Goal: Register for event/course

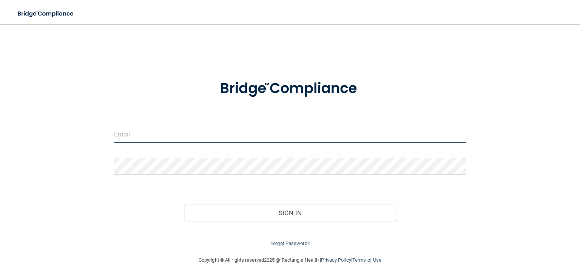
click at [126, 126] on input "email" at bounding box center [290, 134] width 352 height 17
type input "[EMAIL_ADDRESS][DOMAIN_NAME]"
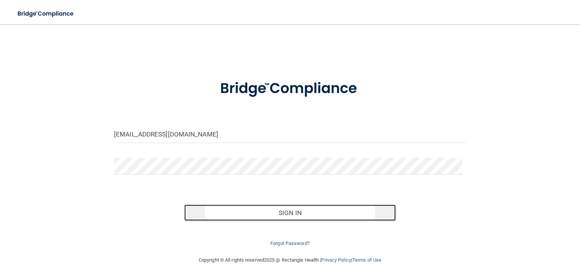
click at [293, 215] on button "Sign In" at bounding box center [289, 212] width 211 height 17
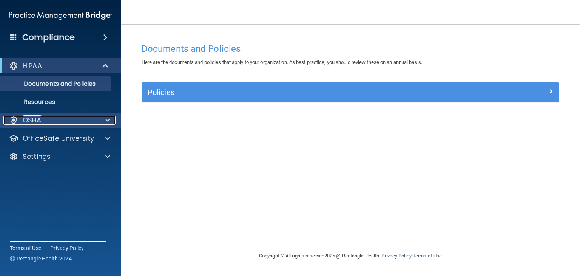
click at [106, 122] on span at bounding box center [107, 120] width 5 height 9
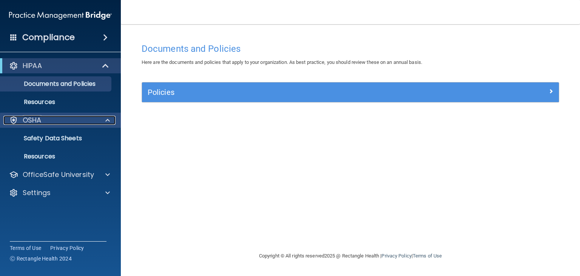
click at [100, 123] on div at bounding box center [106, 120] width 19 height 9
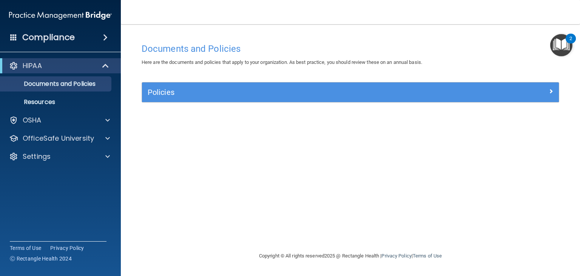
click at [106, 36] on span at bounding box center [105, 37] width 5 height 9
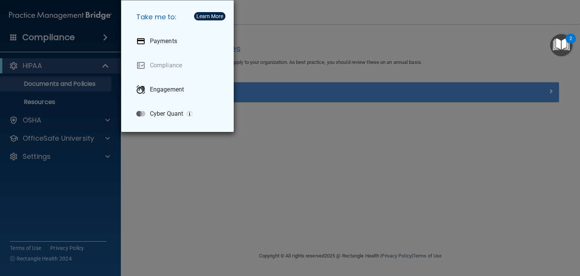
click at [204, 151] on div "Take me to: Payments Compliance Engagement Cyber Quant" at bounding box center [290, 138] width 580 height 276
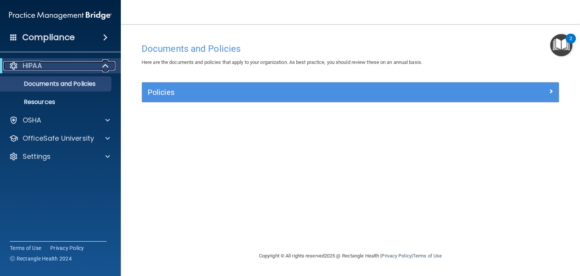
click at [109, 66] on span at bounding box center [106, 65] width 6 height 9
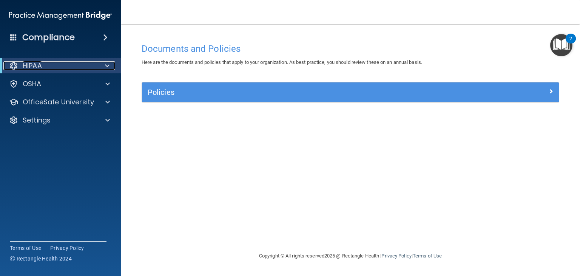
click at [103, 64] on div at bounding box center [106, 65] width 18 height 9
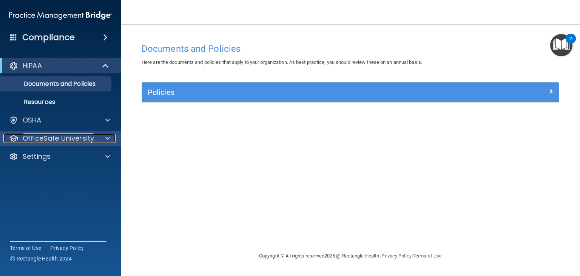
click at [103, 137] on div at bounding box center [106, 138] width 19 height 9
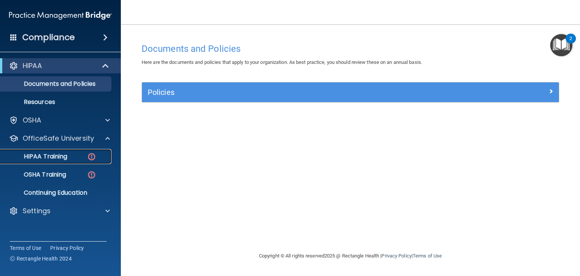
click at [60, 154] on p "HIPAA Training" at bounding box center [36, 156] width 62 height 8
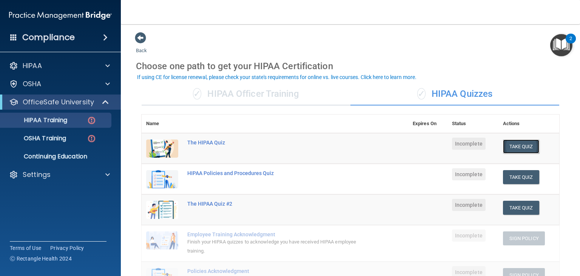
click at [515, 143] on button "Take Quiz" at bounding box center [521, 146] width 36 height 14
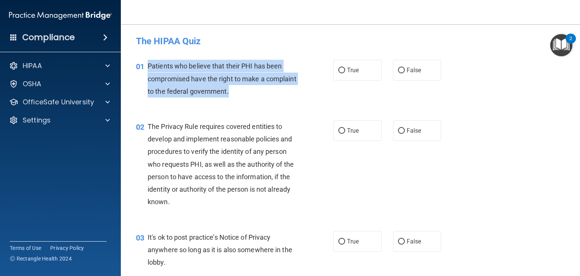
drag, startPoint x: 146, startPoint y: 64, endPoint x: 272, endPoint y: 91, distance: 128.6
click at [272, 91] on div "01 Patients who believe that their PHI has been compromised have the right to m…" at bounding box center [235, 81] width 220 height 42
copy div "Patients who believe that their PHI has been compromised have the right to make…"
click at [341, 69] on input "True" at bounding box center [341, 71] width 7 height 6
radio input "true"
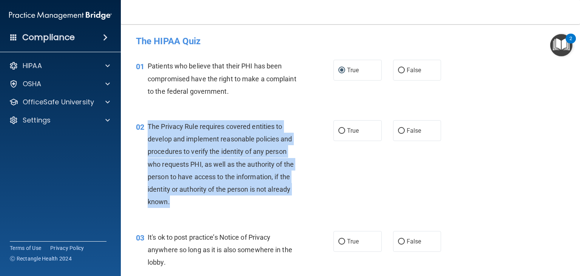
drag, startPoint x: 148, startPoint y: 124, endPoint x: 179, endPoint y: 204, distance: 85.7
click at [179, 204] on div "The Privacy Rule requires covered entities to develop and implement reasonable …" at bounding box center [226, 164] width 157 height 88
copy span "The Privacy Rule requires covered entities to develop and implement reasonable …"
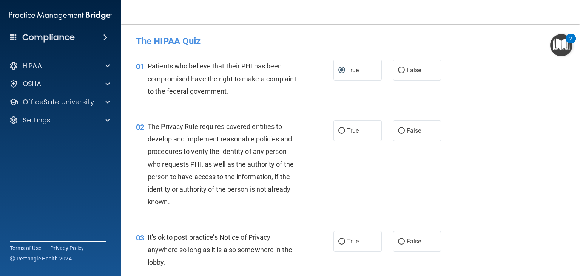
click at [255, 46] on h4 "The HIPAA Quiz" at bounding box center [350, 41] width 429 height 10
click at [349, 128] on span "True" at bounding box center [353, 130] width 12 height 7
click at [345, 128] on input "True" at bounding box center [341, 131] width 7 height 6
radio input "true"
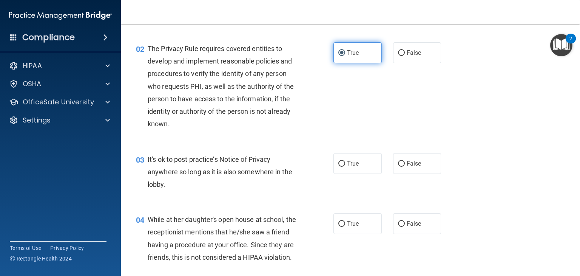
scroll to position [79, 0]
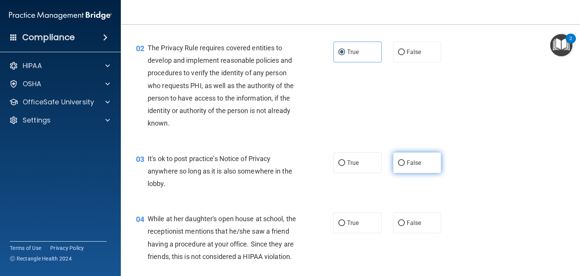
click at [400, 163] on input "False" at bounding box center [401, 163] width 7 height 6
radio input "true"
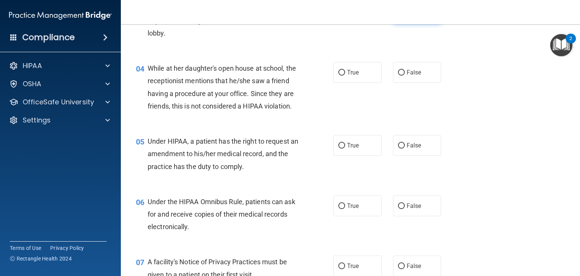
scroll to position [239, 0]
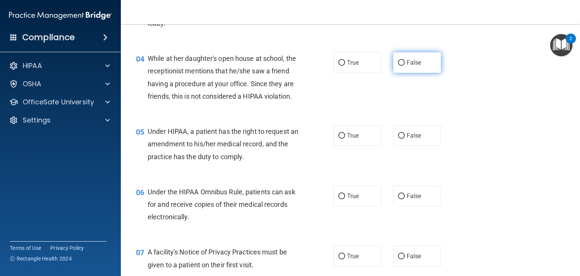
click at [400, 63] on input "False" at bounding box center [401, 63] width 7 height 6
radio input "true"
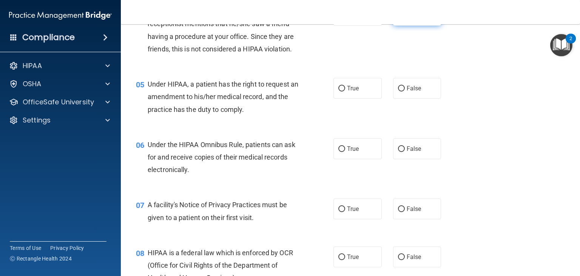
scroll to position [288, 0]
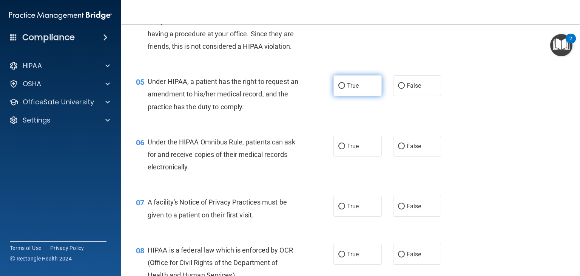
click at [349, 89] on span "True" at bounding box center [353, 85] width 12 height 7
click at [345, 89] on input "True" at bounding box center [341, 86] width 7 height 6
radio input "true"
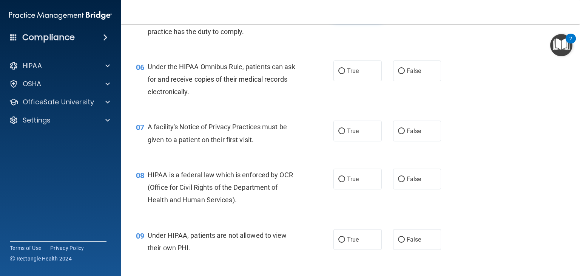
scroll to position [372, 0]
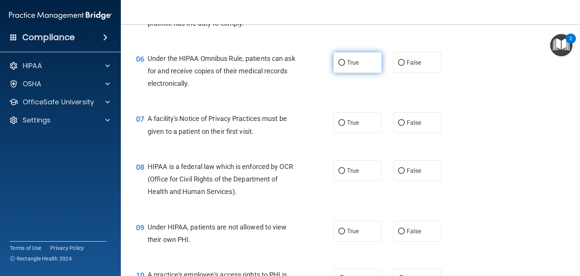
click at [349, 66] on span "True" at bounding box center [353, 62] width 12 height 7
click at [345, 66] on input "True" at bounding box center [341, 63] width 7 height 6
radio input "true"
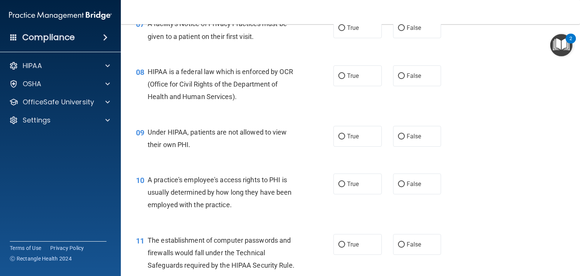
scroll to position [468, 0]
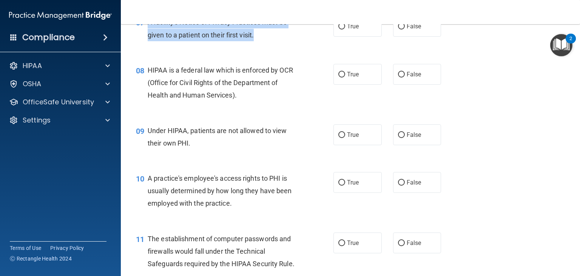
drag, startPoint x: 146, startPoint y: 33, endPoint x: 254, endPoint y: 45, distance: 107.9
click at [254, 45] on div "07 A facility's Notice of Privacy Practices must be given to a patient on their…" at bounding box center [235, 30] width 220 height 29
copy div "A facility's Notice of Privacy Practices must be given to a patient on their fi…"
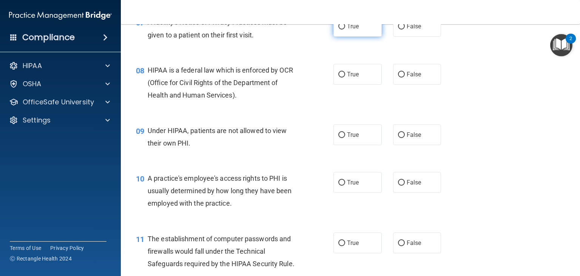
click at [335, 37] on label "True" at bounding box center [357, 26] width 48 height 21
click at [338, 29] on input "True" at bounding box center [341, 27] width 7 height 6
radio input "true"
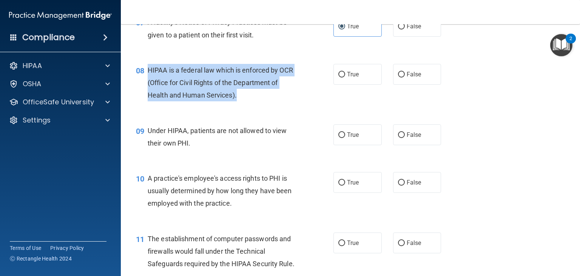
drag, startPoint x: 148, startPoint y: 79, endPoint x: 240, endPoint y: 115, distance: 99.1
click at [240, 105] on div "08 HIPAA is a federal law which is enforced by OCR (Office for Civil Rights of …" at bounding box center [235, 85] width 220 height 42
copy span "HIPAA is a federal law which is enforced by OCR (Office for Civil Rights of the…"
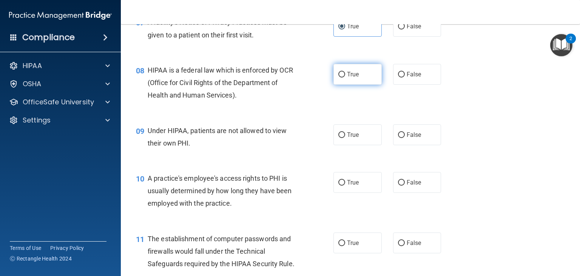
click at [353, 78] on span "True" at bounding box center [353, 74] width 12 height 7
click at [345, 77] on input "True" at bounding box center [341, 75] width 7 height 6
radio input "true"
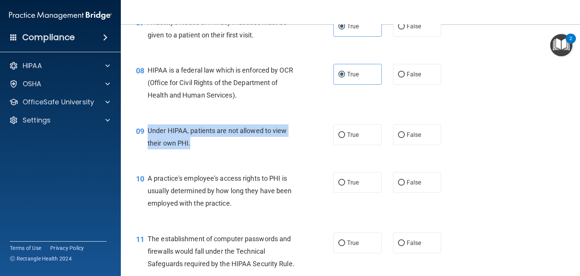
drag, startPoint x: 147, startPoint y: 141, endPoint x: 198, endPoint y: 159, distance: 54.1
click at [198, 153] on div "09 Under HIPAA, patients are not allowed to view their own PHI." at bounding box center [235, 138] width 220 height 29
copy div "Under HIPAA, patients are not allowed to view their own PHI."
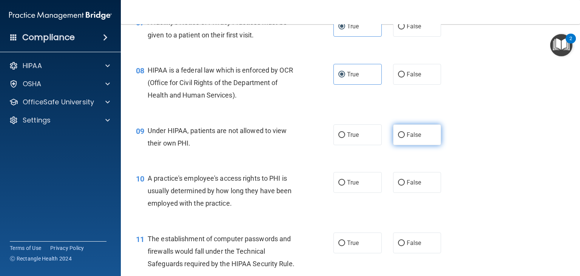
click at [407, 138] on span "False" at bounding box center [414, 134] width 15 height 7
click at [405, 138] on input "False" at bounding box center [401, 135] width 7 height 6
radio input "true"
click at [514, 162] on div "09 Under HIPAA, patients are not allowed to view their own PHI. True False" at bounding box center [350, 139] width 440 height 48
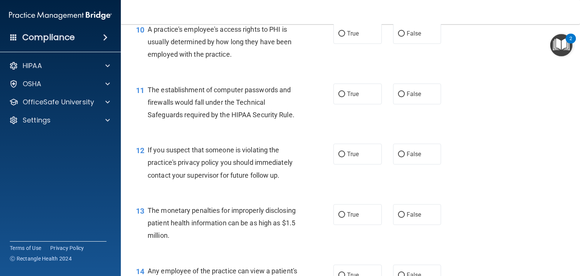
scroll to position [622, 0]
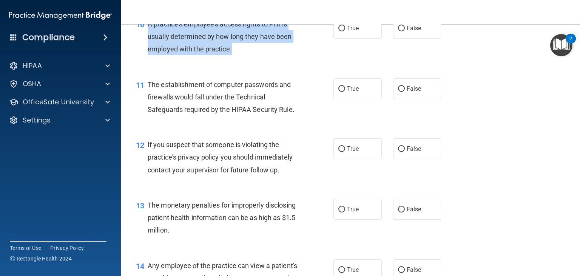
drag, startPoint x: 148, startPoint y: 35, endPoint x: 245, endPoint y: 62, distance: 100.7
click at [245, 55] on div "A practice's employee's access rights to PHI is usually determined by how long …" at bounding box center [226, 37] width 157 height 38
copy span "A practice's employee's access rights to PHI is usually determined by how long …"
click at [400, 31] on input "False" at bounding box center [401, 29] width 7 height 6
radio input "true"
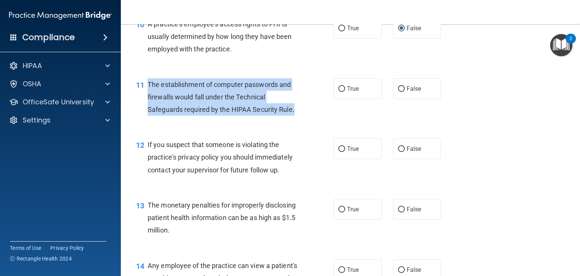
drag, startPoint x: 148, startPoint y: 97, endPoint x: 302, endPoint y: 129, distance: 156.8
click at [302, 120] on div "11 The establishment of computer passwords and firewalls would fall under the T…" at bounding box center [235, 99] width 220 height 42
copy span "The establishment of computer passwords and firewalls would fall under the Tech…"
click at [340, 92] on input "True" at bounding box center [341, 89] width 7 height 6
radio input "true"
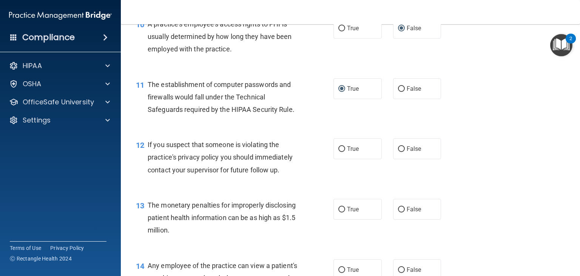
click at [485, 120] on div "11 The establishment of computer passwords and firewalls would fall under the T…" at bounding box center [350, 99] width 440 height 60
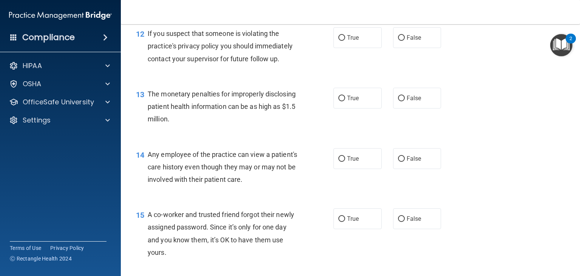
scroll to position [733, 0]
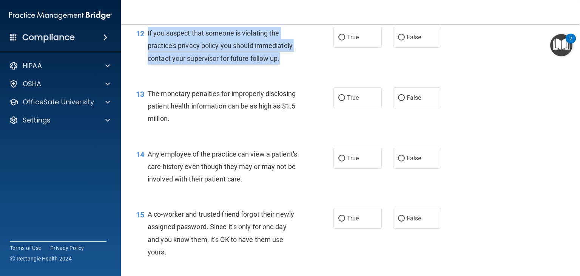
drag, startPoint x: 146, startPoint y: 45, endPoint x: 291, endPoint y: 72, distance: 147.5
click at [291, 68] on div "12 If you suspect that someone is violating the practice's privacy policy you s…" at bounding box center [235, 48] width 220 height 42
copy div "If you suspect that someone is violating the practice's privacy policy you shou…"
click at [338, 40] on input "True" at bounding box center [341, 38] width 7 height 6
radio input "true"
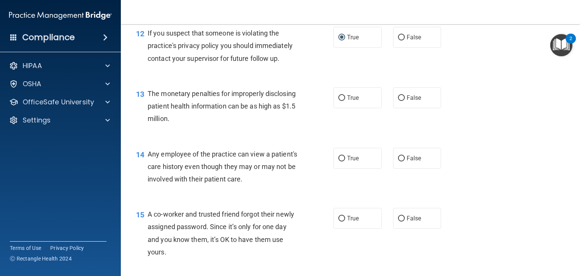
click at [233, 129] on div "13 The monetary penalties for improperly disclosing patient health information …" at bounding box center [235, 108] width 220 height 42
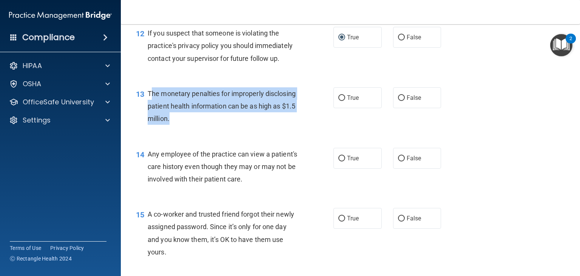
drag, startPoint x: 151, startPoint y: 105, endPoint x: 217, endPoint y: 132, distance: 71.2
click at [217, 125] on div "The monetary penalties for improperly disclosing patient health information can…" at bounding box center [226, 106] width 157 height 38
drag, startPoint x: 147, startPoint y: 103, endPoint x: 220, endPoint y: 136, distance: 80.8
click at [220, 129] on div "13 The monetary penalties for improperly disclosing patient health information …" at bounding box center [235, 108] width 220 height 42
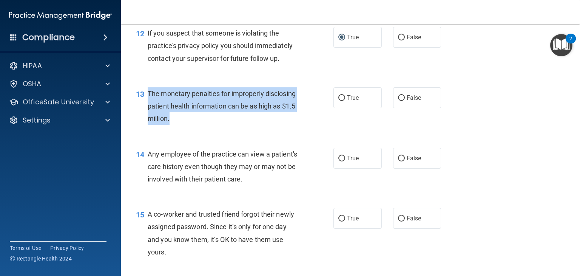
copy div "The monetary penalties for improperly disclosing patient health information can…"
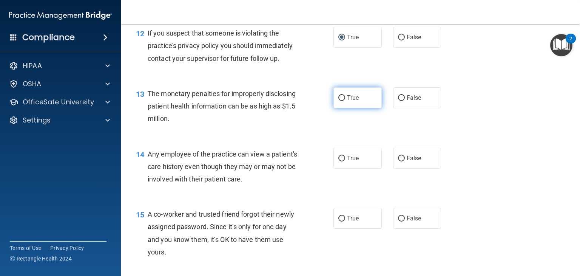
click at [337, 105] on label "True" at bounding box center [357, 97] width 48 height 21
click at [338, 101] on input "True" at bounding box center [341, 98] width 7 height 6
radio input "true"
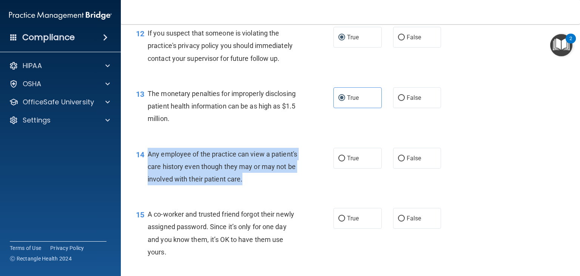
drag, startPoint x: 146, startPoint y: 165, endPoint x: 293, endPoint y: 194, distance: 149.7
click at [293, 189] on div "14 Any employee of the practice can view a patient's care history even though t…" at bounding box center [235, 169] width 220 height 42
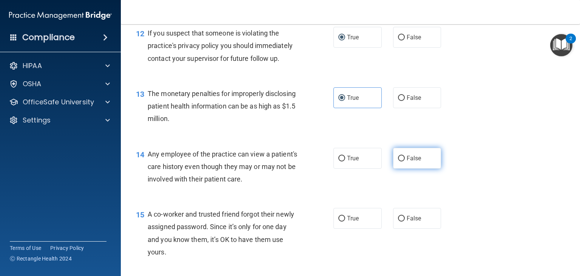
click at [399, 168] on label "False" at bounding box center [417, 158] width 48 height 21
click at [399, 161] on input "False" at bounding box center [401, 159] width 7 height 6
radio input "true"
click at [512, 171] on div "14 Any employee of the practice can view a patient's care history even though t…" at bounding box center [350, 168] width 440 height 60
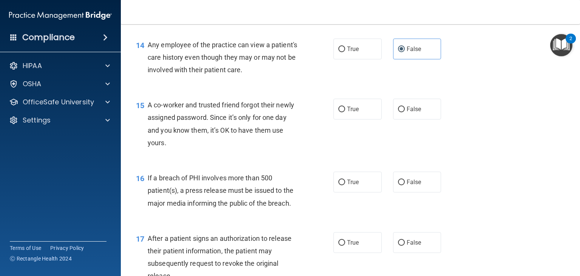
scroll to position [843, 0]
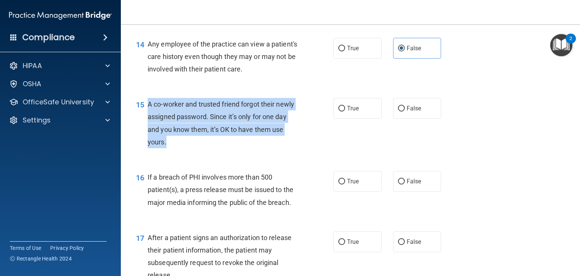
drag, startPoint x: 147, startPoint y: 116, endPoint x: 184, endPoint y: 165, distance: 61.2
click at [184, 161] on div "15 A co-worker and trusted friend forgot their newly assigned password. Since i…" at bounding box center [350, 124] width 440 height 73
click at [400, 111] on input "False" at bounding box center [401, 109] width 7 height 6
radio input "true"
click at [485, 148] on div "15 A co-worker and trusted friend forgot their newly assigned password. Since i…" at bounding box center [350, 124] width 440 height 73
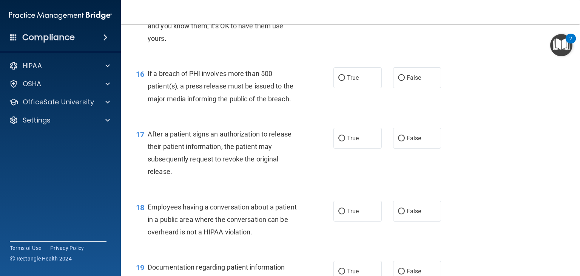
scroll to position [948, 0]
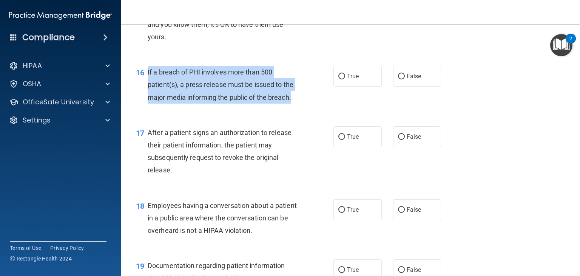
drag, startPoint x: 146, startPoint y: 83, endPoint x: 311, endPoint y: 112, distance: 166.8
click at [311, 107] on div "16 If a breach of PHI involves more than 500 patient(s), a press release must b…" at bounding box center [235, 87] width 220 height 42
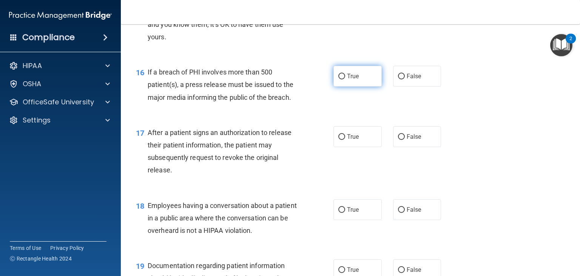
click at [352, 80] on span "True" at bounding box center [353, 75] width 12 height 7
click at [345, 79] on input "True" at bounding box center [341, 77] width 7 height 6
radio input "true"
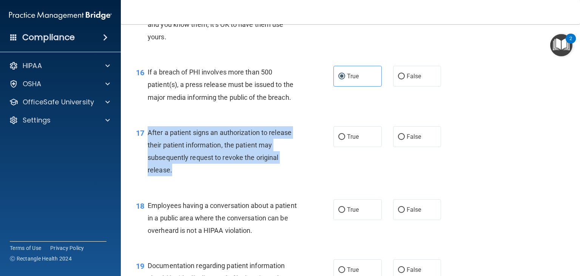
drag, startPoint x: 146, startPoint y: 144, endPoint x: 191, endPoint y: 188, distance: 63.0
click at [191, 180] on div "17 After a patient signs an authorization to release their patient information,…" at bounding box center [235, 153] width 220 height 54
click at [338, 140] on input "True" at bounding box center [341, 137] width 7 height 6
radio input "true"
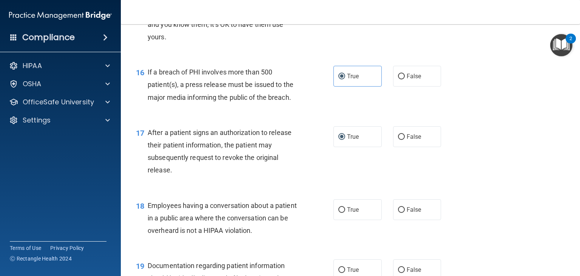
click at [460, 154] on div "17 After a patient signs an authorization to release their patient information,…" at bounding box center [350, 153] width 440 height 73
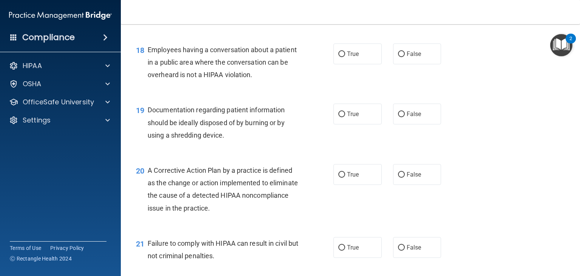
scroll to position [1110, 0]
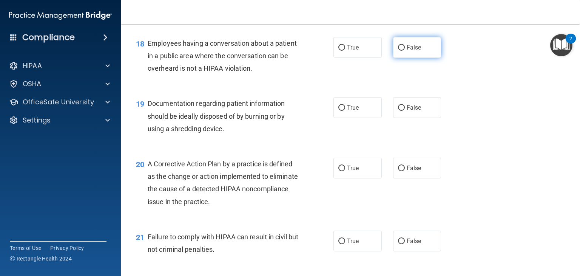
click at [399, 51] on input "False" at bounding box center [401, 48] width 7 height 6
radio input "true"
click at [476, 129] on div "19 Documentation regarding patient information should be ideally disposed of by…" at bounding box center [350, 118] width 440 height 60
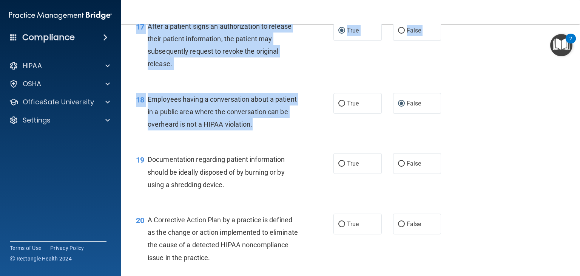
scroll to position [987, 0]
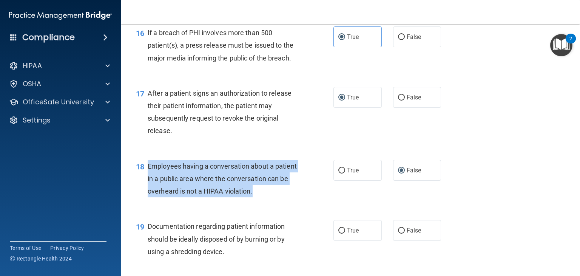
drag, startPoint x: 275, startPoint y: 52, endPoint x: 146, endPoint y: 177, distance: 179.6
click at [146, 177] on div "18 Employees having a conversation about a patient in a public area where the c…" at bounding box center [235, 181] width 220 height 42
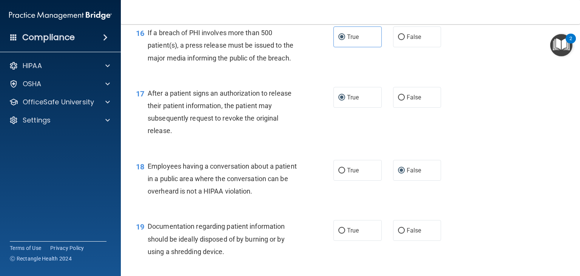
click at [491, 137] on div "17 After a patient signs an authorization to release their patient information,…" at bounding box center [350, 113] width 440 height 73
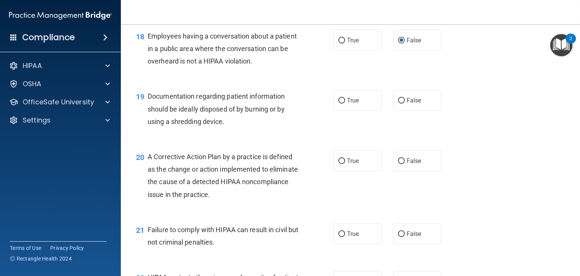
scroll to position [1118, 0]
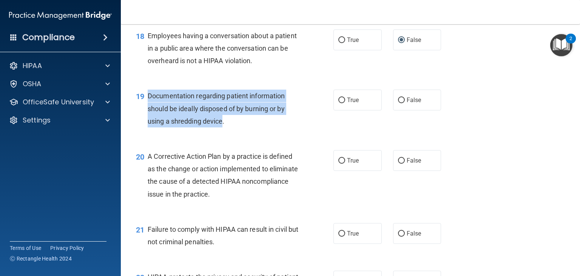
drag, startPoint x: 145, startPoint y: 106, endPoint x: 223, endPoint y: 132, distance: 81.9
click at [223, 131] on div "19 Documentation regarding patient information should be ideally disposed of by…" at bounding box center [235, 110] width 220 height 42
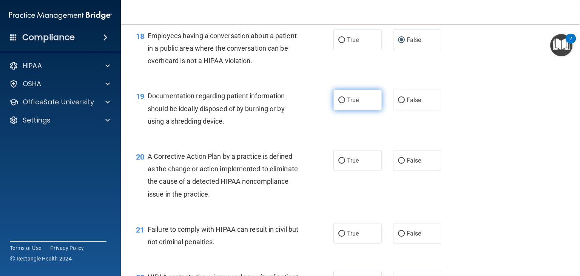
click at [353, 103] on span "True" at bounding box center [353, 99] width 12 height 7
click at [345, 103] on input "True" at bounding box center [341, 100] width 7 height 6
radio input "true"
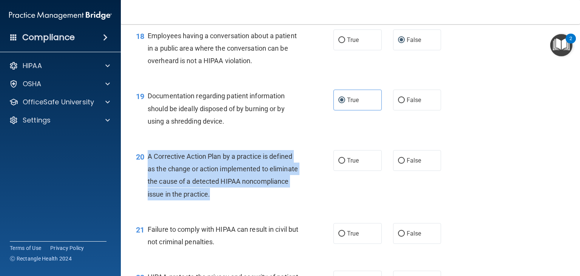
drag, startPoint x: 147, startPoint y: 169, endPoint x: 265, endPoint y: 213, distance: 125.6
click at [265, 204] on div "20 A Corrective Action Plan by a practice is defined as the change or action im…" at bounding box center [235, 177] width 220 height 54
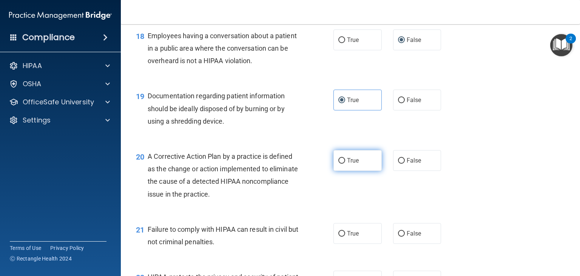
click at [347, 164] on span "True" at bounding box center [353, 160] width 12 height 7
click at [345, 163] on input "True" at bounding box center [341, 161] width 7 height 6
radio input "true"
click at [483, 172] on div "20 A Corrective Action Plan by a practice is defined as the change or action im…" at bounding box center [350, 176] width 440 height 73
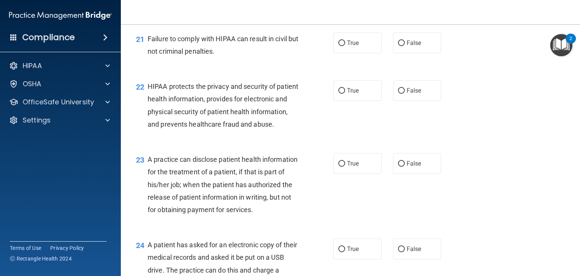
scroll to position [1308, 0]
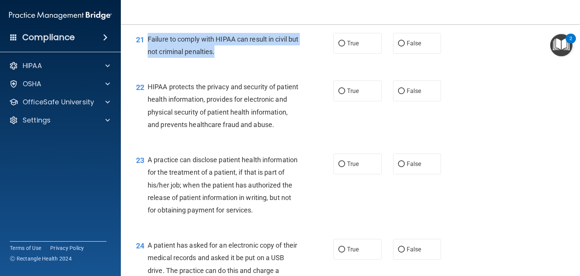
drag, startPoint x: 147, startPoint y: 51, endPoint x: 229, endPoint y: 63, distance: 82.4
click at [229, 58] on div "Failure to comply with HIPAA can result in civil but not criminal penalties." at bounding box center [226, 45] width 157 height 25
click at [400, 46] on input "False" at bounding box center [401, 44] width 7 height 6
radio input "true"
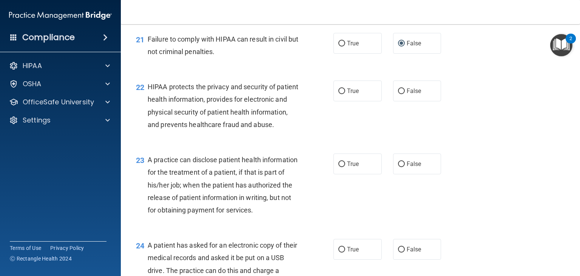
click at [523, 135] on div "22 HIPAA protects the privacy and security of patient health information, provi…" at bounding box center [350, 107] width 440 height 73
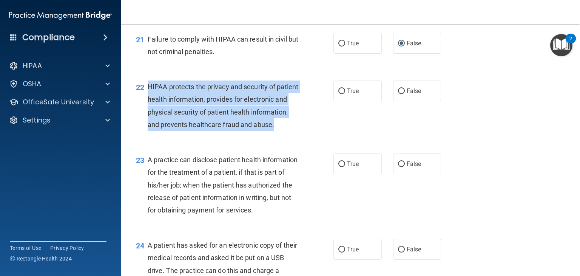
drag, startPoint x: 146, startPoint y: 97, endPoint x: 194, endPoint y: 150, distance: 71.4
click at [194, 134] on div "22 HIPAA protects the privacy and security of patient health information, provi…" at bounding box center [235, 107] width 220 height 54
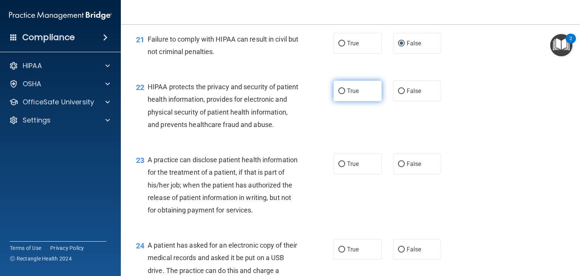
click at [333, 101] on label "True" at bounding box center [357, 90] width 48 height 21
click at [338, 94] on input "True" at bounding box center [341, 91] width 7 height 6
radio input "true"
click at [480, 116] on div "22 HIPAA protects the privacy and security of patient health information, provi…" at bounding box center [350, 107] width 440 height 73
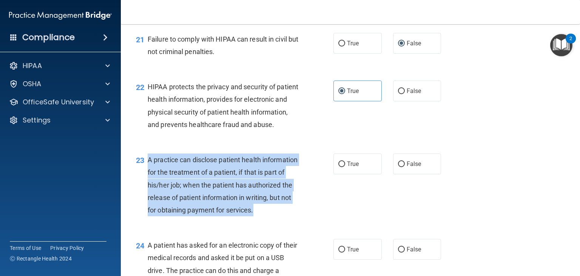
drag, startPoint x: 148, startPoint y: 183, endPoint x: 204, endPoint y: 256, distance: 92.0
click at [204, 220] on div "23 A practice can disclose patient health information for the treatment of a pa…" at bounding box center [235, 186] width 220 height 66
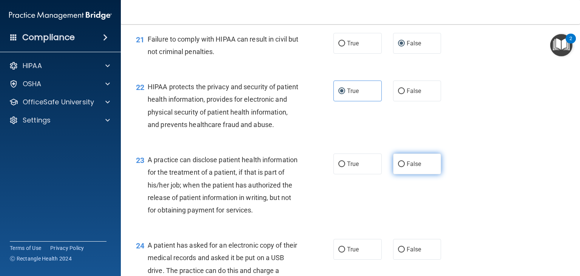
click at [419, 174] on label "False" at bounding box center [417, 163] width 48 height 21
click at [405, 167] on input "False" at bounding box center [401, 164] width 7 height 6
radio input "true"
click at [503, 173] on div "23 A practice can disclose patient health information for the treatment of a pa…" at bounding box center [350, 186] width 440 height 85
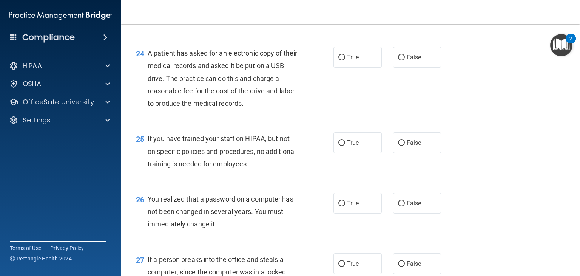
scroll to position [1517, 0]
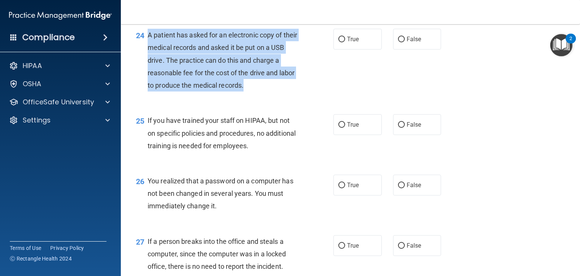
drag, startPoint x: 149, startPoint y: 72, endPoint x: 258, endPoint y: 125, distance: 121.1
click at [258, 91] on div "A patient has asked for an electronic copy of their medical records and asked i…" at bounding box center [226, 60] width 157 height 63
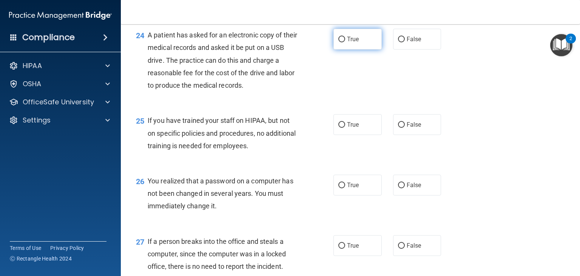
click at [343, 49] on label "True" at bounding box center [357, 39] width 48 height 21
click at [343, 42] on input "True" at bounding box center [341, 40] width 7 height 6
radio input "true"
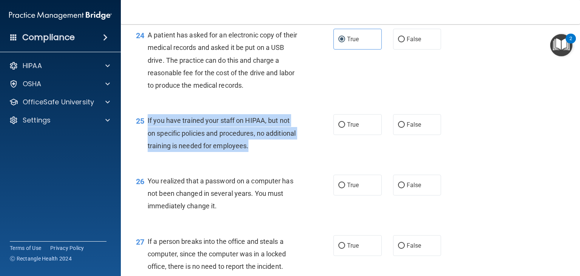
drag, startPoint x: 146, startPoint y: 157, endPoint x: 286, endPoint y: 189, distance: 143.0
click at [286, 156] on div "25 If you have trained your staff on HIPAA, but not on specific policies and pr…" at bounding box center [235, 135] width 220 height 42
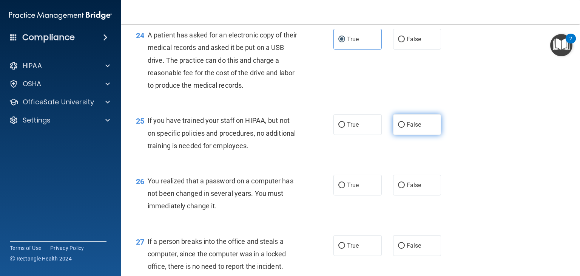
click at [403, 135] on label "False" at bounding box center [417, 124] width 48 height 21
click at [403, 128] on input "False" at bounding box center [401, 125] width 7 height 6
radio input "true"
click at [496, 160] on div "25 If you have trained your staff on HIPAA, but not on specific policies and pr…" at bounding box center [350, 135] width 440 height 60
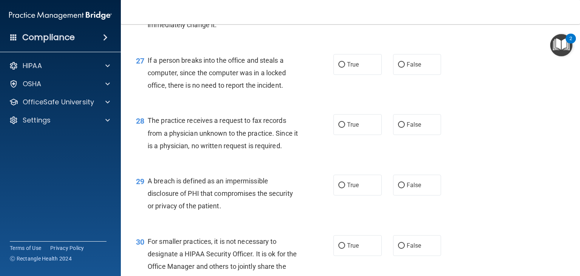
scroll to position [1697, 0]
drag, startPoint x: 146, startPoint y: 37, endPoint x: 235, endPoint y: 69, distance: 94.3
click at [235, 36] on div "26 You realized that a password on a computer has not been changed in several y…" at bounding box center [235, 15] width 220 height 42
click at [403, 15] on label "False" at bounding box center [417, 4] width 48 height 21
click at [403, 8] on input "False" at bounding box center [401, 5] width 7 height 6
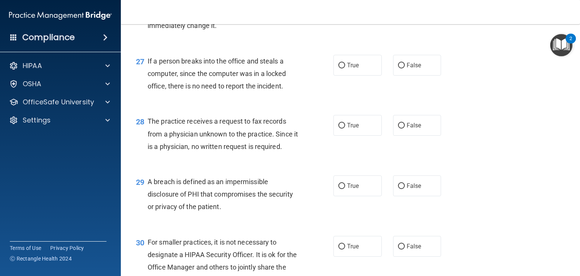
radio input "true"
click at [460, 45] on div "26 You realized that a password on a computer has not been changed in several y…" at bounding box center [350, 15] width 440 height 60
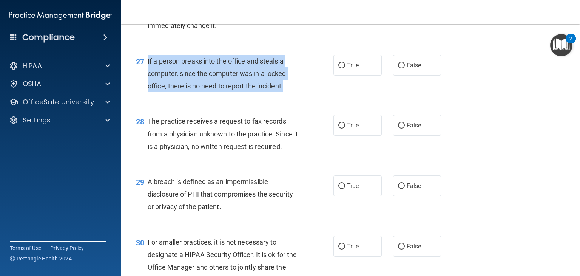
drag, startPoint x: 145, startPoint y: 96, endPoint x: 285, endPoint y: 130, distance: 145.0
click at [285, 96] on div "27 If a person breaks into the office and steals a computer, since the computer…" at bounding box center [235, 76] width 220 height 42
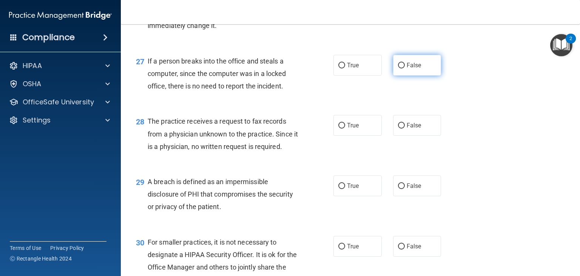
click at [403, 75] on label "False" at bounding box center [417, 65] width 48 height 21
click at [403, 68] on input "False" at bounding box center [401, 66] width 7 height 6
radio input "true"
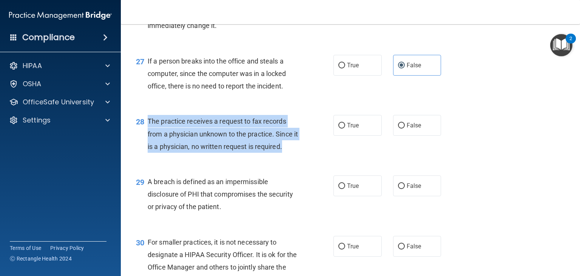
drag, startPoint x: 147, startPoint y: 156, endPoint x: 302, endPoint y: 194, distance: 159.3
click at [302, 156] on div "28 The practice receives a request to fax records from a physician unknown to t…" at bounding box center [235, 136] width 220 height 42
click at [398, 128] on input "False" at bounding box center [401, 126] width 7 height 6
radio input "true"
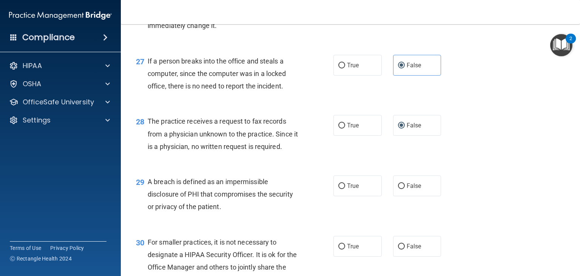
click at [521, 154] on div "28 The practice receives a request to fax records from a physician unknown to t…" at bounding box center [350, 135] width 440 height 60
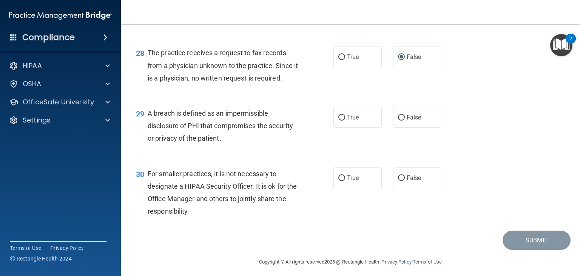
scroll to position [1808, 0]
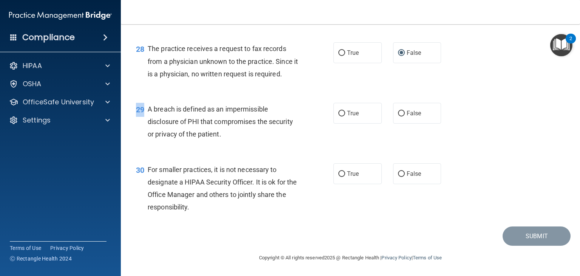
drag, startPoint x: 146, startPoint y: 106, endPoint x: 243, endPoint y: 145, distance: 104.3
click at [243, 145] on div "29 A breach is defined as an impermissible disclosure of PHI that compromises t…" at bounding box center [350, 123] width 440 height 60
click at [146, 105] on div "29" at bounding box center [138, 110] width 17 height 14
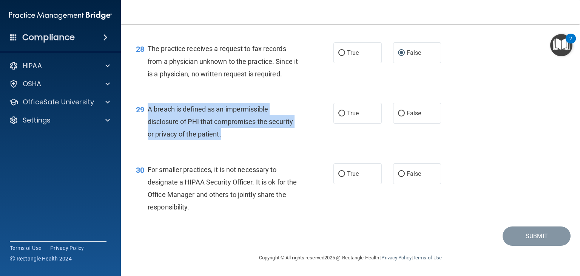
drag, startPoint x: 148, startPoint y: 108, endPoint x: 226, endPoint y: 134, distance: 82.1
click at [226, 134] on div "A breach is defined as an impermissible disclosure of PHI that compromises the …" at bounding box center [226, 122] width 157 height 38
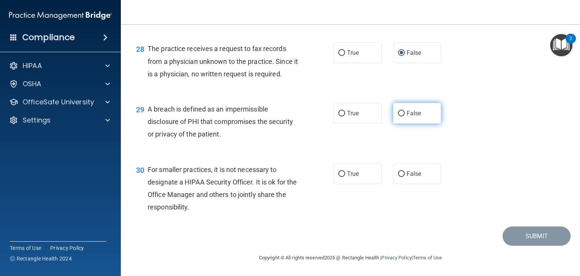
click at [399, 120] on label "False" at bounding box center [417, 113] width 48 height 21
click at [399, 116] on input "False" at bounding box center [401, 114] width 7 height 6
radio input "true"
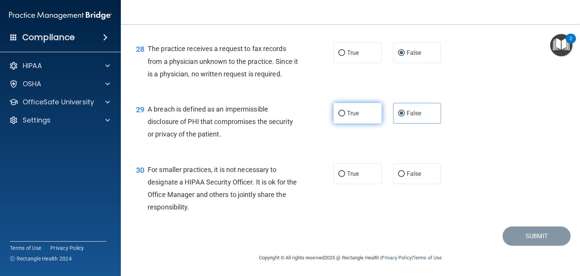
click at [334, 112] on label "True" at bounding box center [357, 113] width 48 height 21
click at [338, 112] on input "True" at bounding box center [341, 114] width 7 height 6
radio input "true"
radio input "false"
click at [523, 153] on div "29 A breach is defined as an impermissible disclosure of PHI that compromises t…" at bounding box center [350, 123] width 440 height 60
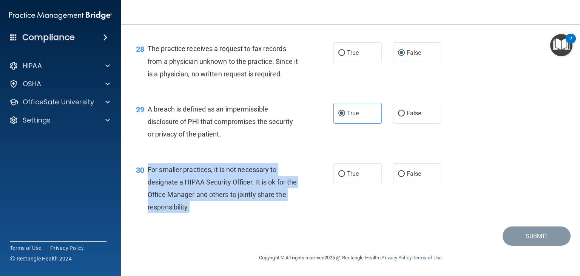
drag, startPoint x: 146, startPoint y: 167, endPoint x: 235, endPoint y: 216, distance: 101.4
click at [235, 216] on div "30 For smaller practices, it is not necessary to designate a HIPAA Security Off…" at bounding box center [235, 190] width 220 height 54
click at [399, 173] on input "False" at bounding box center [401, 174] width 7 height 6
radio input "true"
click at [513, 134] on div "29 A breach is defined as an impermissible disclosure of PHI that compromises t…" at bounding box center [350, 123] width 440 height 60
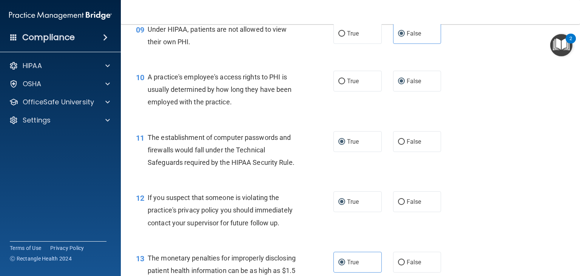
scroll to position [571, 0]
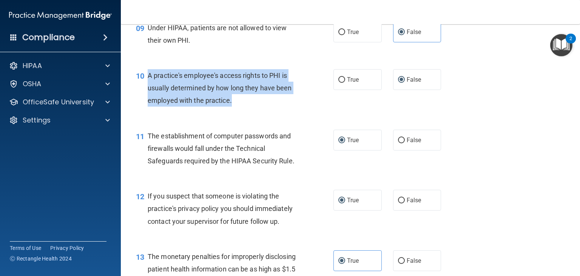
drag, startPoint x: 148, startPoint y: 88, endPoint x: 258, endPoint y: 121, distance: 115.0
click at [258, 111] on div "10 A practice's employee's access rights to PHI is usually determined by how lo…" at bounding box center [235, 90] width 220 height 42
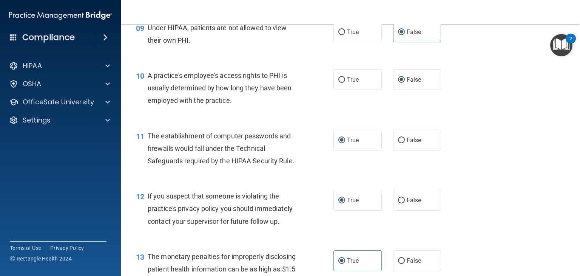
click at [498, 114] on div "10 A practice's employee's access rights to PHI is usually determined by how lo…" at bounding box center [350, 90] width 440 height 60
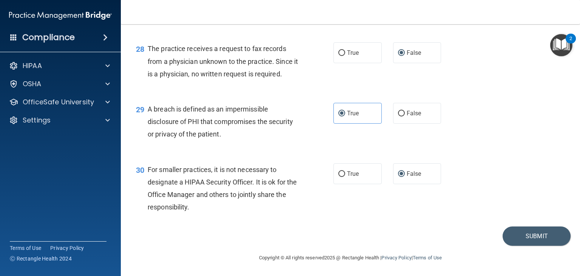
scroll to position [1808, 0]
click at [518, 233] on button "Submit" at bounding box center [536, 235] width 68 height 19
click at [529, 237] on button "Submit" at bounding box center [536, 235] width 68 height 19
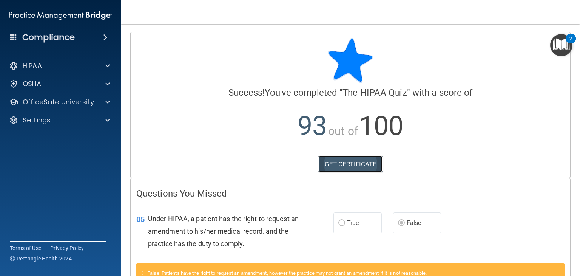
click at [343, 168] on link "GET CERTIFICATE" at bounding box center [350, 164] width 65 height 17
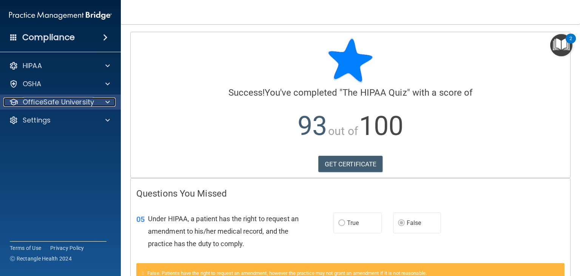
click at [109, 100] on span at bounding box center [107, 101] width 5 height 9
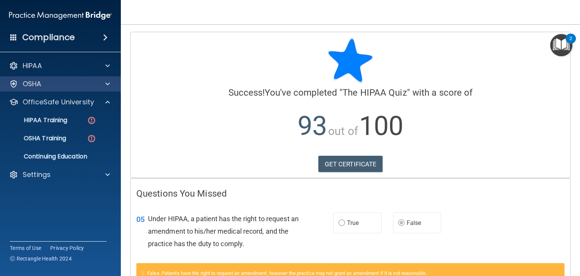
click at [106, 89] on div "OSHA" at bounding box center [60, 83] width 121 height 15
click at [107, 84] on span at bounding box center [107, 83] width 5 height 9
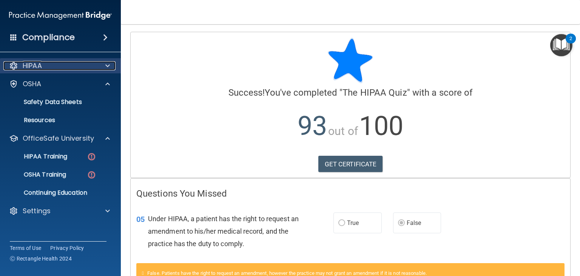
click at [108, 66] on span at bounding box center [107, 65] width 5 height 9
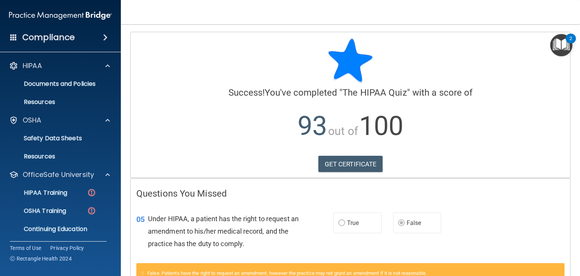
click at [15, 37] on span at bounding box center [13, 37] width 7 height 7
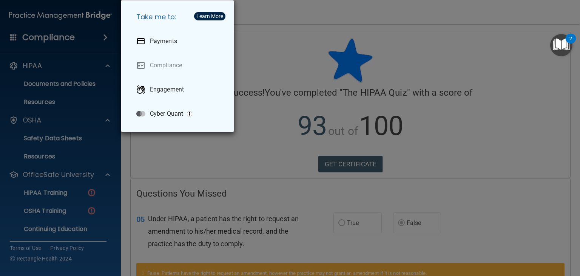
click at [15, 37] on div "Take me to: Payments Compliance Engagement Cyber Quant" at bounding box center [290, 138] width 580 height 276
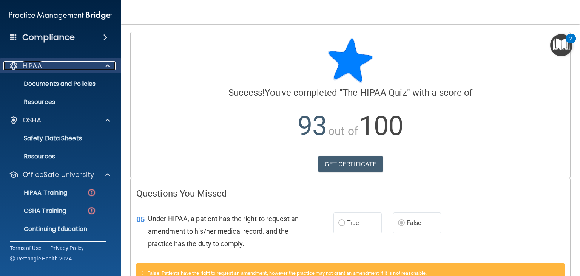
click at [104, 69] on div at bounding box center [106, 65] width 19 height 9
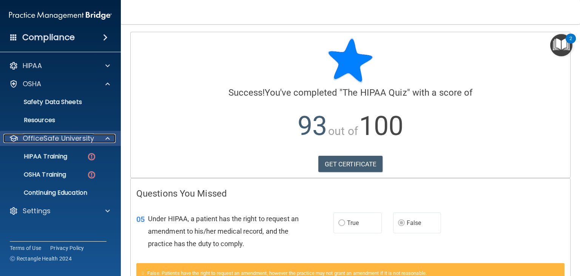
click at [108, 134] on span at bounding box center [107, 138] width 5 height 9
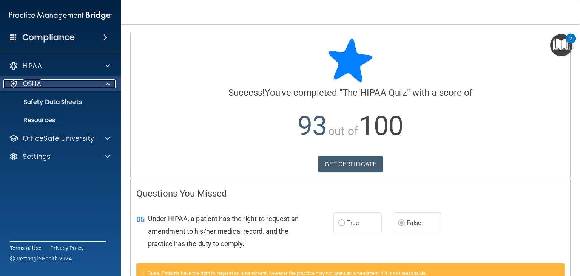
click at [107, 82] on span at bounding box center [107, 83] width 5 height 9
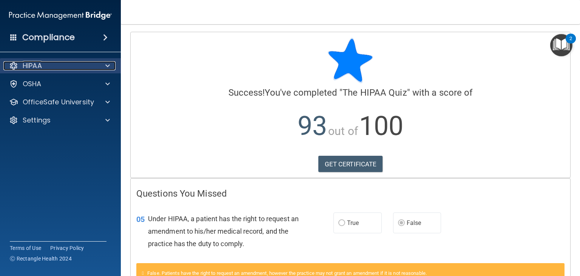
click at [101, 64] on div at bounding box center [106, 65] width 19 height 9
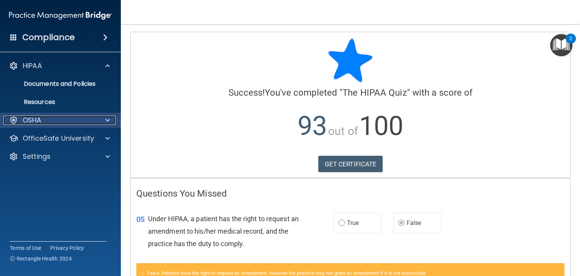
click at [101, 116] on div at bounding box center [106, 120] width 19 height 9
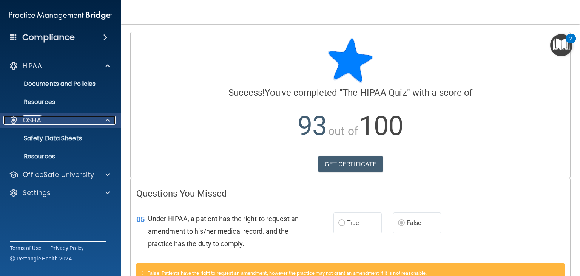
click at [104, 121] on div at bounding box center [106, 120] width 19 height 9
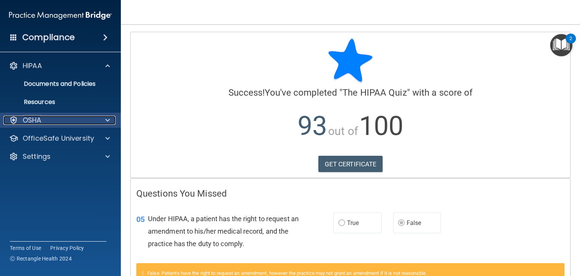
click at [105, 122] on span at bounding box center [107, 120] width 5 height 9
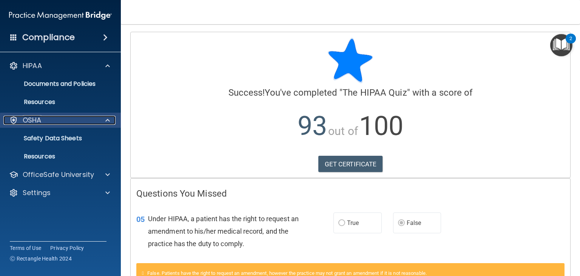
click at [105, 122] on span at bounding box center [107, 120] width 5 height 9
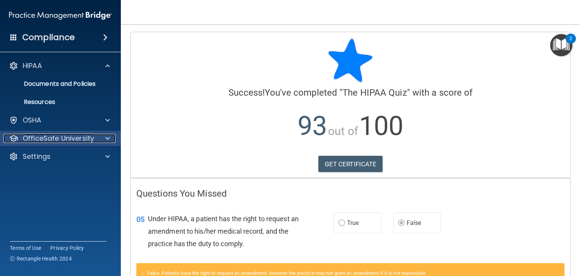
click at [108, 137] on span at bounding box center [107, 138] width 5 height 9
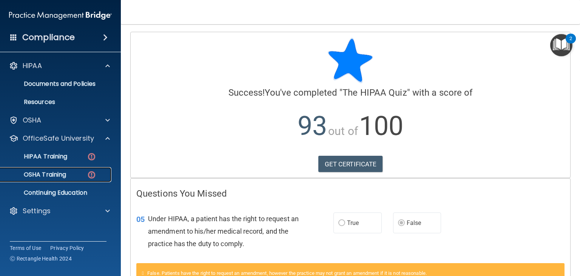
click at [67, 173] on div "OSHA Training" at bounding box center [56, 175] width 103 height 8
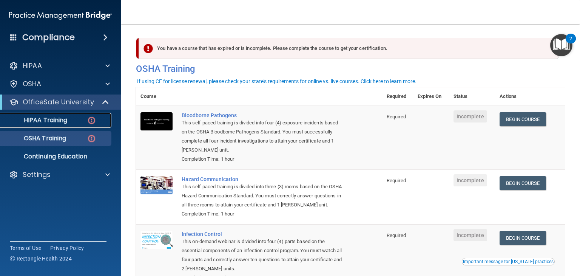
click at [75, 126] on link "HIPAA Training" at bounding box center [51, 119] width 119 height 15
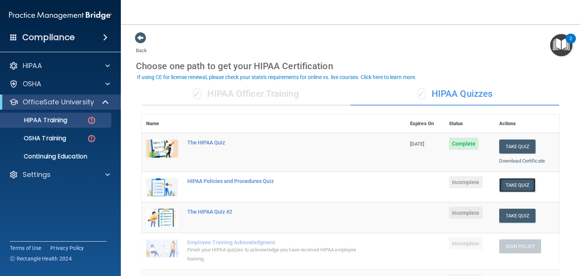
click at [501, 183] on button "Take Quiz" at bounding box center [517, 185] width 36 height 14
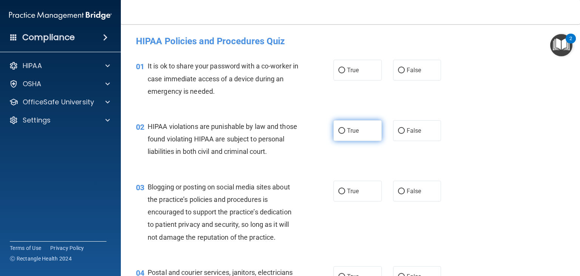
click at [342, 129] on input "True" at bounding box center [341, 131] width 7 height 6
radio input "true"
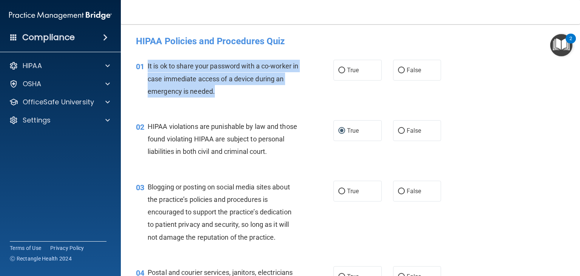
drag, startPoint x: 146, startPoint y: 65, endPoint x: 229, endPoint y: 92, distance: 87.3
click at [229, 92] on div "01 It is ok to share your password with a co-worker in case immediate access of…" at bounding box center [235, 81] width 220 height 42
click at [400, 70] on input "False" at bounding box center [401, 71] width 7 height 6
radio input "true"
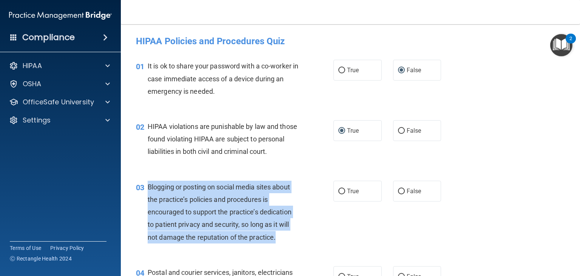
drag, startPoint x: 149, startPoint y: 197, endPoint x: 282, endPoint y: 247, distance: 141.4
click at [282, 243] on div "Blogging or posting on social media sites about the practice’s policies and pro…" at bounding box center [226, 211] width 157 height 63
click at [399, 194] on input "False" at bounding box center [401, 191] width 7 height 6
radio input "true"
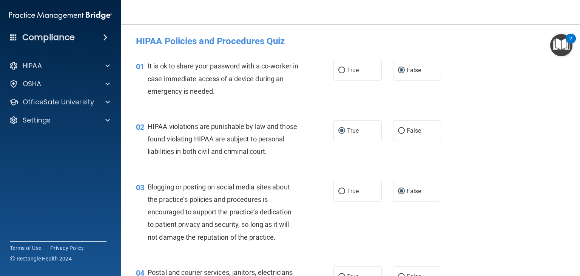
click at [486, 171] on div "02 HIPAA violations are punishable by law and those found violating HIPAA are s…" at bounding box center [350, 141] width 440 height 60
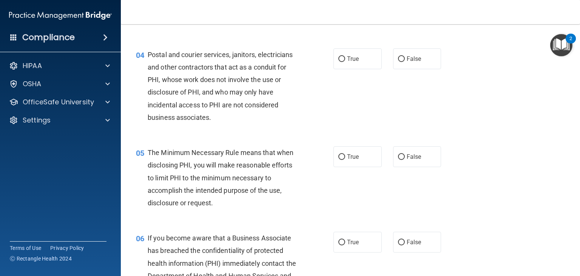
scroll to position [219, 0]
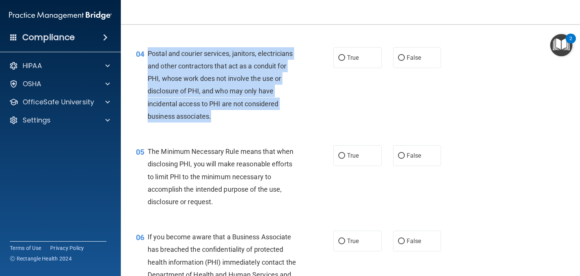
drag, startPoint x: 146, startPoint y: 62, endPoint x: 250, endPoint y: 132, distance: 125.1
click at [250, 126] on div "04 Postal and courier services, janitors, electricians and other contractors th…" at bounding box center [235, 86] width 220 height 79
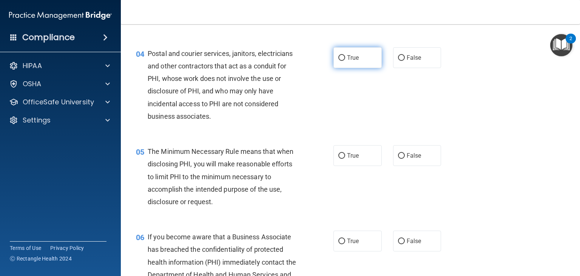
click at [342, 61] on label "True" at bounding box center [357, 57] width 48 height 21
click at [342, 61] on input "True" at bounding box center [341, 58] width 7 height 6
radio input "true"
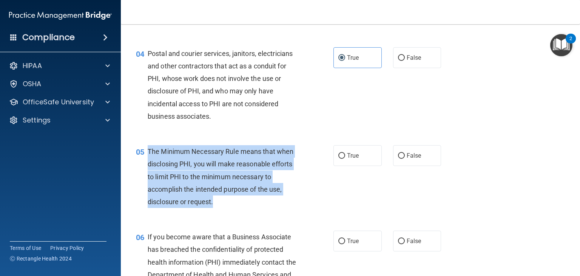
drag, startPoint x: 149, startPoint y: 160, endPoint x: 245, endPoint y: 221, distance: 114.2
click at [245, 211] on div "05 The Minimum Necessary Rule means that when disclosing PHI, you will make rea…" at bounding box center [235, 178] width 220 height 66
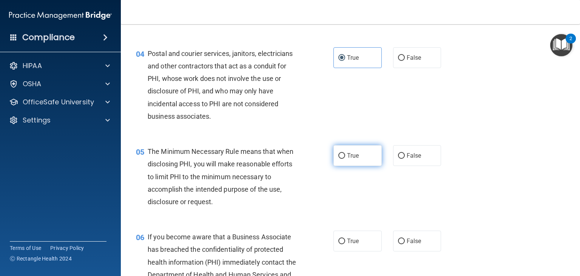
click at [337, 166] on label "True" at bounding box center [357, 155] width 48 height 21
click at [338, 159] on input "True" at bounding box center [341, 156] width 7 height 6
radio input "true"
click at [557, 123] on div "04 Postal and courier services, janitors, electricians and other contractors th…" at bounding box center [350, 87] width 440 height 98
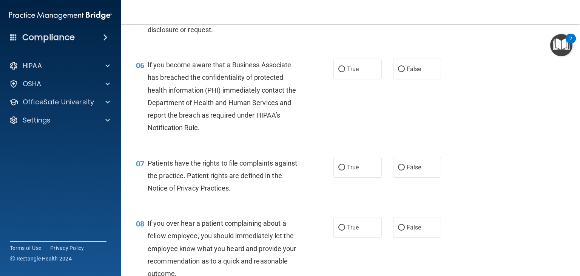
scroll to position [390, 0]
drag, startPoint x: 147, startPoint y: 76, endPoint x: 237, endPoint y: 154, distance: 119.3
click at [237, 147] on div "06 If you become aware that a Business Associate has breached the confidentiali…" at bounding box center [350, 98] width 440 height 98
click at [188, 112] on span "If you become aware that a Business Associate has breached the confidentiality …" at bounding box center [222, 96] width 148 height 71
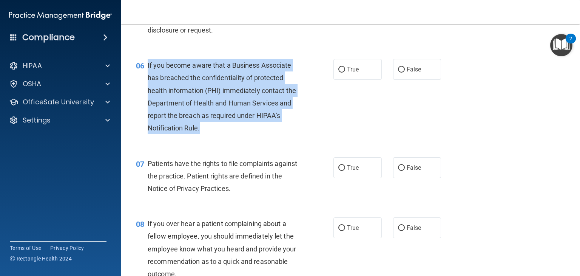
drag, startPoint x: 146, startPoint y: 76, endPoint x: 199, endPoint y: 141, distance: 84.0
click at [199, 138] on div "06 If you become aware that a Business Associate has breached the confidentiali…" at bounding box center [235, 98] width 220 height 79
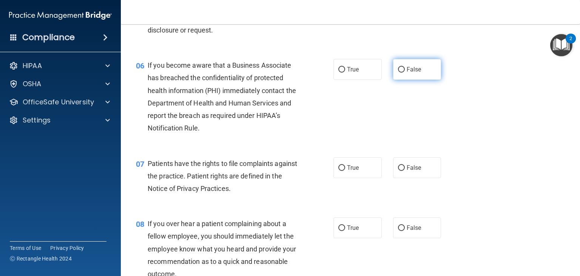
click at [407, 73] on span "False" at bounding box center [414, 69] width 15 height 7
click at [405, 72] on input "False" at bounding box center [401, 70] width 7 height 6
radio input "true"
click at [333, 80] on label "True" at bounding box center [357, 69] width 48 height 21
click at [338, 72] on input "True" at bounding box center [341, 70] width 7 height 6
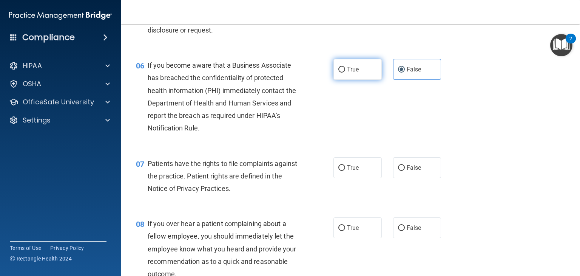
radio input "true"
radio input "false"
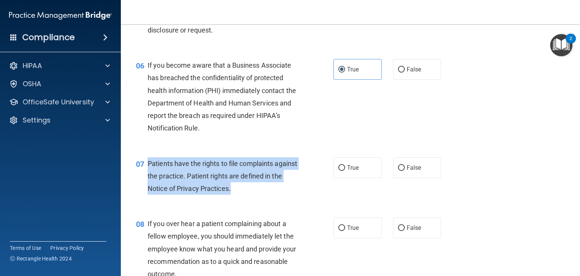
drag, startPoint x: 147, startPoint y: 176, endPoint x: 255, endPoint y: 204, distance: 111.3
click at [255, 195] on div "Patients have the rights to file complaints against the practice. Patient right…" at bounding box center [226, 176] width 157 height 38
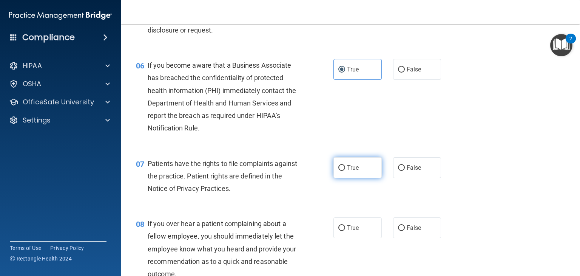
click at [345, 173] on label "True" at bounding box center [357, 167] width 48 height 21
click at [345, 171] on input "True" at bounding box center [341, 168] width 7 height 6
radio input "true"
click at [504, 147] on div "06 If you become aware that a Business Associate has breached the confidentiali…" at bounding box center [350, 98] width 440 height 98
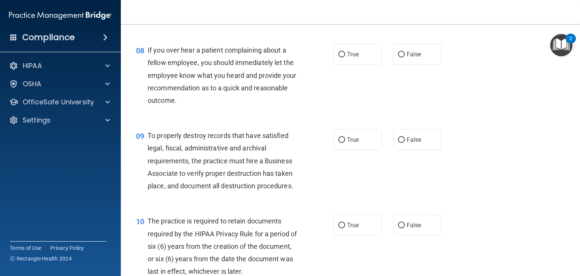
scroll to position [573, 0]
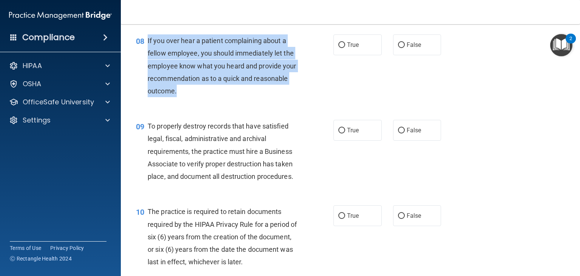
drag, startPoint x: 146, startPoint y: 54, endPoint x: 233, endPoint y: 104, distance: 100.2
click at [233, 101] on div "08 If you over hear a patient complaining about a fellow employee, you should i…" at bounding box center [235, 67] width 220 height 66
click at [398, 48] on input "False" at bounding box center [401, 45] width 7 height 6
radio input "true"
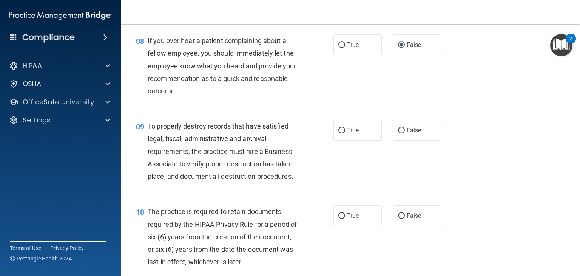
click at [496, 110] on div "08 If you over hear a patient complaining about a fellow employee, you should i…" at bounding box center [350, 67] width 440 height 85
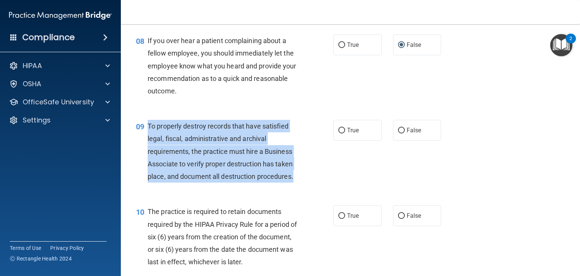
drag, startPoint x: 148, startPoint y: 139, endPoint x: 296, endPoint y: 195, distance: 158.4
click at [296, 182] on div "To properly destroy records that have satisfied legal, fiscal, administrative a…" at bounding box center [226, 151] width 157 height 63
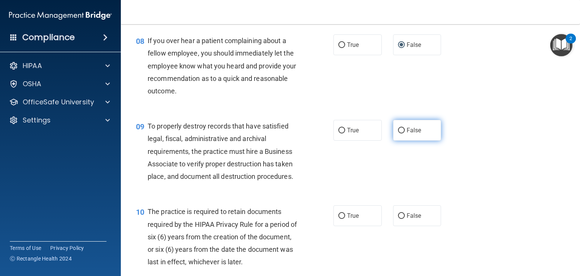
click at [424, 140] on label "False" at bounding box center [417, 130] width 48 height 21
click at [405, 133] on input "False" at bounding box center [401, 131] width 7 height 6
radio input "true"
click at [528, 150] on div "09 To properly destroy records that have satisfied legal, fiscal, administrativ…" at bounding box center [350, 152] width 440 height 85
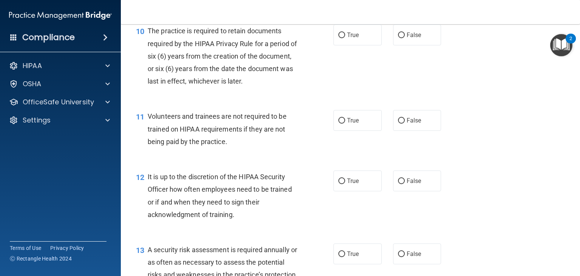
scroll to position [753, 0]
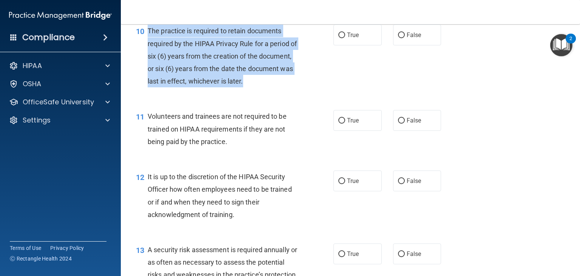
drag, startPoint x: 148, startPoint y: 42, endPoint x: 305, endPoint y: 103, distance: 168.9
click at [305, 91] on div "10 The practice is required to retain documents required by the HIPAA Privacy R…" at bounding box center [235, 58] width 220 height 66
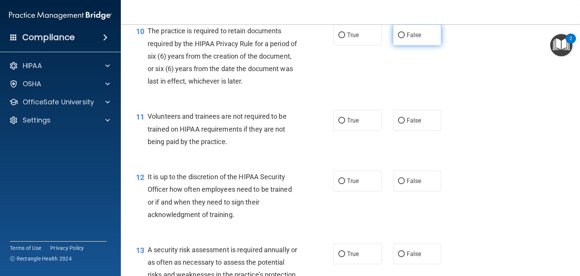
click at [393, 40] on label "False" at bounding box center [417, 35] width 48 height 21
click at [398, 38] on input "False" at bounding box center [401, 35] width 7 height 6
radio input "true"
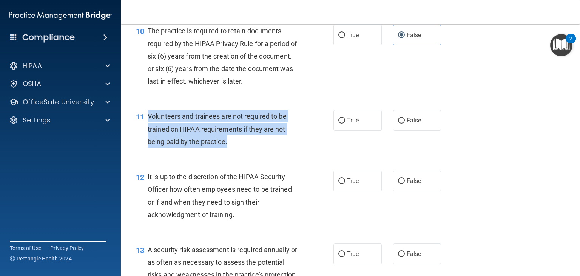
drag, startPoint x: 146, startPoint y: 126, endPoint x: 262, endPoint y: 160, distance: 119.8
click at [262, 151] on div "11 Volunteers and trainees are not required to be trained on HIPAA requirements…" at bounding box center [235, 131] width 220 height 42
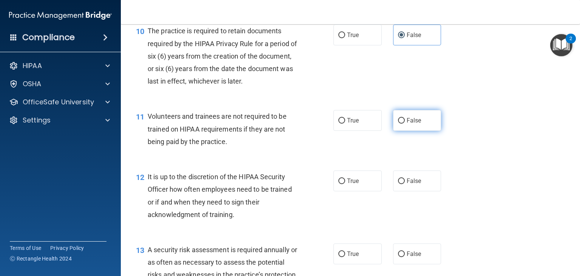
click at [393, 129] on label "False" at bounding box center [417, 120] width 48 height 21
click at [398, 123] on input "False" at bounding box center [401, 121] width 7 height 6
radio input "true"
click at [492, 140] on div "11 Volunteers and trainees are not required to be trained on HIPAA requirements…" at bounding box center [350, 130] width 440 height 60
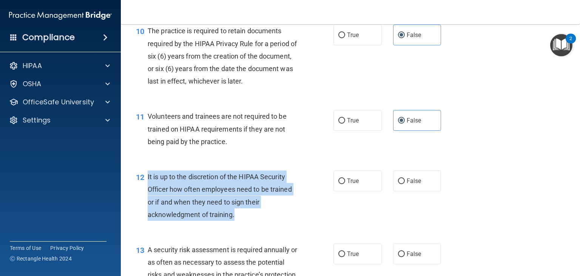
drag, startPoint x: 147, startPoint y: 186, endPoint x: 255, endPoint y: 236, distance: 119.1
click at [255, 224] on div "12 It is up to the discretion of the HIPAA Security Officer how often employees…" at bounding box center [235, 197] width 220 height 54
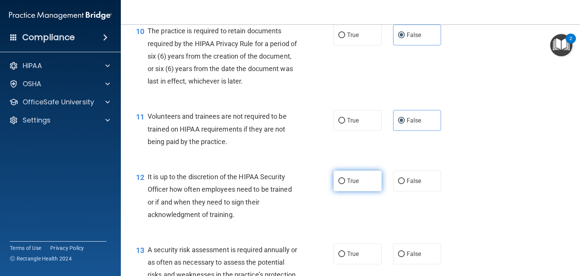
click at [343, 187] on label "True" at bounding box center [357, 180] width 48 height 21
click at [343, 184] on input "True" at bounding box center [341, 181] width 7 height 6
radio input "true"
click at [510, 161] on div "11 Volunteers and trainees are not required to be trained on HIPAA requirements…" at bounding box center [350, 130] width 440 height 60
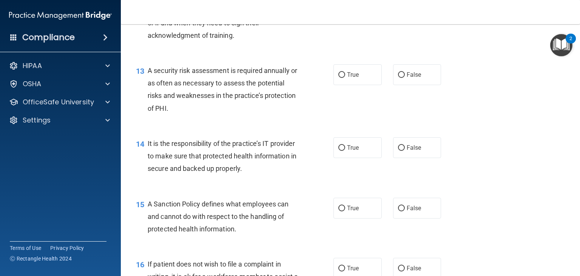
scroll to position [936, 0]
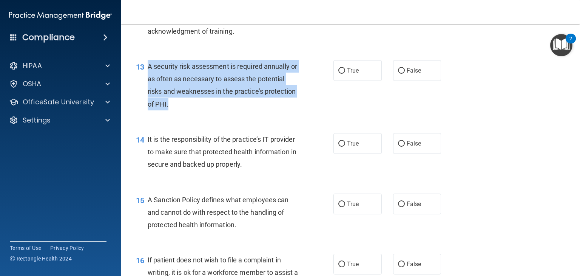
drag, startPoint x: 146, startPoint y: 77, endPoint x: 234, endPoint y: 120, distance: 97.9
click at [234, 114] on div "13 A security risk assessment is required annually or as often as necessary to …" at bounding box center [235, 87] width 220 height 54
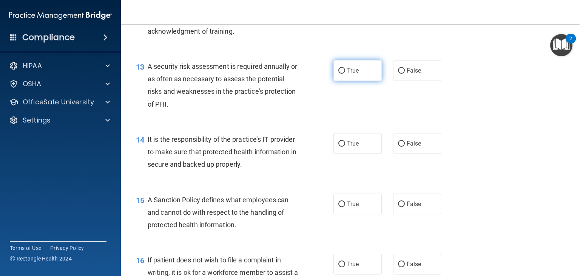
click at [344, 81] on label "True" at bounding box center [357, 70] width 48 height 21
click at [344, 74] on input "True" at bounding box center [341, 71] width 7 height 6
radio input "true"
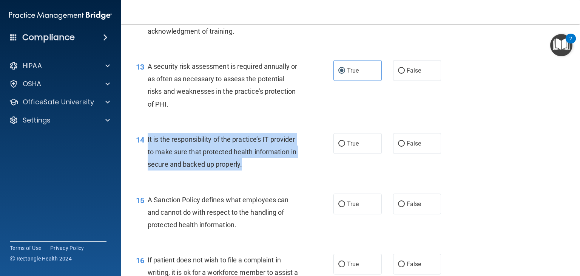
drag, startPoint x: 146, startPoint y: 151, endPoint x: 297, endPoint y: 179, distance: 154.2
click at [297, 174] on div "14 It is the responsibility of the practice’s IT provider to make sure that pro…" at bounding box center [235, 154] width 220 height 42
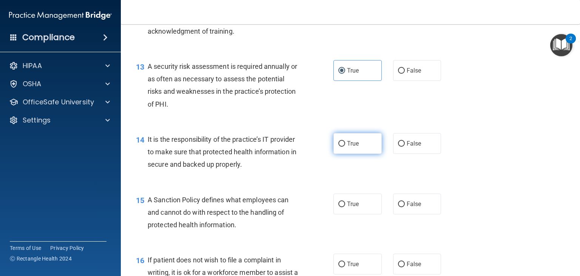
click at [346, 154] on label "True" at bounding box center [357, 143] width 48 height 21
click at [345, 146] on input "True" at bounding box center [341, 144] width 7 height 6
radio input "true"
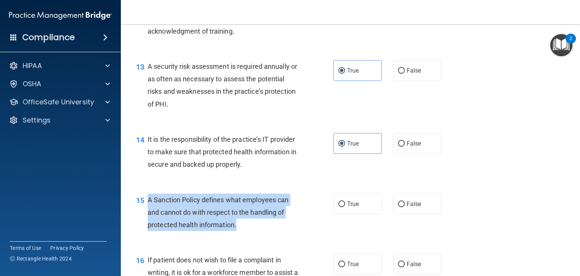
drag, startPoint x: 146, startPoint y: 210, endPoint x: 258, endPoint y: 237, distance: 114.7
click at [258, 235] on div "15 A Sanction Policy defines what employees can and cannot do with respect to t…" at bounding box center [235, 214] width 220 height 42
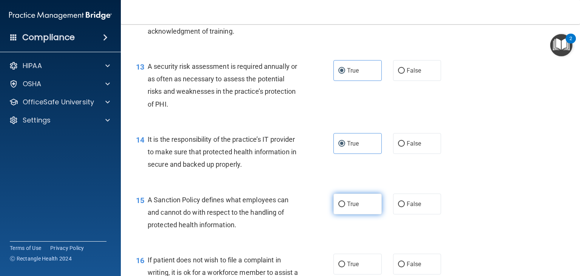
click at [354, 208] on label "True" at bounding box center [357, 203] width 48 height 21
click at [345, 207] on input "True" at bounding box center [341, 204] width 7 height 6
radio input "true"
click at [491, 176] on div "14 It is the responsibility of the practice’s IT provider to make sure that pro…" at bounding box center [350, 153] width 440 height 60
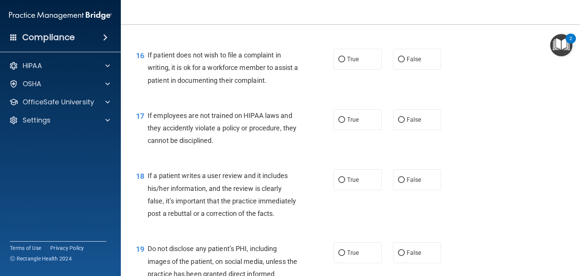
scroll to position [1152, 0]
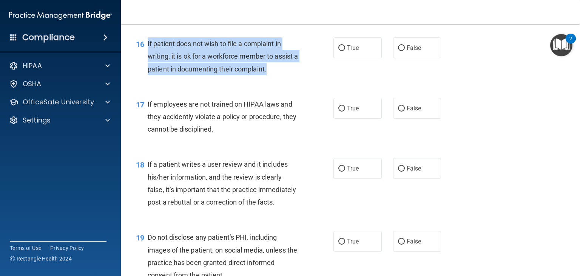
drag, startPoint x: 145, startPoint y: 57, endPoint x: 289, endPoint y: 89, distance: 147.4
click at [289, 79] on div "16 If patient does not wish to file a complaint in writing, it is ok for a work…" at bounding box center [235, 58] width 220 height 42
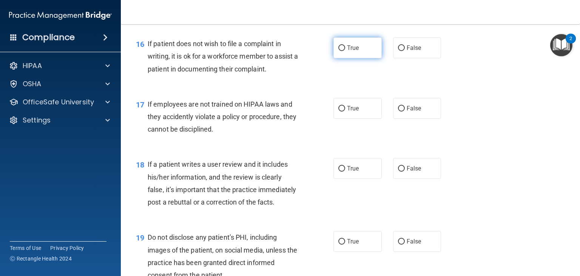
click at [342, 58] on label "True" at bounding box center [357, 47] width 48 height 21
click at [342, 51] on input "True" at bounding box center [341, 48] width 7 height 6
radio input "true"
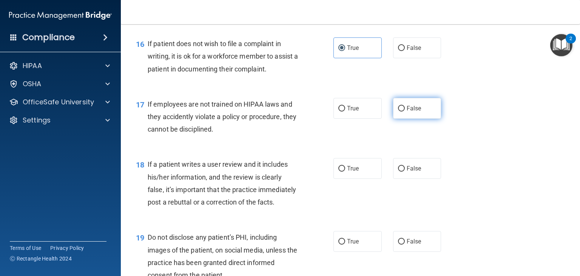
click at [407, 112] on span "False" at bounding box center [414, 108] width 15 height 7
click at [405, 111] on input "False" at bounding box center [401, 109] width 7 height 6
radio input "true"
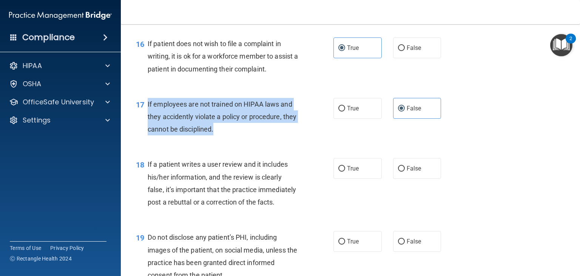
drag, startPoint x: 147, startPoint y: 114, endPoint x: 257, endPoint y: 148, distance: 115.1
click at [257, 139] on div "17 If employees are not trained on HIPAA laws and they accidently violate a pol…" at bounding box center [235, 119] width 220 height 42
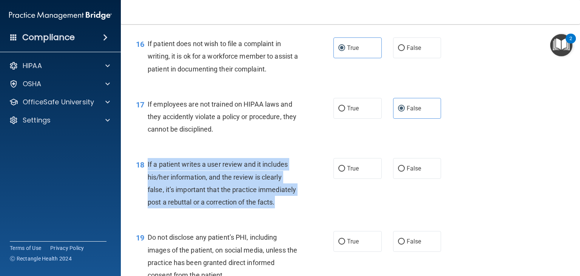
drag, startPoint x: 145, startPoint y: 176, endPoint x: 202, endPoint y: 229, distance: 77.7
click at [202, 212] on div "18 If a patient writes a user review and it includes his/her information, and t…" at bounding box center [235, 185] width 220 height 54
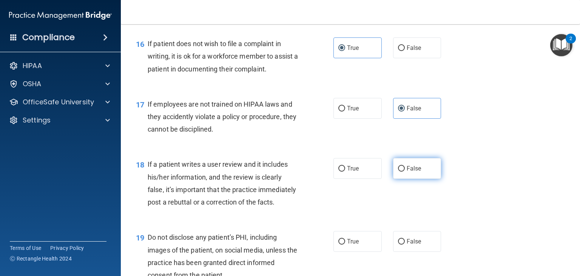
click at [407, 172] on span "False" at bounding box center [414, 168] width 15 height 7
click at [405, 171] on input "False" at bounding box center [401, 169] width 7 height 6
radio input "true"
click at [469, 174] on div "18 If a patient writes a user review and it includes his/her information, and t…" at bounding box center [350, 184] width 440 height 73
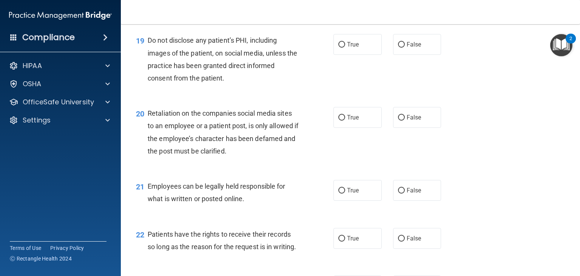
scroll to position [1350, 0]
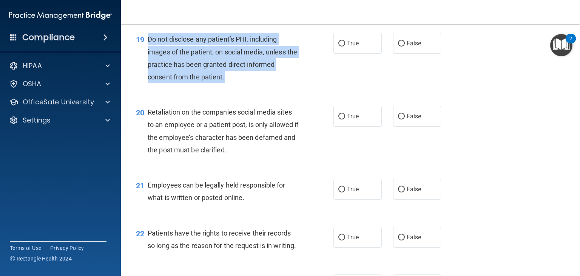
drag, startPoint x: 146, startPoint y: 63, endPoint x: 233, endPoint y: 108, distance: 97.1
click at [233, 87] on div "19 Do not disclose any patient’s PHI, including images of the patient, on socia…" at bounding box center [235, 60] width 220 height 54
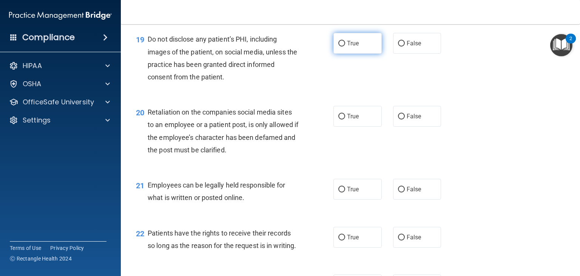
click at [348, 47] on span "True" at bounding box center [353, 43] width 12 height 7
click at [345, 46] on input "True" at bounding box center [341, 44] width 7 height 6
radio input "true"
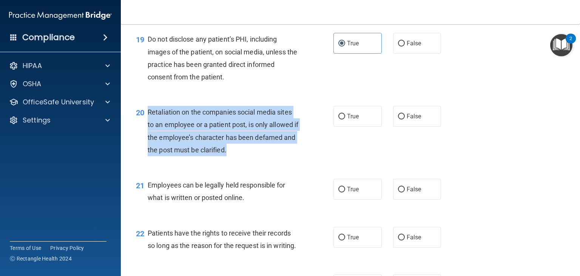
drag, startPoint x: 147, startPoint y: 138, endPoint x: 264, endPoint y: 184, distance: 126.2
click at [264, 160] on div "20 Retaliation on the companies social media sites to an employee or a patient …" at bounding box center [235, 133] width 220 height 54
click at [400, 119] on input "False" at bounding box center [401, 117] width 7 height 6
radio input "true"
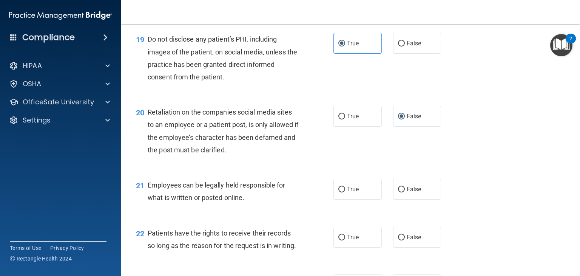
click at [475, 169] on div "20 Retaliation on the companies social media sites to an employee or a patient …" at bounding box center [350, 132] width 440 height 73
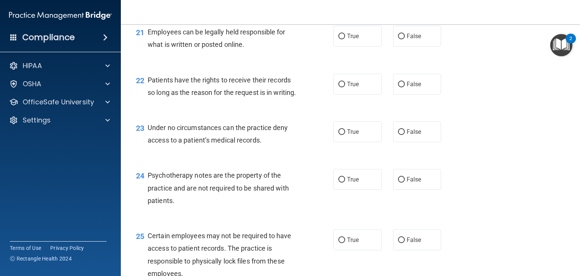
scroll to position [1502, 0]
click at [341, 40] on input "True" at bounding box center [341, 37] width 7 height 6
radio input "true"
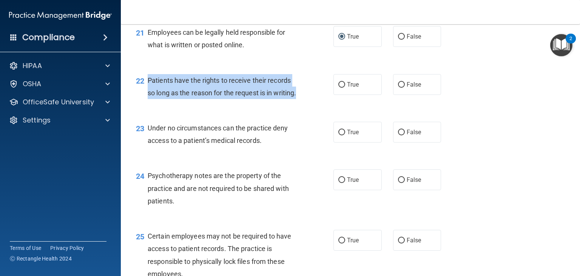
drag, startPoint x: 146, startPoint y: 102, endPoint x: 193, endPoint y: 127, distance: 53.2
click at [193, 103] on div "22 Patients have the rights to receive their records so long as the reason for …" at bounding box center [235, 88] width 220 height 29
click at [398, 88] on input "False" at bounding box center [401, 85] width 7 height 6
radio input "true"
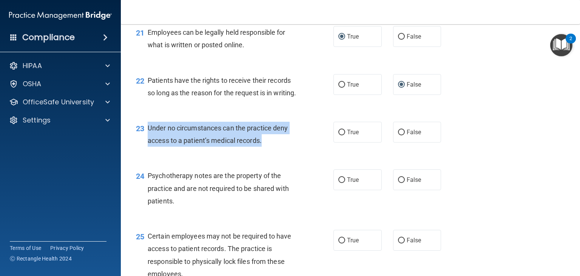
drag, startPoint x: 147, startPoint y: 165, endPoint x: 283, endPoint y: 182, distance: 136.9
click at [283, 146] on div "Under no circumstances can the practice deny access to a patient’s medical reco…" at bounding box center [226, 134] width 157 height 25
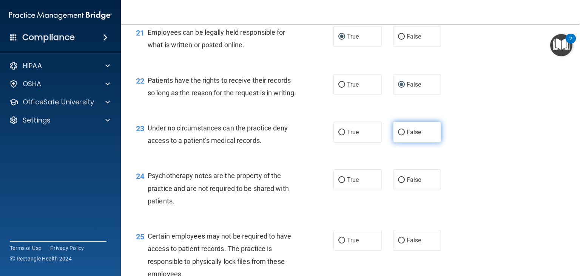
click at [402, 142] on label "False" at bounding box center [417, 132] width 48 height 21
click at [402, 135] on input "False" at bounding box center [401, 132] width 7 height 6
radio input "true"
click at [491, 160] on div "23 Under no circumstances can the practice deny access to a patient’s medical r…" at bounding box center [350, 136] width 440 height 48
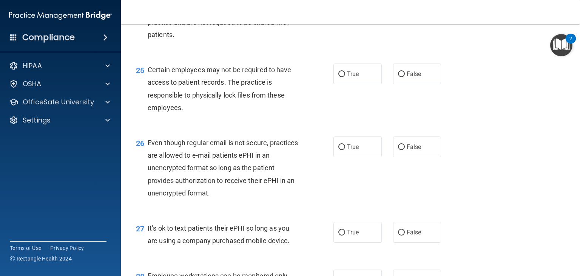
scroll to position [1668, 0]
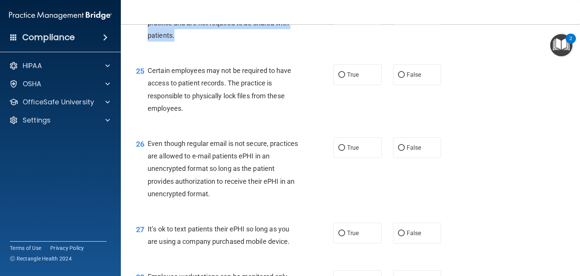
drag, startPoint x: 146, startPoint y: 46, endPoint x: 185, endPoint y: 73, distance: 46.9
click at [185, 45] on div "24 Psychotherapy notes are the property of the practice and are not required to…" at bounding box center [235, 25] width 220 height 42
click at [395, 25] on label "False" at bounding box center [417, 14] width 48 height 21
click at [398, 17] on input "False" at bounding box center [401, 15] width 7 height 6
radio input "true"
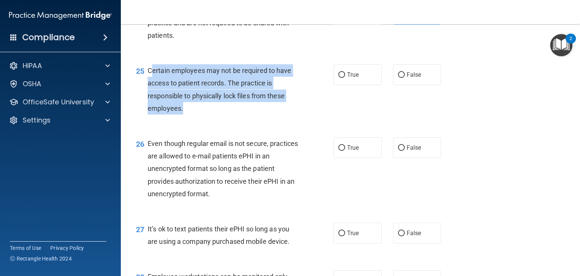
drag, startPoint x: 149, startPoint y: 109, endPoint x: 203, endPoint y: 155, distance: 70.6
click at [203, 118] on div "25 Certain employees may not be required to have access to patient records. The…" at bounding box center [235, 91] width 220 height 54
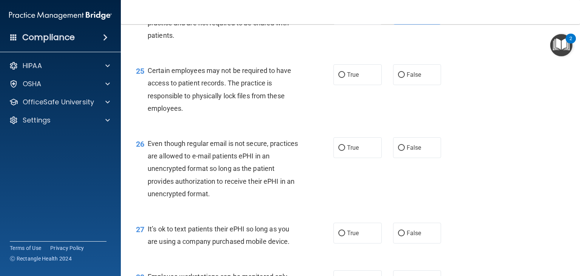
click at [147, 78] on div "25" at bounding box center [138, 71] width 17 height 14
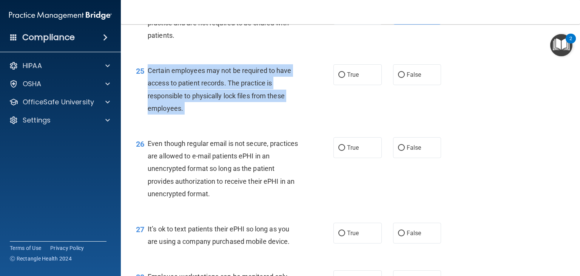
drag, startPoint x: 147, startPoint y: 107, endPoint x: 192, endPoint y: 142, distance: 57.3
click at [192, 118] on div "25 Certain employees may not be required to have access to patient records. The…" at bounding box center [235, 91] width 220 height 54
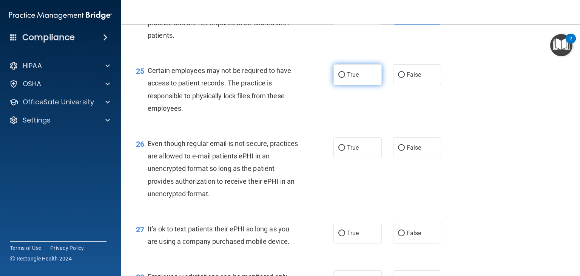
click at [355, 78] on span "True" at bounding box center [353, 74] width 12 height 7
click at [345, 78] on input "True" at bounding box center [341, 75] width 7 height 6
radio input "true"
click at [505, 128] on div "25 Certain employees may not be required to have access to patient records. The…" at bounding box center [350, 91] width 440 height 73
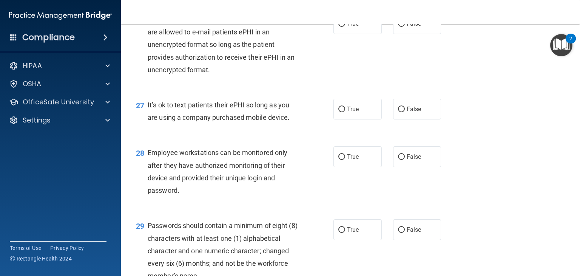
scroll to position [1795, 0]
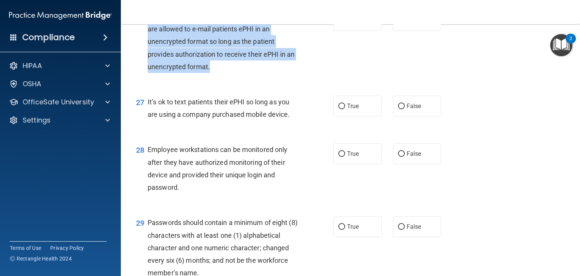
drag, startPoint x: 148, startPoint y: 54, endPoint x: 221, endPoint y: 104, distance: 88.5
click at [221, 73] on div "Even though regular email is not secure, practices are allowed to e-mail patien…" at bounding box center [226, 41] width 157 height 63
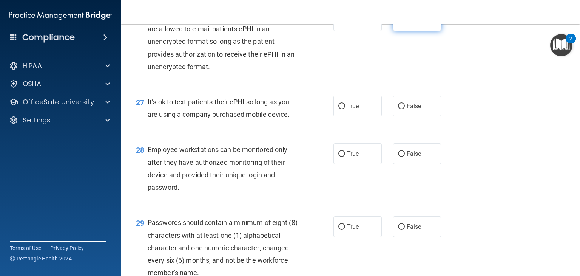
click at [406, 31] on label "False" at bounding box center [417, 20] width 48 height 21
click at [405, 24] on input "False" at bounding box center [401, 21] width 7 height 6
radio input "true"
click at [504, 86] on div "26 Even though regular email is not secure, practices are allowed to e-mail pat…" at bounding box center [350, 43] width 440 height 85
drag, startPoint x: 146, startPoint y: 139, endPoint x: 299, endPoint y: 151, distance: 153.4
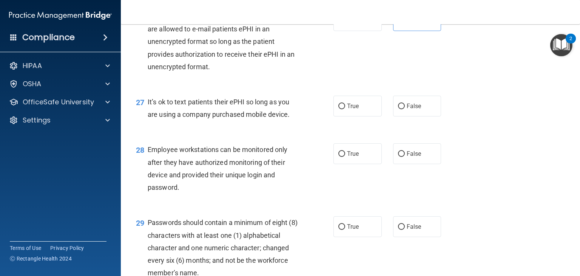
click at [299, 124] on div "27 It’s ok to text patients their ePHI so long as you are using a company purch…" at bounding box center [235, 110] width 220 height 29
click at [400, 109] on input "False" at bounding box center [401, 106] width 7 height 6
radio input "true"
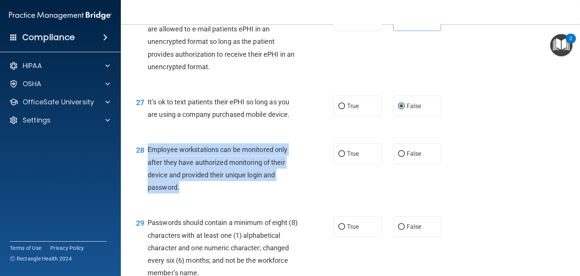
drag, startPoint x: 145, startPoint y: 186, endPoint x: 226, endPoint y: 228, distance: 91.8
click at [226, 197] on div "28 Employee workstations can be monitored only after they have authorized monit…" at bounding box center [235, 170] width 220 height 54
click at [398, 157] on input "False" at bounding box center [401, 154] width 7 height 6
radio input "true"
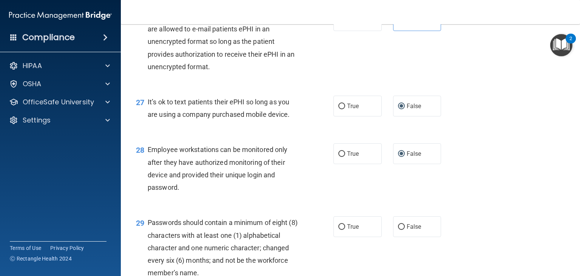
click at [507, 173] on div "28 Employee workstations can be monitored only after they have authorized monit…" at bounding box center [350, 170] width 440 height 73
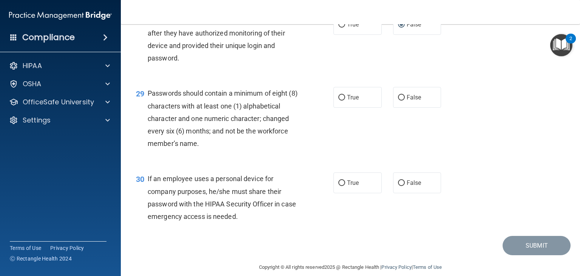
scroll to position [1971, 0]
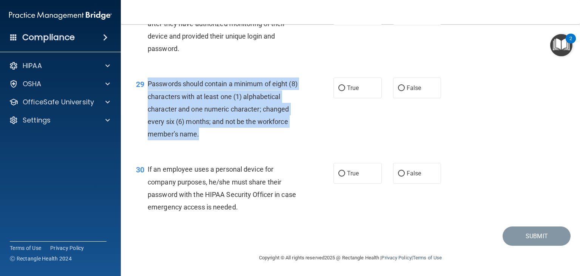
drag, startPoint x: 148, startPoint y: 82, endPoint x: 226, endPoint y: 137, distance: 95.4
click at [226, 137] on div "Passwords should contain a minimum of eight (8) characters with at least one (1…" at bounding box center [226, 108] width 157 height 63
click at [399, 86] on input "False" at bounding box center [401, 88] width 7 height 6
radio input "true"
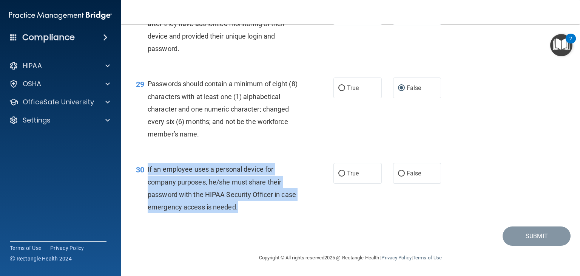
drag, startPoint x: 148, startPoint y: 167, endPoint x: 272, endPoint y: 215, distance: 132.6
click at [272, 215] on div "30 If an employee uses a personal device for company purposes, he/she must shar…" at bounding box center [235, 190] width 220 height 54
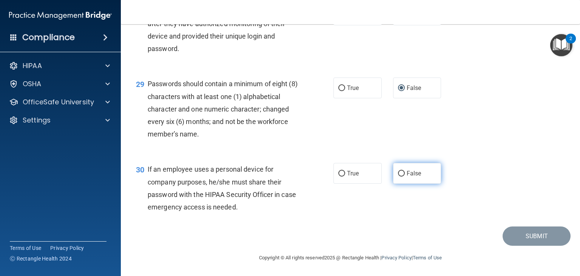
click at [411, 176] on span "False" at bounding box center [414, 172] width 15 height 7
click at [405, 176] on input "False" at bounding box center [401, 174] width 7 height 6
radio input "true"
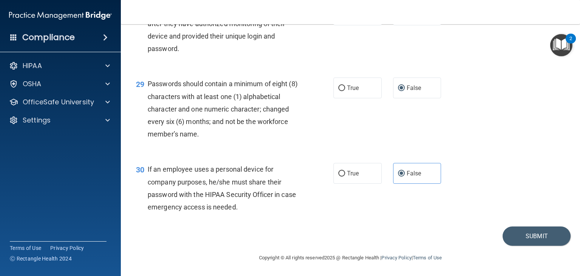
click at [498, 162] on div "30 If an employee uses a personal device for company purposes, he/she must shar…" at bounding box center [350, 189] width 440 height 73
click at [518, 238] on button "Submit" at bounding box center [536, 235] width 68 height 19
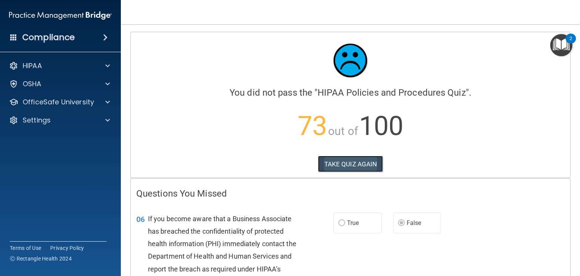
click at [354, 163] on button "TAKE QUIZ AGAIN" at bounding box center [350, 164] width 65 height 17
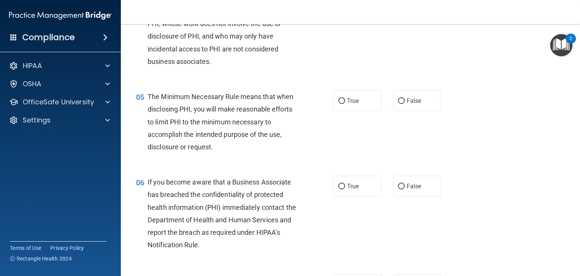
scroll to position [273, 0]
click at [340, 190] on input "True" at bounding box center [341, 187] width 7 height 6
radio input "true"
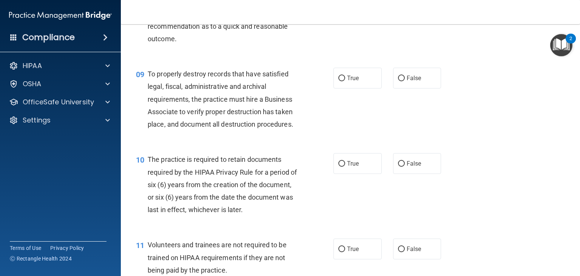
scroll to position [625, 0]
click at [400, 166] on input "False" at bounding box center [401, 163] width 7 height 6
radio input "true"
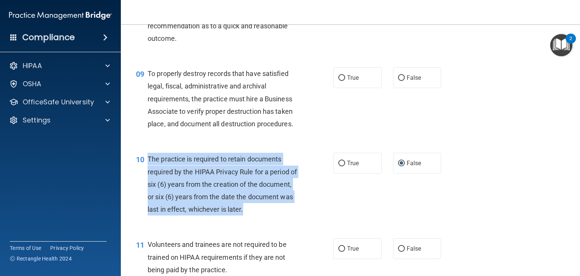
drag, startPoint x: 148, startPoint y: 169, endPoint x: 313, endPoint y: 225, distance: 174.5
click at [313, 219] on div "10 The practice is required to retain documents required by the HIPAA Privacy R…" at bounding box center [235, 185] width 220 height 66
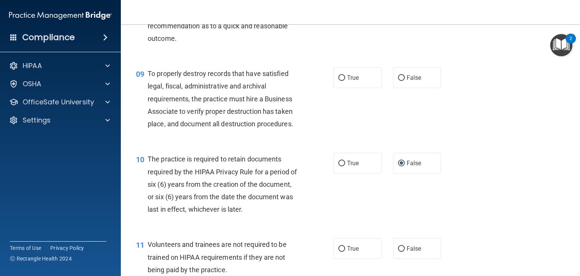
click at [477, 169] on div "10 The practice is required to retain documents required by the HIPAA Privacy R…" at bounding box center [350, 185] width 440 height 85
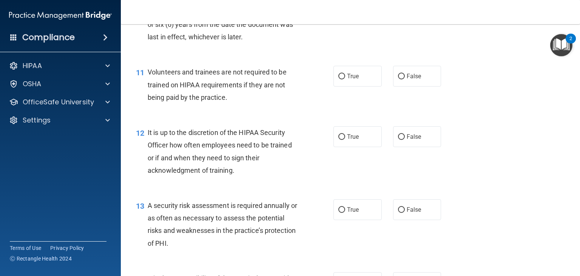
scroll to position [804, 0]
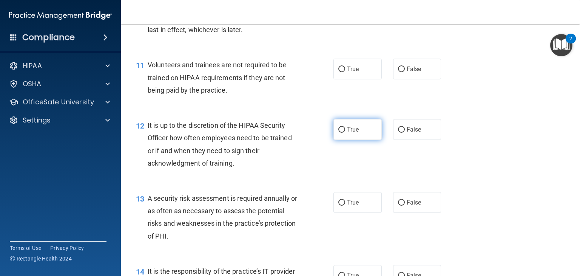
click at [340, 132] on input "True" at bounding box center [341, 130] width 7 height 6
radio input "true"
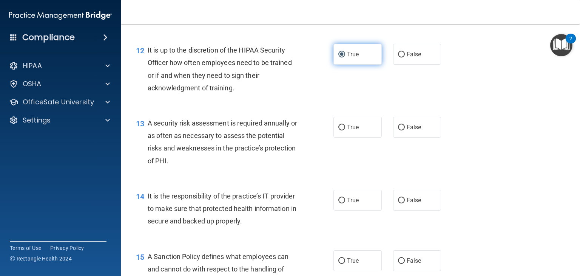
scroll to position [881, 0]
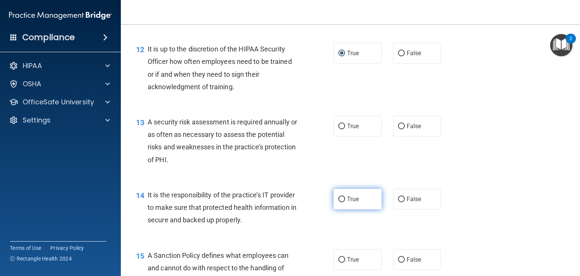
click at [338, 202] on input "True" at bounding box center [341, 199] width 7 height 6
radio input "true"
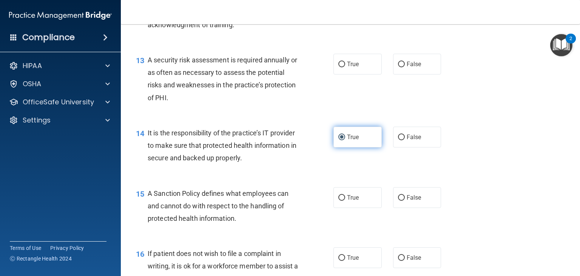
scroll to position [945, 0]
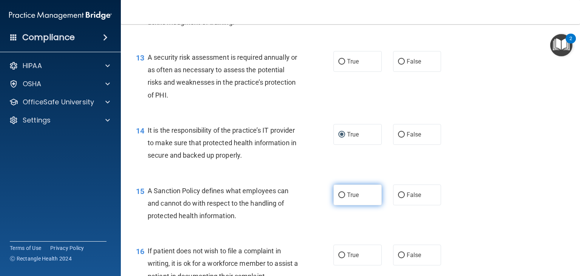
click at [339, 198] on input "True" at bounding box center [341, 195] width 7 height 6
radio input "true"
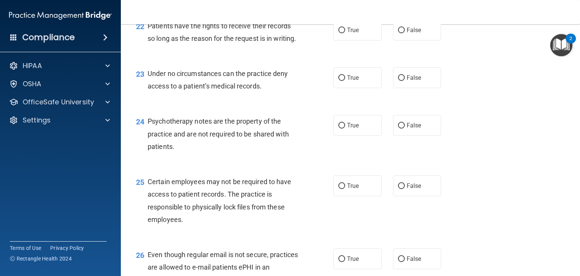
scroll to position [1557, 0]
click at [410, 128] on span "False" at bounding box center [414, 124] width 15 height 7
click at [405, 128] on input "False" at bounding box center [401, 125] width 7 height 6
radio input "true"
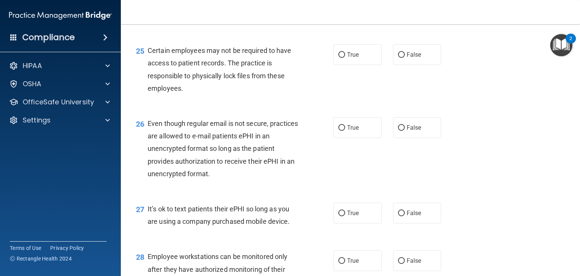
scroll to position [1688, 0]
click at [399, 130] on input "False" at bounding box center [401, 127] width 7 height 6
radio input "true"
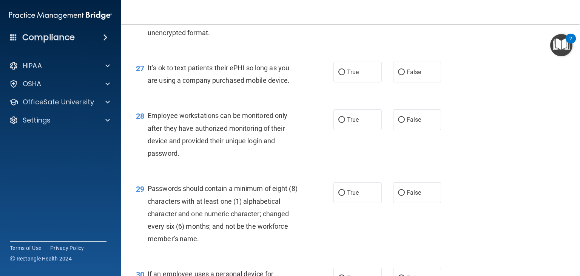
scroll to position [1830, 0]
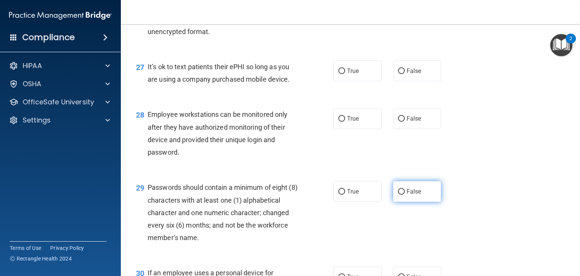
click at [398, 194] on input "False" at bounding box center [401, 192] width 7 height 6
radio input "true"
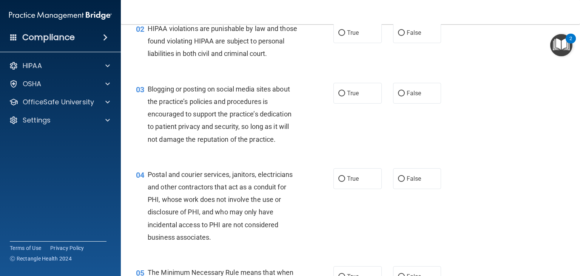
scroll to position [0, 0]
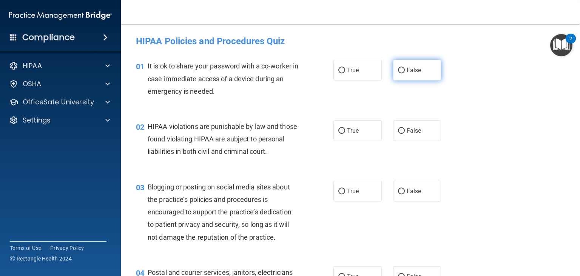
click at [410, 70] on span "False" at bounding box center [414, 69] width 15 height 7
click at [405, 70] on input "False" at bounding box center [401, 71] width 7 height 6
radio input "true"
click at [351, 128] on span "True" at bounding box center [353, 130] width 12 height 7
click at [345, 128] on input "True" at bounding box center [341, 131] width 7 height 6
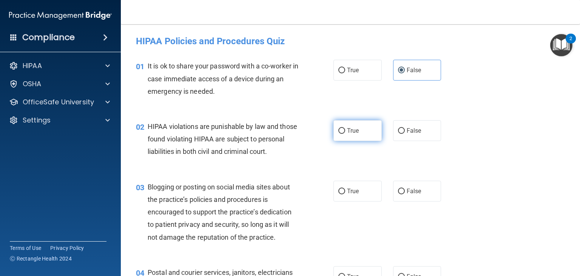
radio input "true"
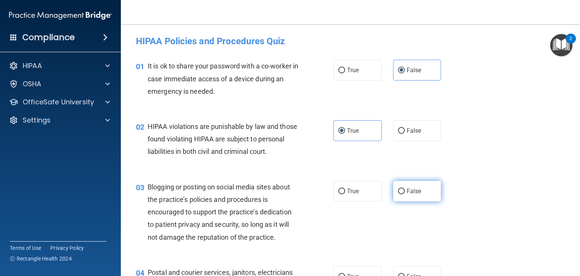
click at [407, 194] on span "False" at bounding box center [414, 190] width 15 height 7
click at [404, 194] on input "False" at bounding box center [401, 191] width 7 height 6
radio input "true"
click at [496, 162] on div "02 HIPAA violations are punishable by law and those found violating HIPAA are s…" at bounding box center [350, 141] width 440 height 60
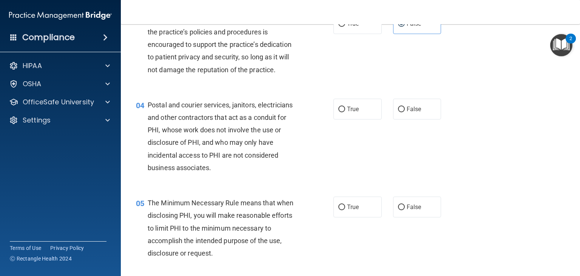
scroll to position [168, 0]
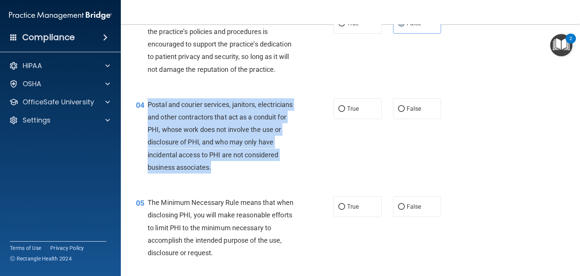
drag, startPoint x: 148, startPoint y: 116, endPoint x: 239, endPoint y: 180, distance: 110.8
click at [239, 173] on div "Postal and courier services, janitors, electricians and other contractors that …" at bounding box center [226, 135] width 157 height 75
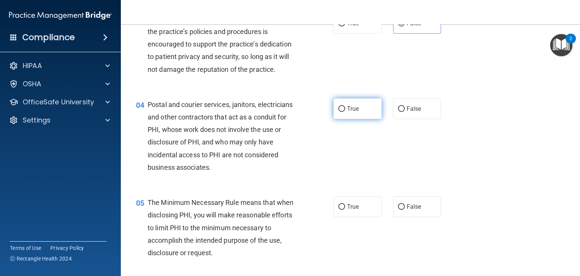
click at [360, 117] on label "True" at bounding box center [357, 108] width 48 height 21
click at [345, 112] on input "True" at bounding box center [341, 109] width 7 height 6
radio input "true"
click at [482, 127] on div "04 Postal and courier services, janitors, electricians and other contractors th…" at bounding box center [350, 138] width 440 height 98
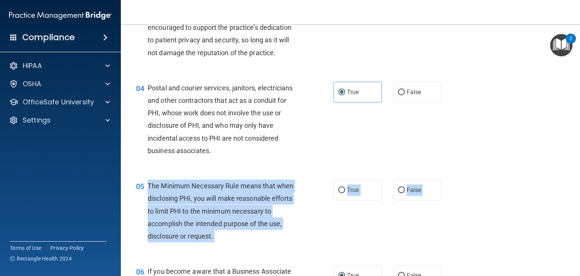
scroll to position [187, 0]
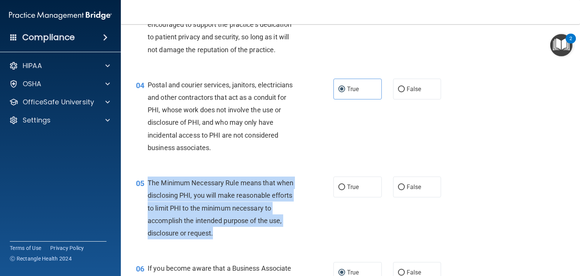
drag, startPoint x: 148, startPoint y: 215, endPoint x: 240, endPoint y: 246, distance: 98.1
click at [240, 239] on div "The Minimum Necessary Rule means that when disclosing PHI, you will make reason…" at bounding box center [226, 207] width 157 height 63
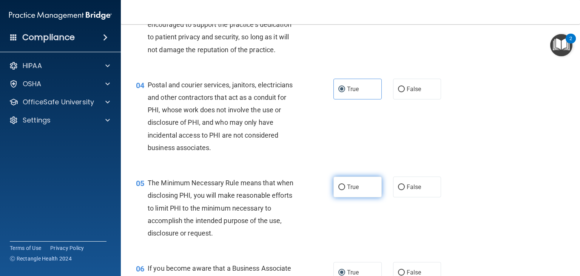
click at [341, 192] on label "True" at bounding box center [357, 186] width 48 height 21
click at [341, 190] on input "True" at bounding box center [341, 187] width 7 height 6
radio input "true"
click at [514, 151] on div "04 Postal and courier services, janitors, electricians and other contractors th…" at bounding box center [350, 118] width 440 height 98
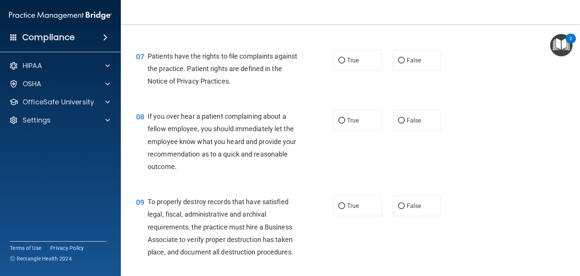
scroll to position [499, 0]
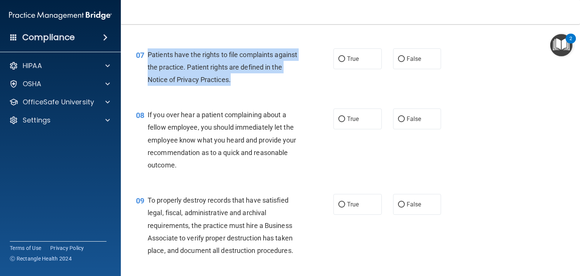
drag, startPoint x: 149, startPoint y: 66, endPoint x: 247, endPoint y: 91, distance: 101.6
click at [247, 86] on div "Patients have the rights to file complaints against the practice. Patient right…" at bounding box center [226, 67] width 157 height 38
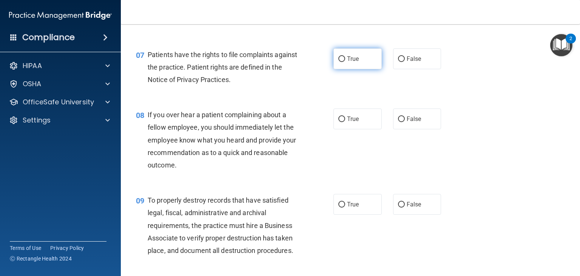
click at [347, 62] on span "True" at bounding box center [353, 58] width 12 height 7
click at [344, 62] on input "True" at bounding box center [341, 59] width 7 height 6
radio input "true"
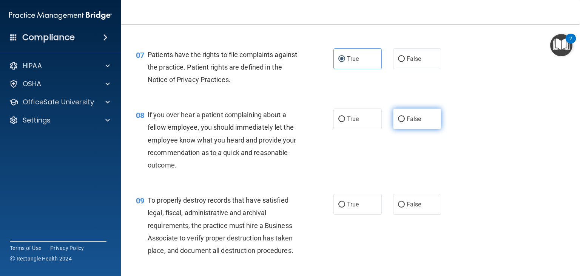
click at [393, 129] on label "False" at bounding box center [417, 118] width 48 height 21
click at [398, 122] on input "False" at bounding box center [401, 119] width 7 height 6
radio input "true"
click at [487, 148] on div "08 If you over hear a patient complaining about a fellow employee, you should i…" at bounding box center [350, 141] width 440 height 85
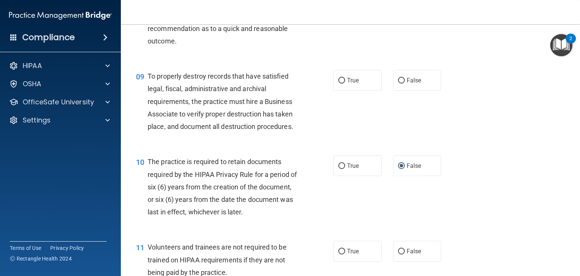
scroll to position [645, 0]
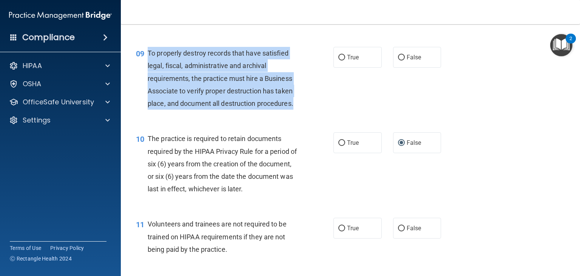
drag, startPoint x: 146, startPoint y: 65, endPoint x: 305, endPoint y: 117, distance: 166.9
click at [305, 113] on div "09 To properly destroy records that have satisfied legal, fiscal, administrativ…" at bounding box center [235, 80] width 220 height 66
click at [400, 60] on input "False" at bounding box center [401, 58] width 7 height 6
radio input "true"
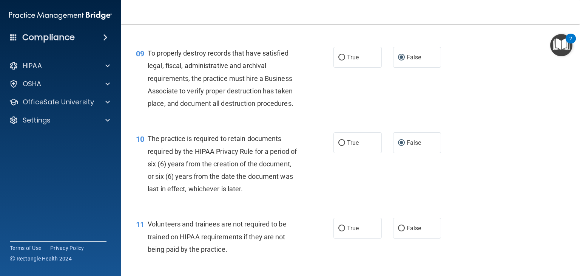
click at [477, 86] on div "09 To properly destroy records that have satisfied legal, fiscal, administrativ…" at bounding box center [350, 79] width 440 height 85
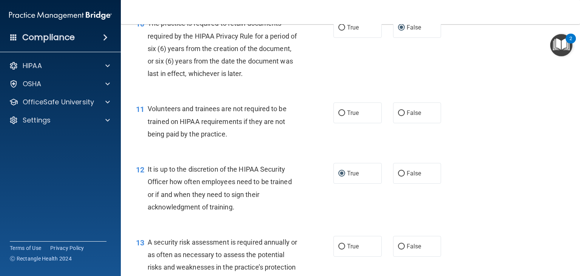
scroll to position [762, 0]
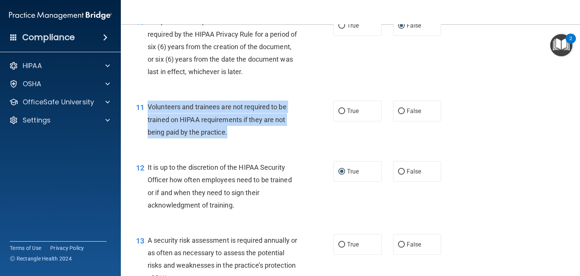
drag, startPoint x: 144, startPoint y: 118, endPoint x: 241, endPoint y: 145, distance: 100.8
click at [241, 142] on div "11 Volunteers and trainees are not required to be trained on HIPAA requirements…" at bounding box center [235, 121] width 220 height 42
click at [398, 114] on input "False" at bounding box center [401, 111] width 7 height 6
radio input "true"
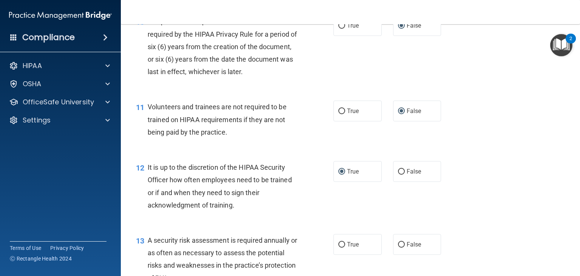
click at [498, 132] on div "11 Volunteers and trainees are not required to be trained on HIPAA requirements…" at bounding box center [350, 121] width 440 height 60
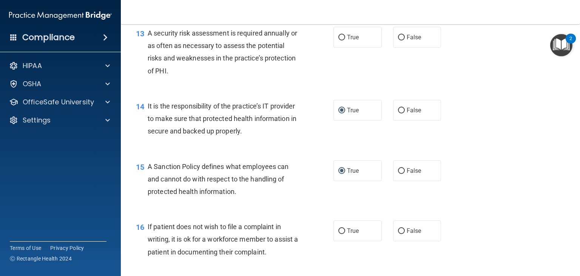
scroll to position [972, 0]
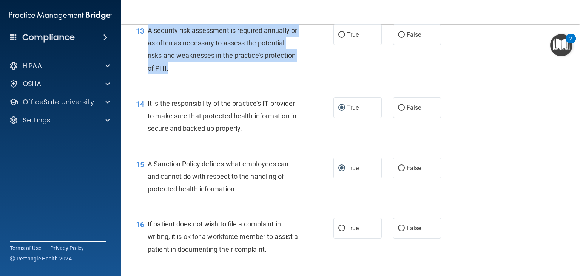
drag, startPoint x: 146, startPoint y: 42, endPoint x: 237, endPoint y: 79, distance: 98.2
click at [237, 78] on div "13 A security risk assessment is required annually or as often as necessary to …" at bounding box center [235, 51] width 220 height 54
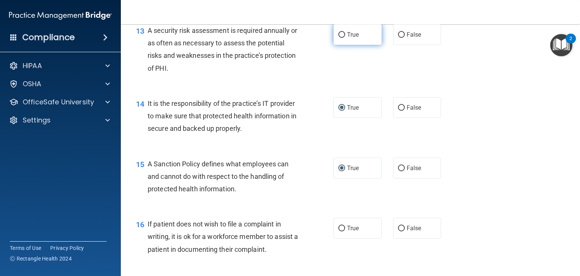
click at [347, 38] on span "True" at bounding box center [353, 34] width 12 height 7
click at [345, 38] on input "True" at bounding box center [341, 35] width 7 height 6
radio input "true"
click at [474, 85] on div "13 A security risk assessment is required annually or as often as necessary to …" at bounding box center [350, 51] width 440 height 73
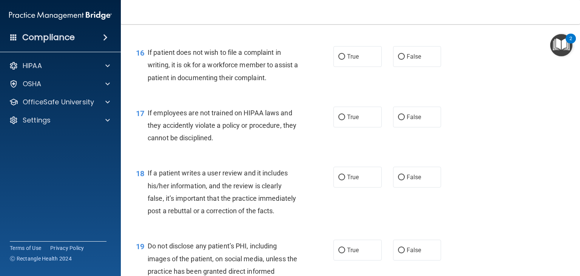
scroll to position [1145, 0]
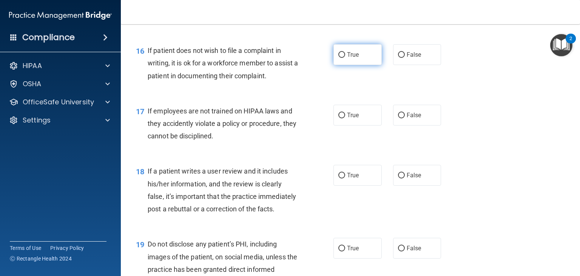
click at [338, 58] on input "True" at bounding box center [341, 55] width 7 height 6
radio input "true"
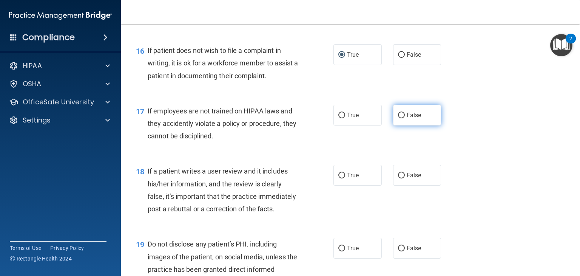
click at [398, 118] on input "False" at bounding box center [401, 115] width 7 height 6
radio input "true"
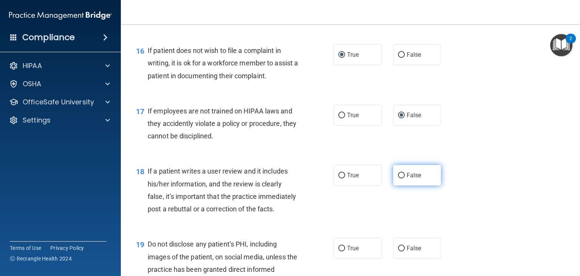
click at [398, 178] on input "False" at bounding box center [401, 176] width 7 height 6
radio input "true"
click at [493, 168] on div "18 If a patient writes a user review and it includes his/her information, and t…" at bounding box center [350, 191] width 440 height 73
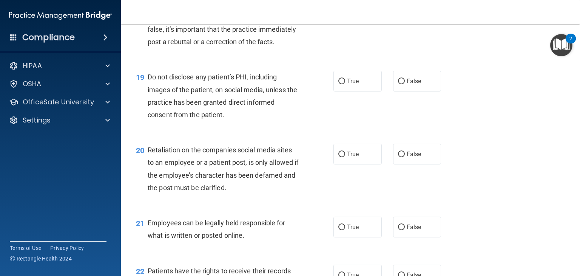
scroll to position [1330, 0]
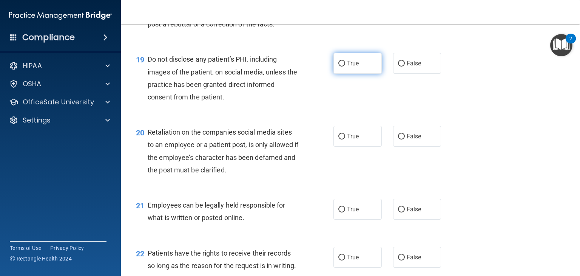
click at [339, 66] on input "True" at bounding box center [341, 64] width 7 height 6
radio input "true"
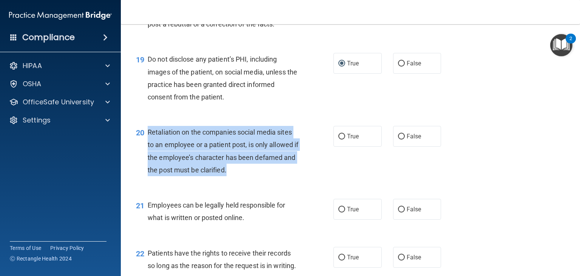
drag, startPoint x: 146, startPoint y: 158, endPoint x: 259, endPoint y: 200, distance: 120.0
click at [259, 180] on div "20 Retaliation on the companies social media sites to an employee or a patient …" at bounding box center [235, 153] width 220 height 54
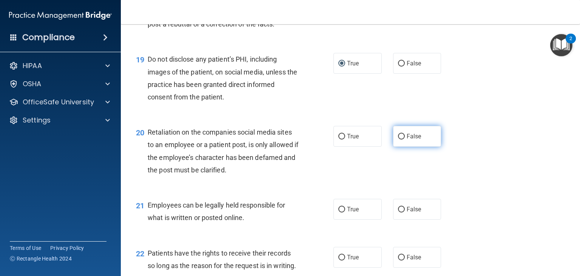
click at [405, 146] on label "False" at bounding box center [417, 136] width 48 height 21
click at [405, 139] on input "False" at bounding box center [401, 137] width 7 height 6
radio input "true"
click at [527, 167] on div "20 Retaliation on the companies social media sites to an employee or a patient …" at bounding box center [350, 152] width 440 height 73
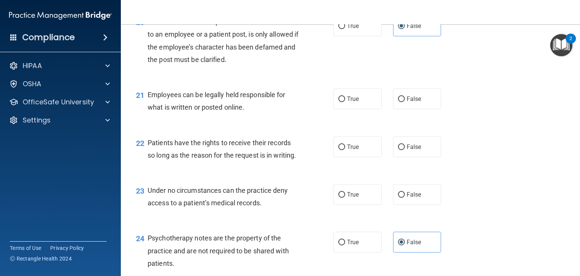
scroll to position [1457, 0]
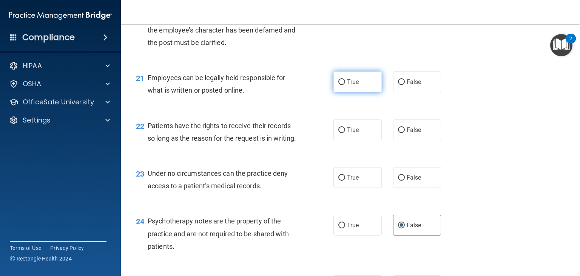
click at [347, 85] on span "True" at bounding box center [353, 81] width 12 height 7
click at [344, 85] on input "True" at bounding box center [341, 82] width 7 height 6
radio input "true"
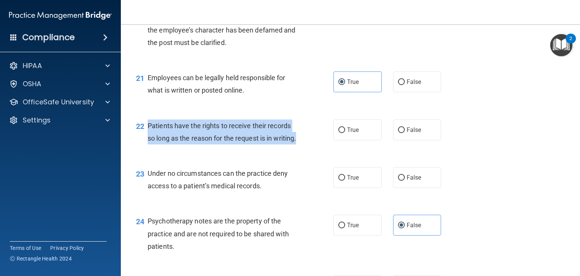
drag, startPoint x: 146, startPoint y: 151, endPoint x: 186, endPoint y: 179, distance: 48.3
click at [186, 148] on div "22 Patients have the rights to receive their records so long as the reason for …" at bounding box center [235, 133] width 220 height 29
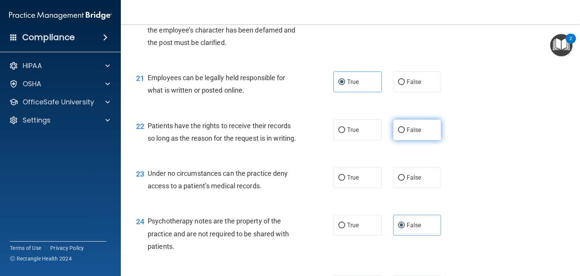
click at [395, 140] on label "False" at bounding box center [417, 129] width 48 height 21
click at [398, 133] on input "False" at bounding box center [401, 130] width 7 height 6
radio input "true"
click at [473, 148] on div "22 Patients have the rights to receive their records so long as the reason for …" at bounding box center [350, 134] width 440 height 48
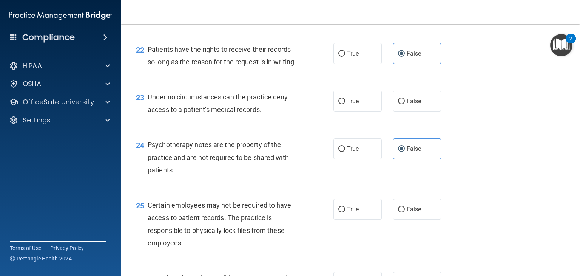
scroll to position [1542, 0]
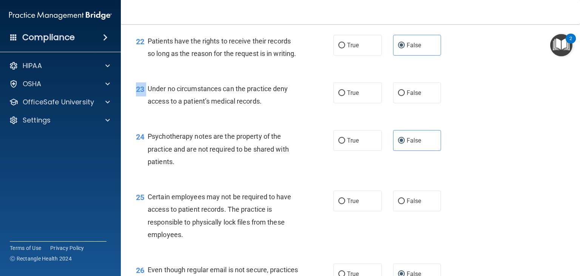
drag, startPoint x: 147, startPoint y: 124, endPoint x: 300, endPoint y: 152, distance: 155.7
click at [300, 120] on div "23 Under no circumstances can the practice deny access to a patient’s medical r…" at bounding box center [350, 97] width 440 height 48
click at [398, 96] on input "False" at bounding box center [401, 93] width 7 height 6
radio input "true"
click at [477, 120] on div "23 Under no circumstances can the practice deny access to a patient’s medical r…" at bounding box center [350, 97] width 440 height 48
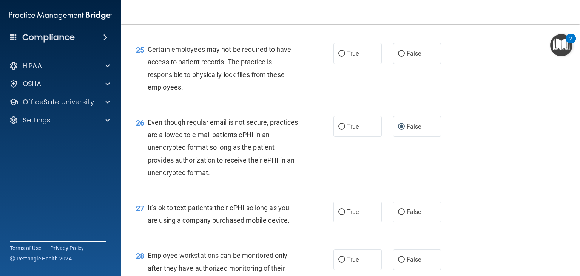
scroll to position [1691, 0]
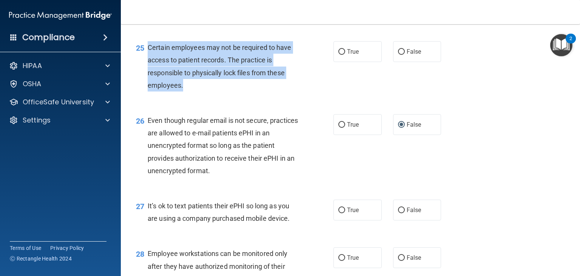
drag, startPoint x: 149, startPoint y: 83, endPoint x: 214, endPoint y: 120, distance: 75.8
click at [214, 91] on div "Certain employees may not be required to have access to patient records. The pr…" at bounding box center [226, 66] width 157 height 50
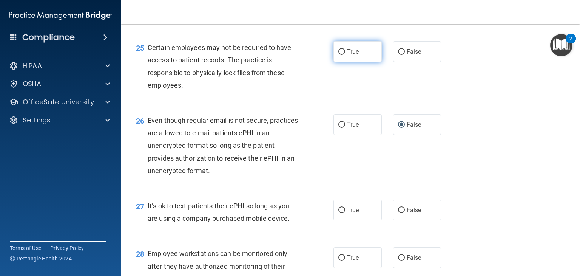
click at [340, 62] on label "True" at bounding box center [357, 51] width 48 height 21
click at [340, 55] on input "True" at bounding box center [341, 52] width 7 height 6
radio input "true"
click at [471, 105] on div "25 Certain employees may not be required to have access to patient records. The…" at bounding box center [350, 68] width 440 height 73
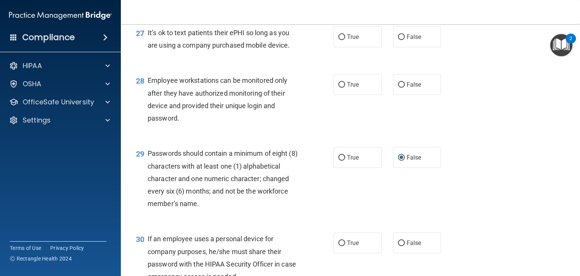
scroll to position [1863, 0]
click at [402, 48] on label "False" at bounding box center [417, 37] width 48 height 21
click at [402, 40] on input "False" at bounding box center [401, 38] width 7 height 6
radio input "true"
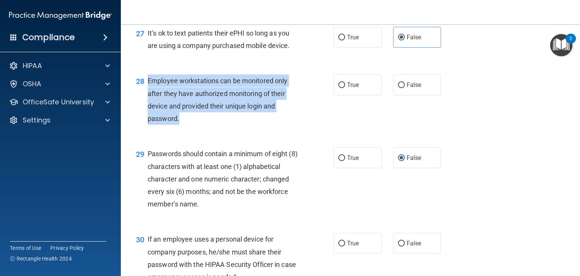
drag, startPoint x: 146, startPoint y: 117, endPoint x: 193, endPoint y: 159, distance: 62.6
click at [193, 128] on div "28 Employee workstations can be monitored only after they have authorized monit…" at bounding box center [235, 101] width 220 height 54
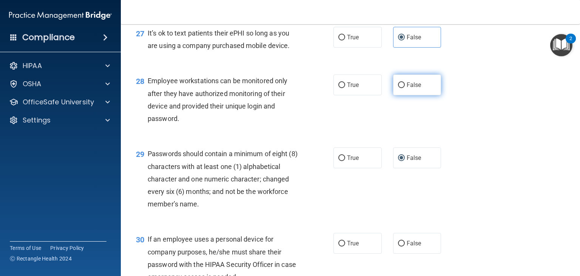
click at [393, 95] on label "False" at bounding box center [417, 84] width 48 height 21
click at [398, 88] on input "False" at bounding box center [401, 85] width 7 height 6
radio input "true"
click at [481, 126] on div "28 Employee workstations can be monitored only after they have authorized monit…" at bounding box center [350, 101] width 440 height 73
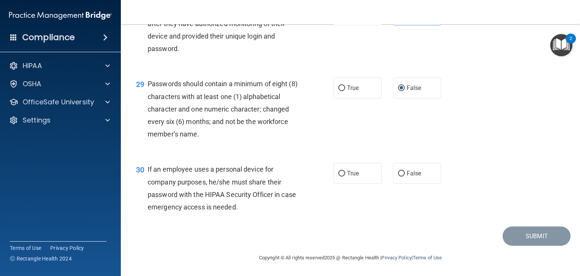
scroll to position [1969, 0]
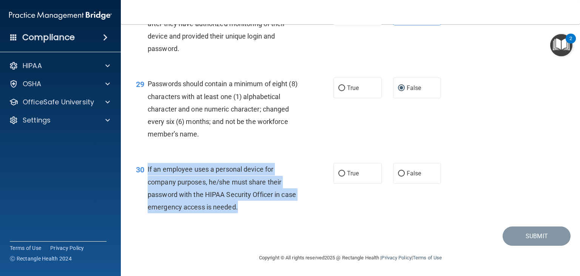
drag, startPoint x: 146, startPoint y: 171, endPoint x: 266, endPoint y: 212, distance: 127.5
click at [266, 212] on div "30 If an employee uses a personal device for company purposes, he/she must shar…" at bounding box center [235, 190] width 220 height 54
click at [399, 176] on input "False" at bounding box center [401, 174] width 7 height 6
radio input "true"
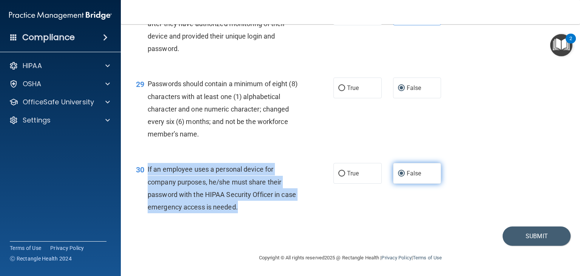
scroll to position [1971, 0]
click at [522, 237] on button "Submit" at bounding box center [536, 235] width 68 height 19
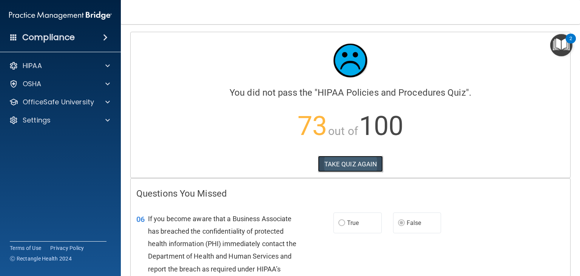
click at [357, 171] on button "TAKE QUIZ AGAIN" at bounding box center [350, 164] width 65 height 17
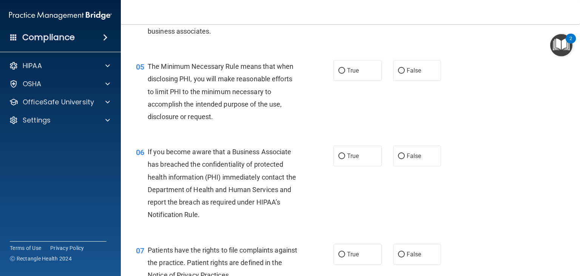
scroll to position [307, 0]
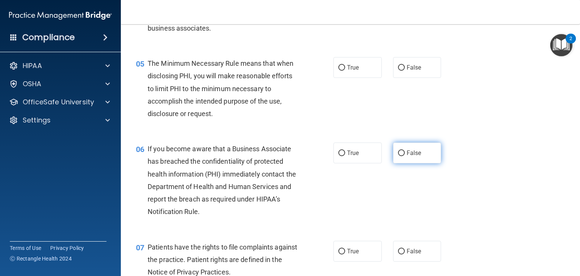
click at [400, 156] on input "False" at bounding box center [401, 153] width 7 height 6
radio input "true"
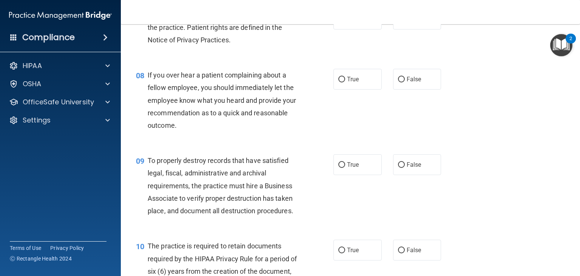
scroll to position [612, 0]
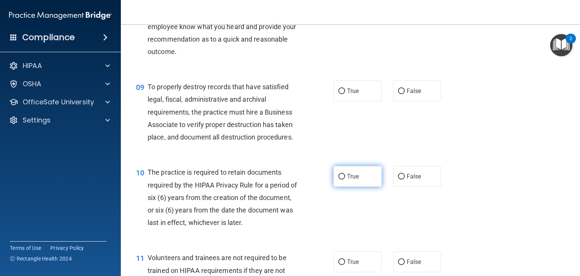
click at [340, 179] on input "True" at bounding box center [341, 177] width 7 height 6
radio input "true"
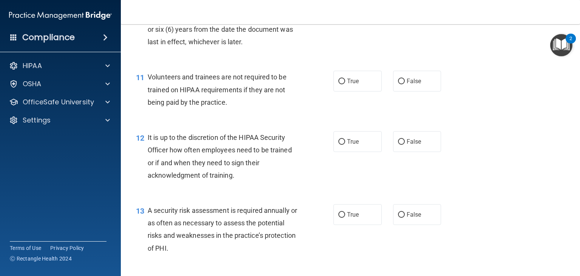
scroll to position [793, 0]
click at [407, 145] on span "False" at bounding box center [414, 140] width 15 height 7
click at [405, 144] on input "False" at bounding box center [401, 142] width 7 height 6
radio input "true"
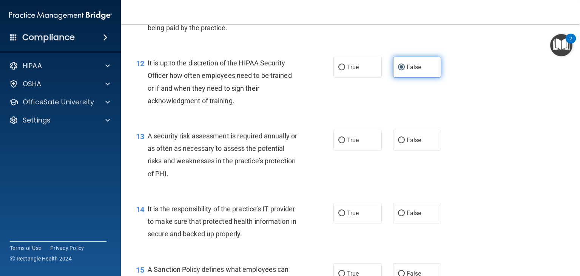
scroll to position [895, 0]
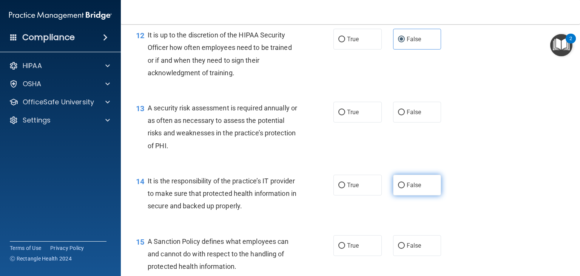
click at [400, 188] on input "False" at bounding box center [401, 185] width 7 height 6
radio input "true"
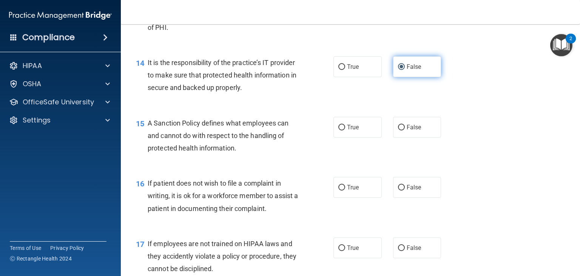
scroll to position [1015, 0]
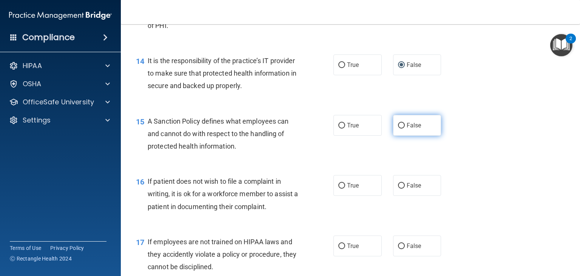
click at [399, 128] on input "False" at bounding box center [401, 126] width 7 height 6
radio input "true"
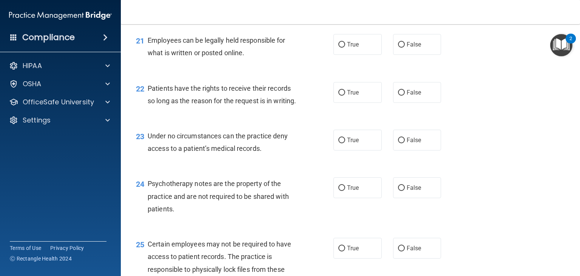
scroll to position [1505, 0]
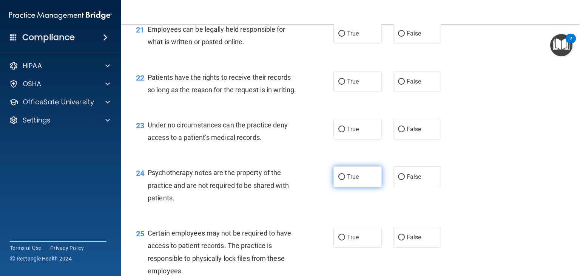
click at [358, 187] on label "True" at bounding box center [357, 176] width 48 height 21
click at [345, 180] on input "True" at bounding box center [341, 177] width 7 height 6
radio input "true"
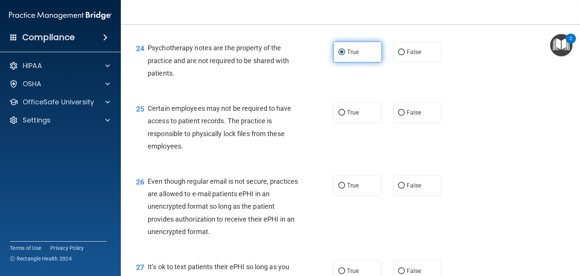
scroll to position [1633, 0]
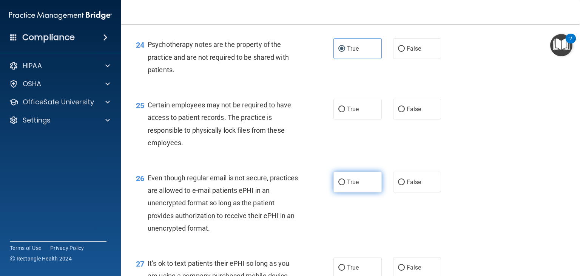
click at [360, 192] on label "True" at bounding box center [357, 181] width 48 height 21
click at [345, 185] on input "True" at bounding box center [341, 182] width 7 height 6
radio input "true"
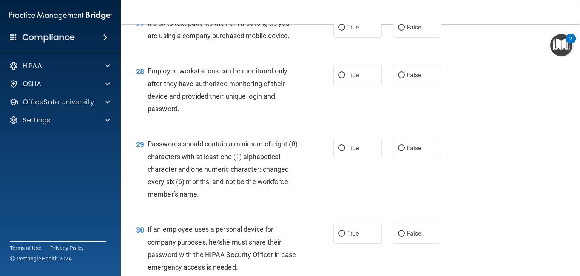
scroll to position [1873, 0]
click at [348, 151] on span "True" at bounding box center [353, 147] width 12 height 7
click at [345, 151] on input "True" at bounding box center [341, 148] width 7 height 6
radio input "true"
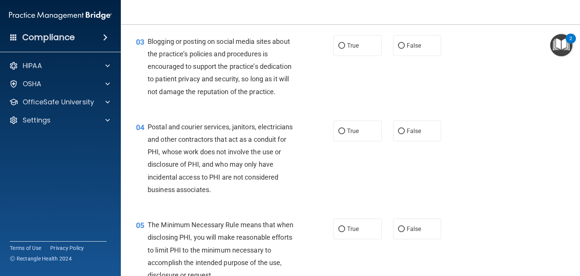
scroll to position [0, 0]
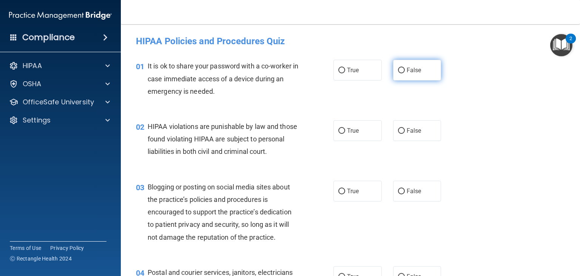
click at [409, 72] on span "False" at bounding box center [414, 69] width 15 height 7
click at [405, 72] on input "False" at bounding box center [401, 71] width 7 height 6
radio input "true"
click at [356, 129] on span "True" at bounding box center [353, 130] width 12 height 7
click at [345, 129] on input "True" at bounding box center [341, 131] width 7 height 6
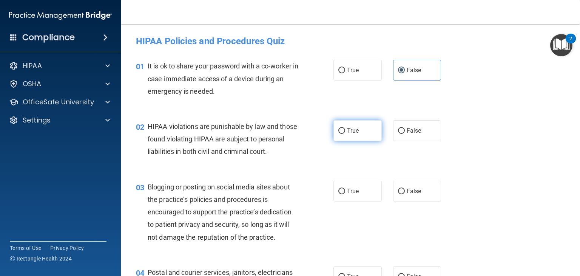
radio input "true"
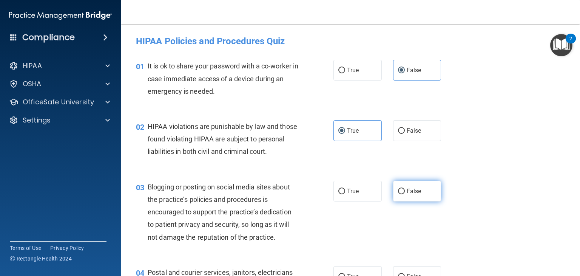
click at [403, 201] on label "False" at bounding box center [417, 190] width 48 height 21
click at [403, 194] on input "False" at bounding box center [401, 191] width 7 height 6
radio input "true"
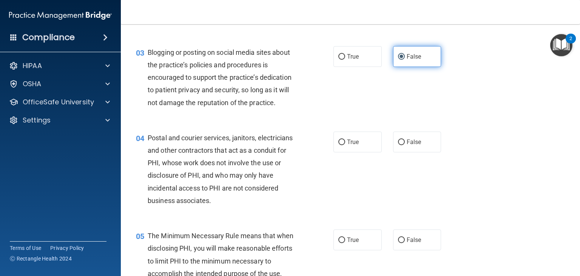
scroll to position [134, 0]
click at [364, 150] on label "True" at bounding box center [357, 142] width 48 height 21
click at [345, 145] on input "True" at bounding box center [341, 143] width 7 height 6
radio input "true"
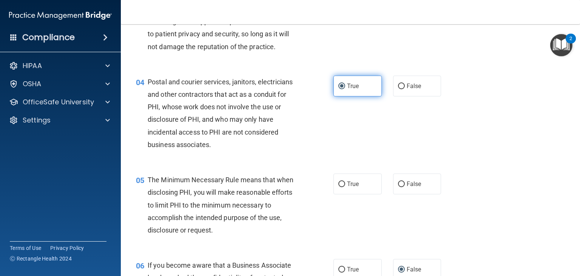
scroll to position [223, 0]
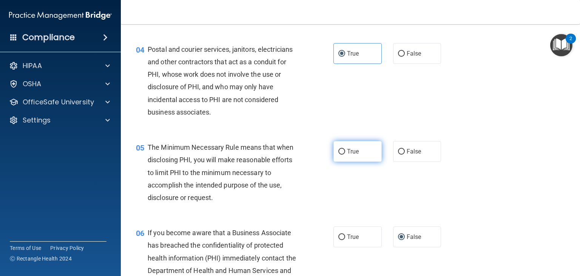
click at [341, 154] on input "True" at bounding box center [341, 152] width 7 height 6
radio input "true"
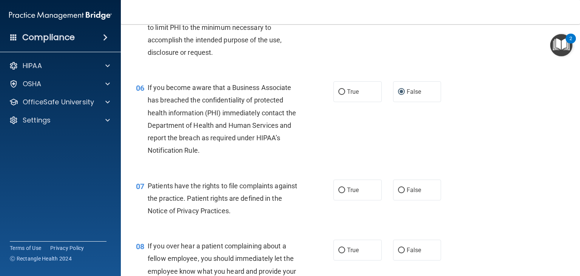
scroll to position [368, 0]
click at [348, 193] on span "True" at bounding box center [353, 188] width 12 height 7
click at [345, 192] on input "True" at bounding box center [341, 189] width 7 height 6
radio input "true"
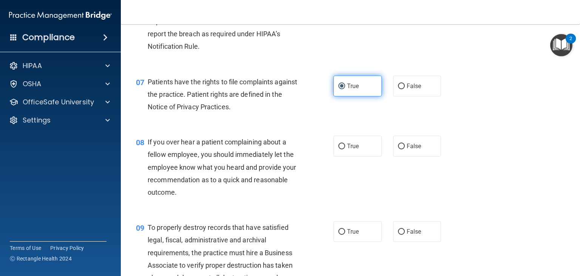
scroll to position [472, 0]
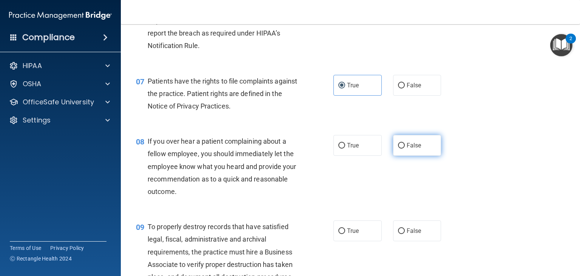
click at [417, 156] on label "False" at bounding box center [417, 145] width 48 height 21
click at [405, 148] on input "False" at bounding box center [401, 146] width 7 height 6
radio input "true"
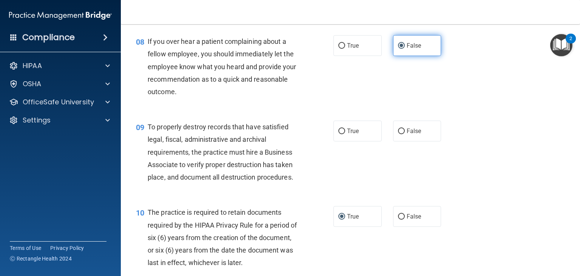
scroll to position [575, 0]
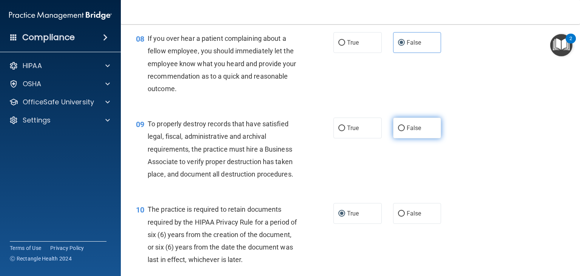
click at [412, 138] on label "False" at bounding box center [417, 127] width 48 height 21
click at [405, 131] on input "False" at bounding box center [401, 128] width 7 height 6
radio input "true"
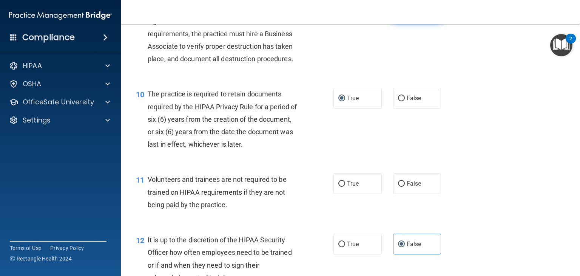
scroll to position [731, 0]
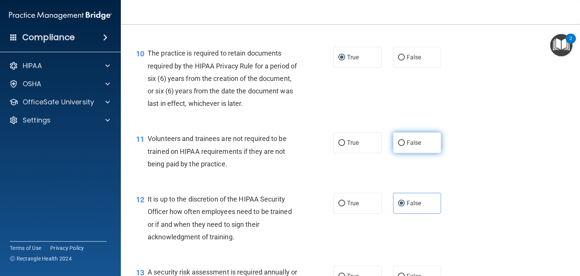
click at [411, 146] on span "False" at bounding box center [414, 142] width 15 height 7
click at [405, 146] on input "False" at bounding box center [401, 143] width 7 height 6
radio input "true"
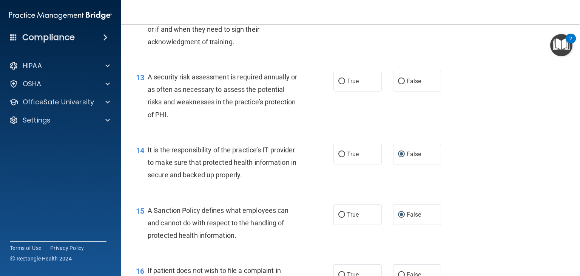
scroll to position [926, 0]
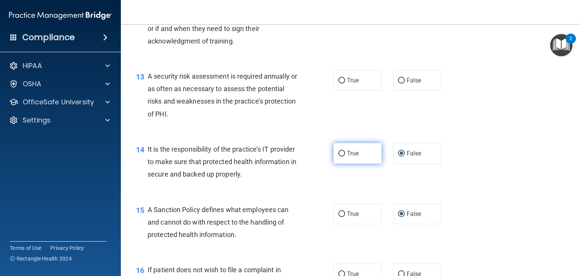
click at [352, 157] on span "True" at bounding box center [353, 152] width 12 height 7
click at [345, 156] on input "True" at bounding box center [341, 154] width 7 height 6
radio input "true"
click at [413, 157] on span "False" at bounding box center [414, 152] width 15 height 7
click at [405, 156] on input "False" at bounding box center [401, 154] width 7 height 6
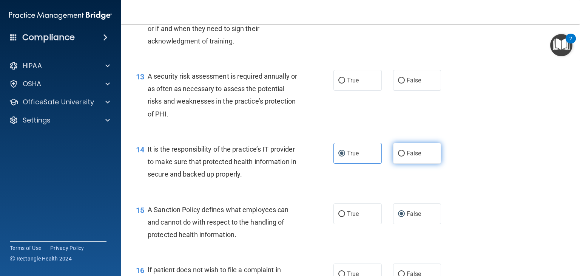
radio input "true"
radio input "false"
click at [341, 83] on input "True" at bounding box center [341, 81] width 7 height 6
radio input "true"
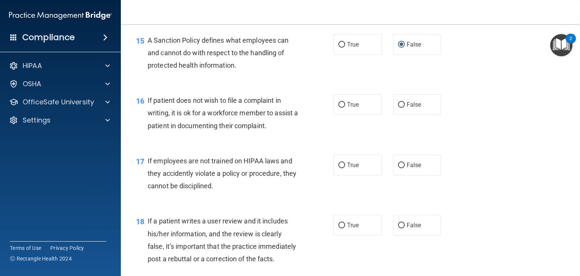
scroll to position [1102, 0]
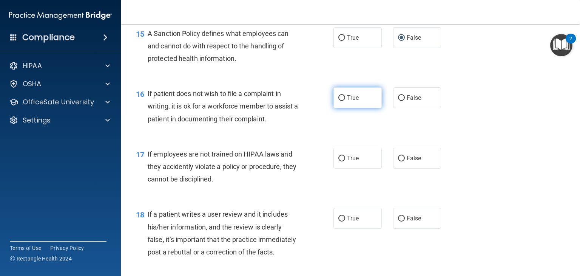
click at [352, 108] on label "True" at bounding box center [357, 97] width 48 height 21
click at [345, 101] on input "True" at bounding box center [341, 98] width 7 height 6
radio input "true"
click at [410, 168] on label "False" at bounding box center [417, 158] width 48 height 21
click at [405, 161] on input "False" at bounding box center [401, 159] width 7 height 6
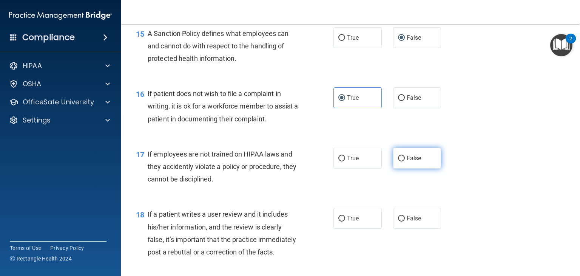
radio input "true"
click at [399, 221] on input "False" at bounding box center [401, 219] width 7 height 6
radio input "true"
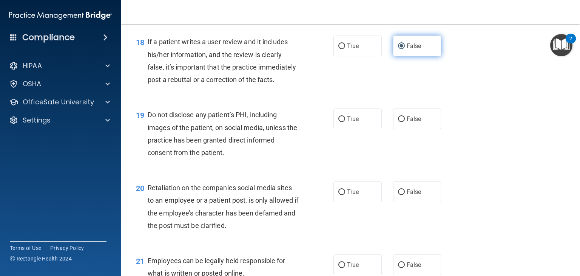
scroll to position [1283, 0]
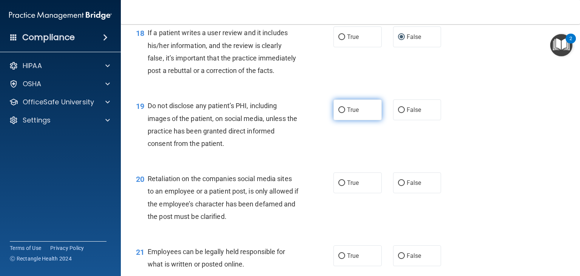
click at [350, 120] on label "True" at bounding box center [357, 109] width 48 height 21
click at [345, 113] on input "True" at bounding box center [341, 110] width 7 height 6
radio input "true"
click at [407, 186] on span "False" at bounding box center [414, 182] width 15 height 7
click at [405, 186] on input "False" at bounding box center [401, 183] width 7 height 6
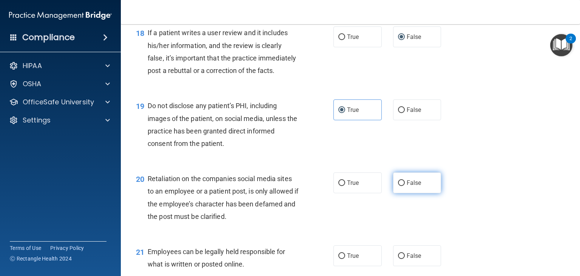
radio input "true"
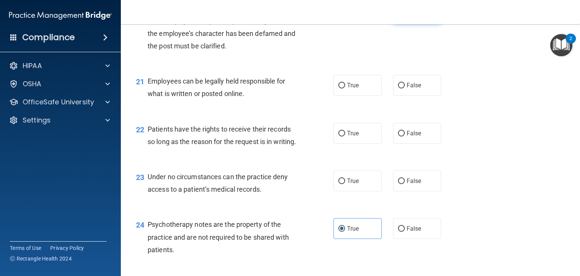
scroll to position [1463, 0]
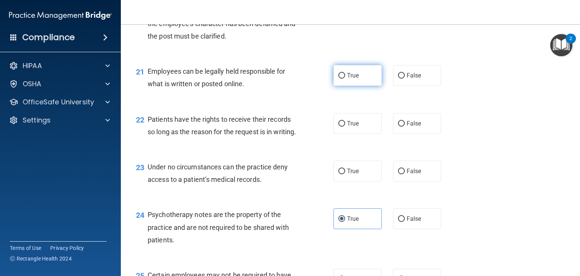
click at [354, 79] on span "True" at bounding box center [353, 75] width 12 height 7
click at [345, 79] on input "True" at bounding box center [341, 76] width 7 height 6
radio input "true"
click at [399, 126] on input "False" at bounding box center [401, 124] width 7 height 6
radio input "true"
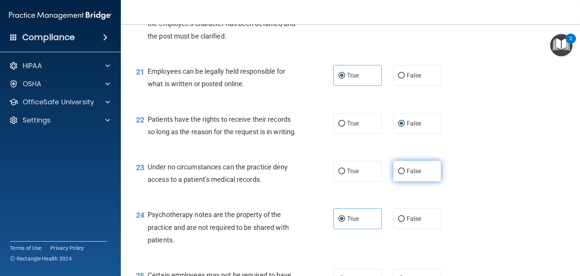
click at [409, 174] on span "False" at bounding box center [414, 170] width 15 height 7
click at [405, 174] on input "False" at bounding box center [401, 171] width 7 height 6
radio input "true"
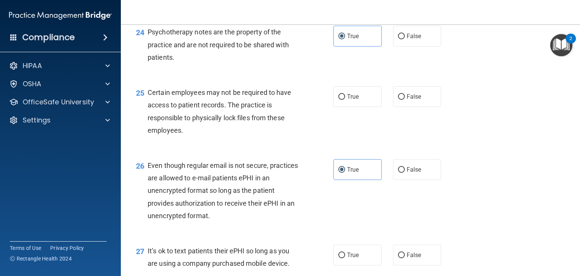
scroll to position [1647, 0]
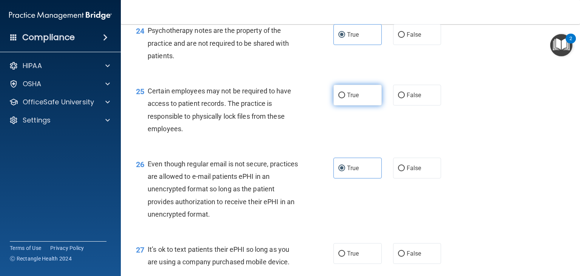
click at [341, 98] on input "True" at bounding box center [341, 95] width 7 height 6
radio input "true"
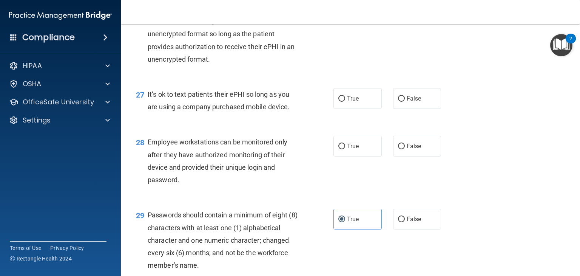
scroll to position [1806, 0]
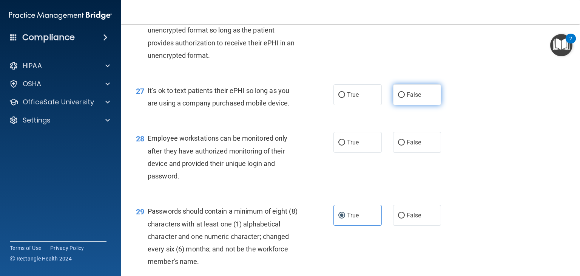
click at [412, 98] on span "False" at bounding box center [414, 94] width 15 height 7
click at [405, 98] on input "False" at bounding box center [401, 95] width 7 height 6
radio input "true"
click at [416, 146] on span "False" at bounding box center [414, 142] width 15 height 7
click at [405, 145] on input "False" at bounding box center [401, 143] width 7 height 6
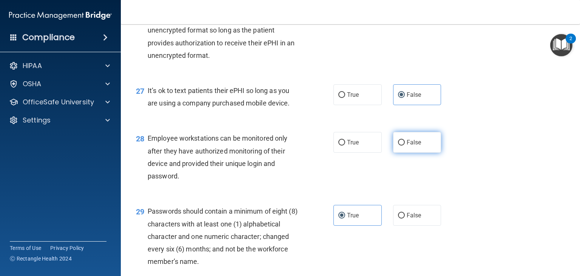
radio input "true"
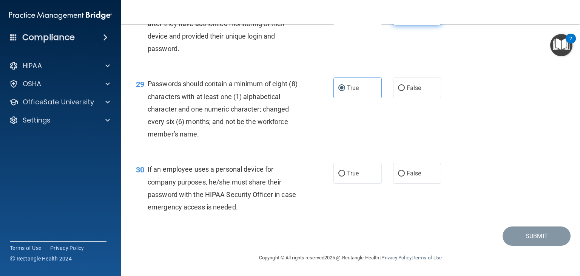
scroll to position [1971, 0]
click at [407, 180] on label "False" at bounding box center [417, 173] width 48 height 21
click at [405, 176] on input "False" at bounding box center [401, 174] width 7 height 6
radio input "true"
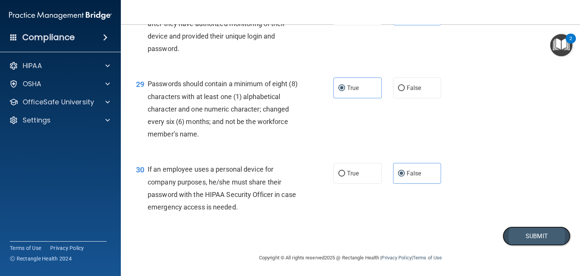
click at [520, 239] on button "Submit" at bounding box center [536, 235] width 68 height 19
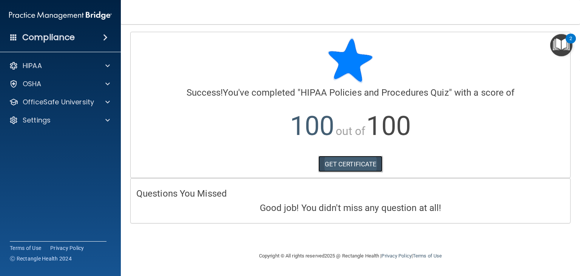
click at [356, 171] on link "GET CERTIFICATE" at bounding box center [350, 164] width 65 height 17
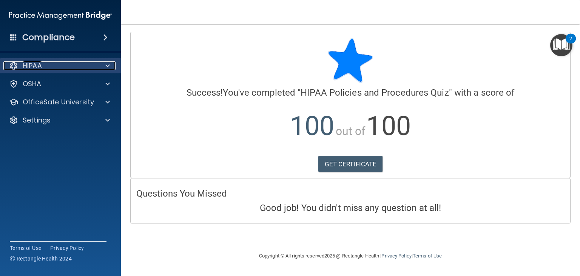
click at [111, 65] on div at bounding box center [106, 65] width 19 height 9
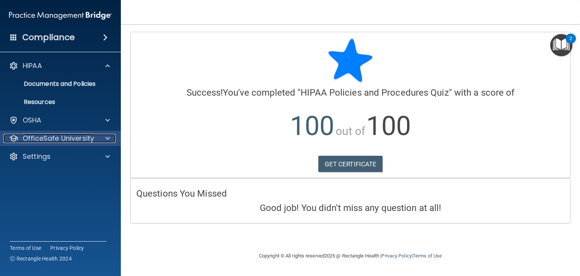
click at [109, 135] on span at bounding box center [107, 138] width 5 height 9
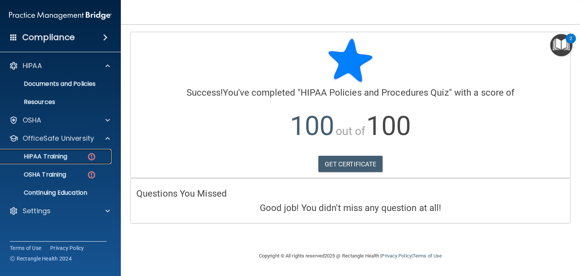
click at [81, 155] on div "HIPAA Training" at bounding box center [56, 156] width 103 height 8
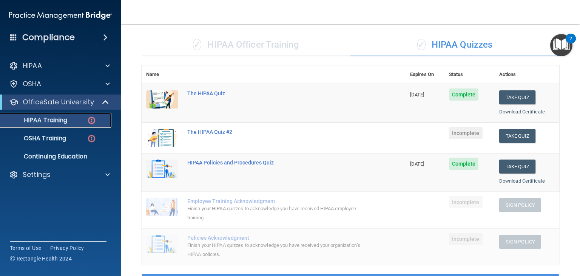
scroll to position [47, 0]
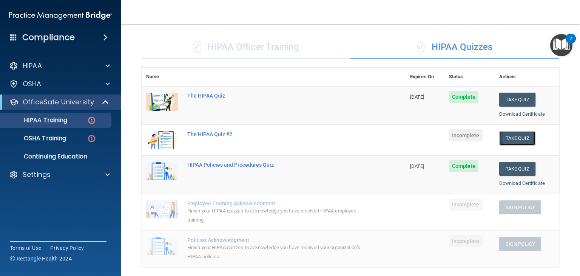
click at [513, 138] on button "Take Quiz" at bounding box center [517, 138] width 36 height 14
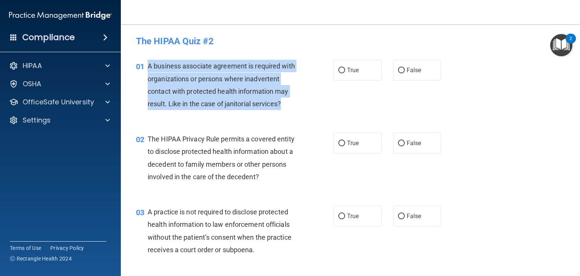
drag, startPoint x: 146, startPoint y: 66, endPoint x: 317, endPoint y: 111, distance: 177.0
click at [317, 111] on div "01 A business associate agreement is required with organizations or persons whe…" at bounding box center [235, 87] width 220 height 54
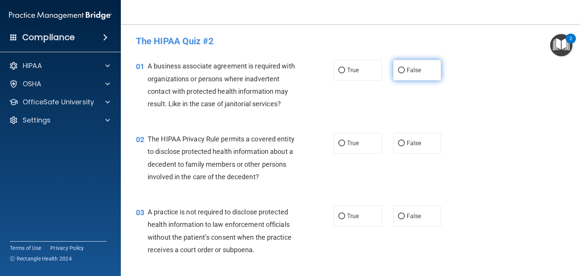
click at [394, 76] on label "False" at bounding box center [417, 70] width 48 height 21
click at [398, 73] on input "False" at bounding box center [401, 71] width 7 height 6
radio input "true"
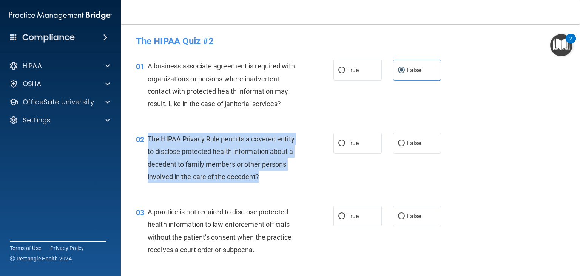
drag, startPoint x: 146, startPoint y: 139, endPoint x: 283, endPoint y: 174, distance: 141.3
click at [283, 174] on div "02 The HIPAA Privacy Rule permits a covered entity to disclose protected health…" at bounding box center [235, 159] width 220 height 54
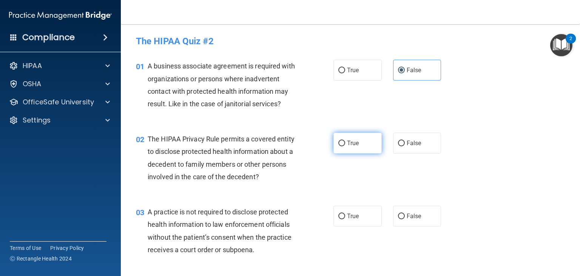
click at [351, 147] on label "True" at bounding box center [357, 142] width 48 height 21
click at [345, 146] on input "True" at bounding box center [341, 143] width 7 height 6
radio input "true"
click at [480, 158] on div "02 The HIPAA Privacy Rule permits a covered entity to disclose protected health…" at bounding box center [350, 159] width 440 height 73
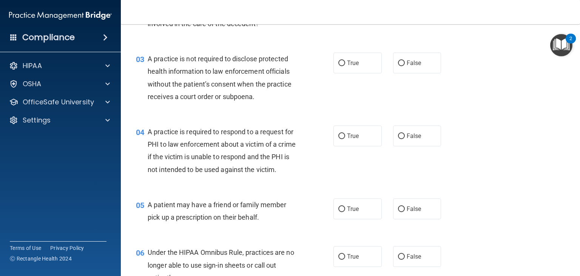
scroll to position [157, 0]
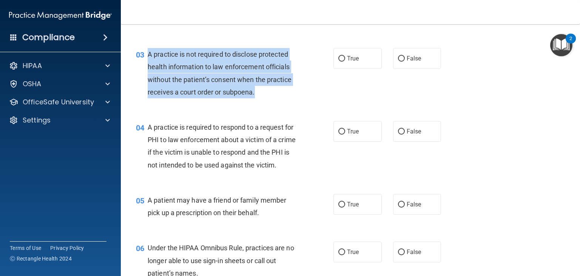
drag, startPoint x: 146, startPoint y: 54, endPoint x: 287, endPoint y: 92, distance: 145.5
click at [287, 92] on div "03 A practice is not required to disclose protected health information to law e…" at bounding box center [235, 75] width 220 height 54
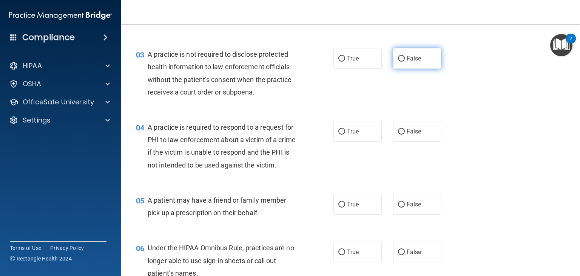
click at [409, 62] on label "False" at bounding box center [417, 58] width 48 height 21
click at [405, 62] on input "False" at bounding box center [401, 59] width 7 height 6
radio input "true"
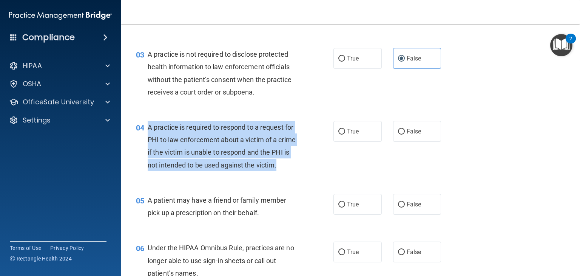
drag, startPoint x: 147, startPoint y: 126, endPoint x: 183, endPoint y: 178, distance: 62.6
click at [183, 175] on div "04 A practice is required to respond to a request for PHI to law enforcement ab…" at bounding box center [235, 148] width 220 height 54
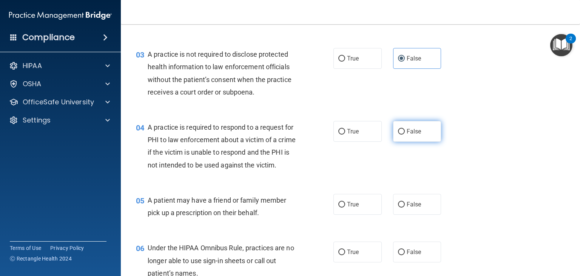
click at [405, 126] on label "False" at bounding box center [417, 131] width 48 height 21
click at [405, 129] on input "False" at bounding box center [401, 132] width 7 height 6
radio input "true"
click at [516, 174] on div "04 A practice is required to respond to a request for PHI to law enforcement ab…" at bounding box center [350, 147] width 440 height 73
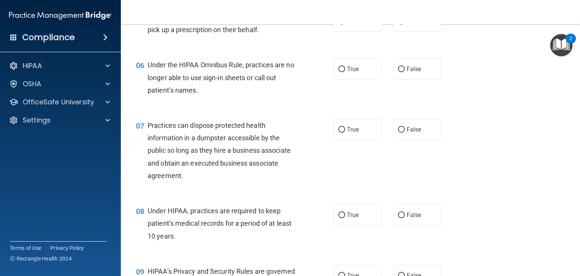
scroll to position [339, 0]
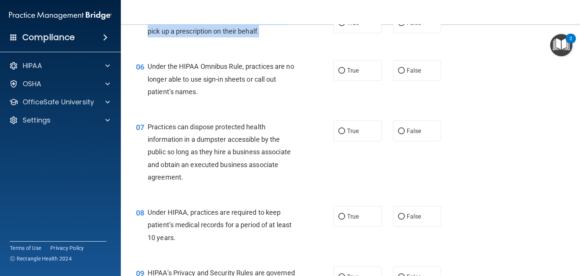
drag, startPoint x: 146, startPoint y: 29, endPoint x: 267, endPoint y: 48, distance: 122.2
click at [267, 41] on div "05 A patient may have a friend or family member pick up a prescription on their…" at bounding box center [235, 26] width 220 height 29
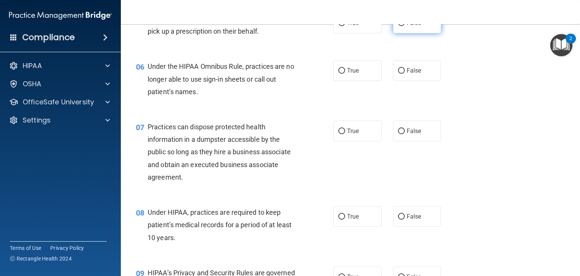
click at [399, 29] on label "False" at bounding box center [417, 22] width 48 height 21
click at [399, 26] on input "False" at bounding box center [401, 23] width 7 height 6
radio input "true"
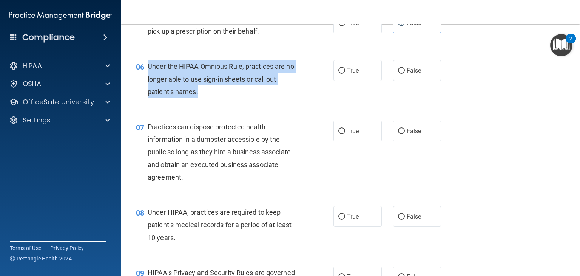
drag, startPoint x: 146, startPoint y: 77, endPoint x: 217, endPoint y: 102, distance: 74.4
click at [217, 102] on div "06 Under the HIPAA Omnibus Rule, practices are no longer able to use sign-in sh…" at bounding box center [235, 81] width 220 height 42
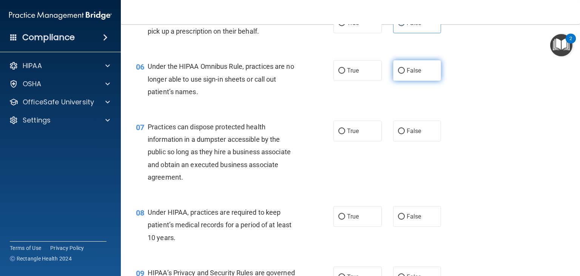
click at [412, 81] on label "False" at bounding box center [417, 70] width 48 height 21
click at [405, 74] on input "False" at bounding box center [401, 71] width 7 height 6
radio input "true"
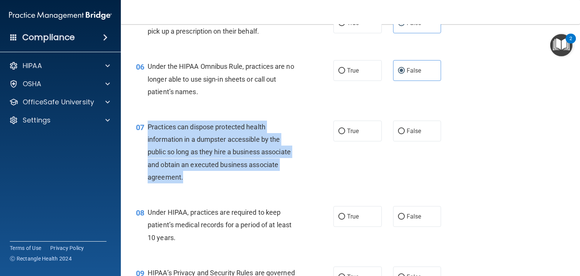
drag, startPoint x: 147, startPoint y: 137, endPoint x: 202, endPoint y: 194, distance: 79.3
click at [202, 183] on div "Practices can dispose protected health information in a dumpster accessible by …" at bounding box center [226, 151] width 157 height 63
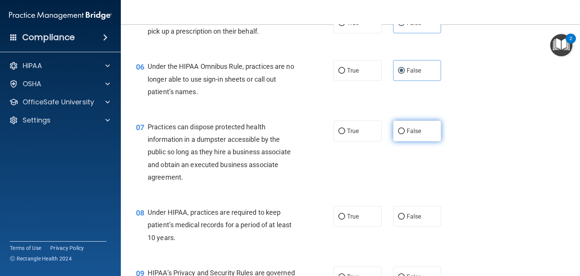
click at [411, 141] on label "False" at bounding box center [417, 130] width 48 height 21
click at [405, 134] on input "False" at bounding box center [401, 131] width 7 height 6
radio input "true"
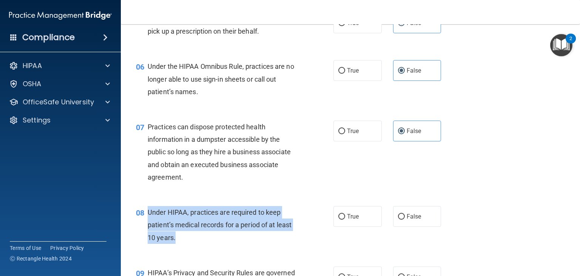
drag, startPoint x: 148, startPoint y: 224, endPoint x: 192, endPoint y: 250, distance: 51.1
click at [192, 243] on div "Under HIPAA, practices are required to keep patient’s medical records for a per…" at bounding box center [226, 225] width 157 height 38
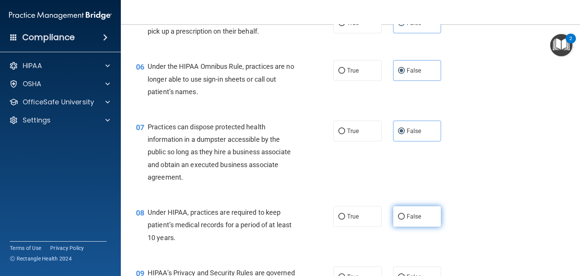
click at [402, 224] on label "False" at bounding box center [417, 216] width 48 height 21
click at [402, 219] on input "False" at bounding box center [401, 217] width 7 height 6
radio input "true"
click at [479, 196] on div "07 Practices can dispose protected health information in a dumpster accessible …" at bounding box center [350, 153] width 440 height 85
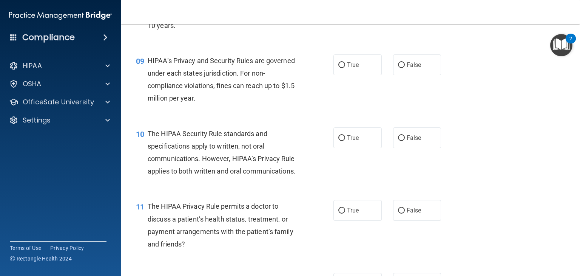
scroll to position [553, 0]
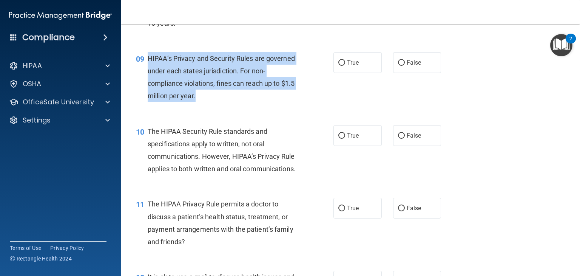
drag, startPoint x: 148, startPoint y: 70, endPoint x: 240, endPoint y: 111, distance: 100.4
click at [240, 102] on div "HIPAA’s Privacy and Security Rules are governed under each states jurisdiction.…" at bounding box center [226, 77] width 157 height 50
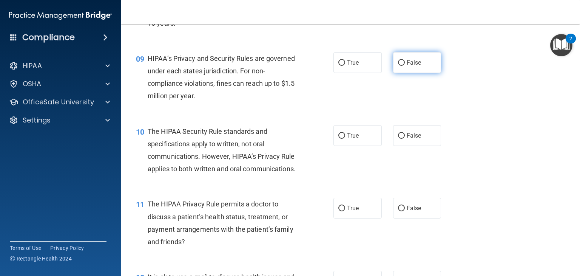
click at [410, 66] on span "False" at bounding box center [414, 62] width 15 height 7
click at [405, 66] on input "False" at bounding box center [401, 63] width 7 height 6
radio input "true"
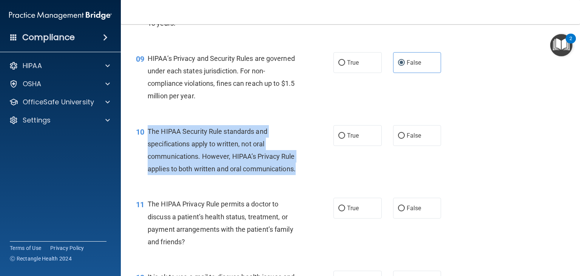
drag, startPoint x: 148, startPoint y: 142, endPoint x: 252, endPoint y: 199, distance: 118.2
click at [252, 175] on div "The HIPAA Security Rule standards and specifications apply to written, not oral…" at bounding box center [226, 150] width 157 height 50
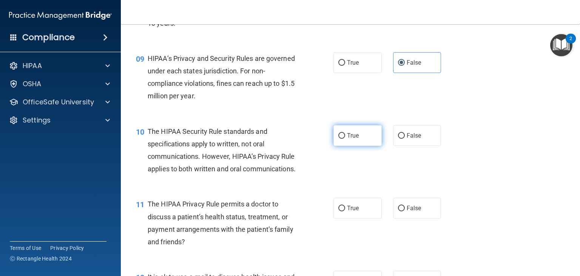
click at [350, 139] on span "True" at bounding box center [353, 135] width 12 height 7
click at [345, 139] on input "True" at bounding box center [341, 136] width 7 height 6
radio input "true"
click at [484, 160] on div "10 The HIPAA Security Rule standards and specifications apply to written, not o…" at bounding box center [350, 152] width 440 height 73
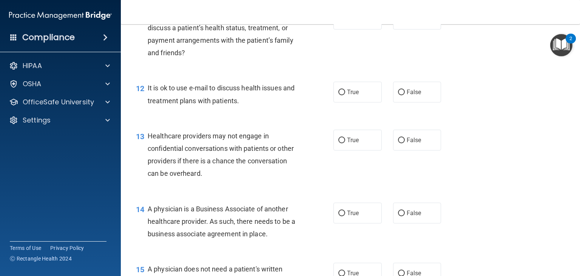
scroll to position [741, 0]
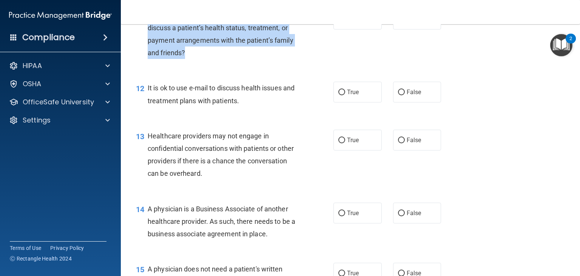
drag, startPoint x: 148, startPoint y: 38, endPoint x: 196, endPoint y: 78, distance: 62.2
click at [196, 59] on div "The HIPAA Privacy Rule permits a doctor to discuss a patient’s health status, t…" at bounding box center [226, 34] width 157 height 50
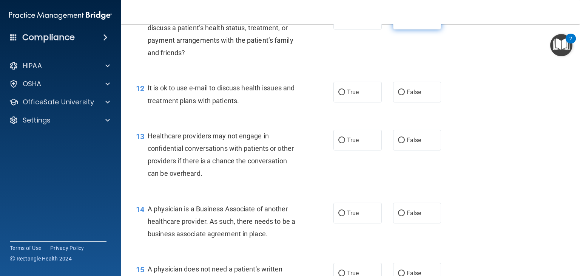
click at [393, 29] on label "False" at bounding box center [417, 19] width 48 height 21
click at [398, 22] on input "False" at bounding box center [401, 20] width 7 height 6
radio input "true"
click at [471, 72] on div "11 The HIPAA Privacy Rule permits a doctor to discuss a patient’s health status…" at bounding box center [350, 35] width 440 height 73
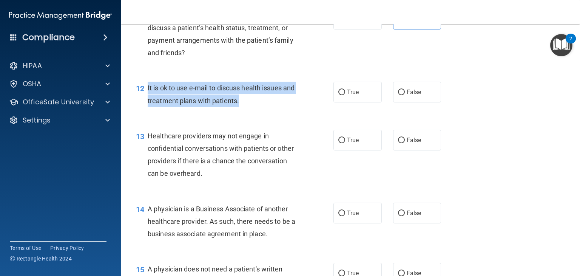
drag, startPoint x: 147, startPoint y: 109, endPoint x: 264, endPoint y: 121, distance: 117.6
click at [264, 106] on div "It is ok to use e-mail to discuss health issues and treatment plans with patien…" at bounding box center [226, 94] width 157 height 25
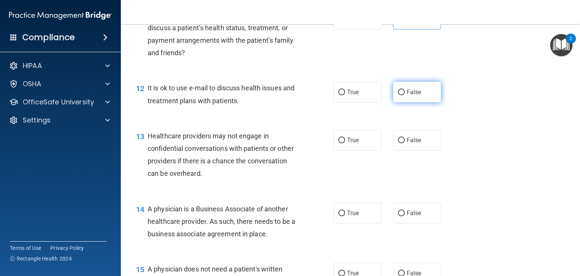
click at [408, 102] on label "False" at bounding box center [417, 92] width 48 height 21
click at [405, 95] on input "False" at bounding box center [401, 92] width 7 height 6
radio input "true"
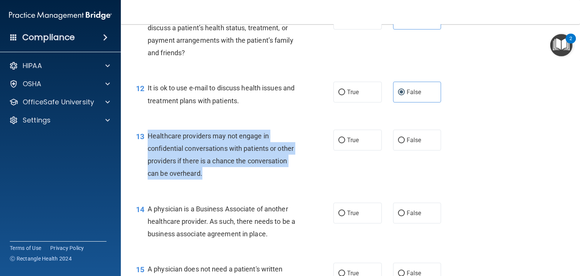
drag, startPoint x: 146, startPoint y: 162, endPoint x: 219, endPoint y: 195, distance: 80.1
click at [219, 183] on div "13 Healthcare providers may not engage in confidential conversations with patie…" at bounding box center [235, 156] width 220 height 54
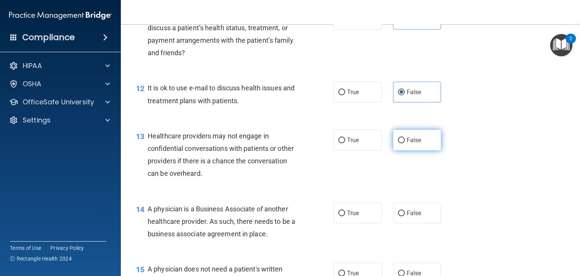
click at [404, 150] on label "False" at bounding box center [417, 139] width 48 height 21
click at [404, 143] on input "False" at bounding box center [401, 140] width 7 height 6
radio input "true"
click at [492, 161] on div "13 Healthcare providers may not engage in confidential conversations with patie…" at bounding box center [350, 156] width 440 height 73
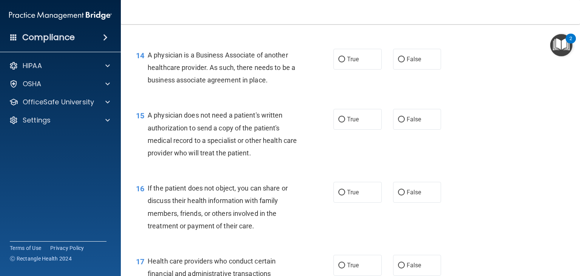
scroll to position [896, 0]
drag, startPoint x: 146, startPoint y: 78, endPoint x: 277, endPoint y: 110, distance: 135.2
click at [277, 89] on div "14 A physician is a Business Associate of another healthcare provider. As such,…" at bounding box center [235, 69] width 220 height 42
drag, startPoint x: 230, startPoint y: -4, endPoint x: 214, endPoint y: -23, distance: 24.9
click at [415, 62] on span "False" at bounding box center [414, 58] width 15 height 7
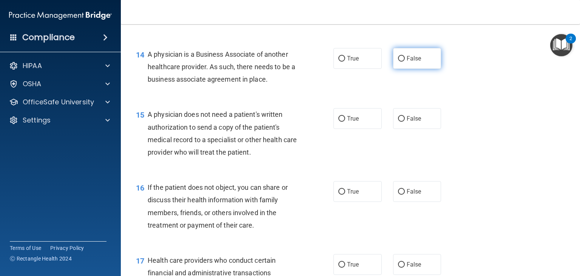
click at [405, 62] on input "False" at bounding box center [401, 59] width 7 height 6
radio input "true"
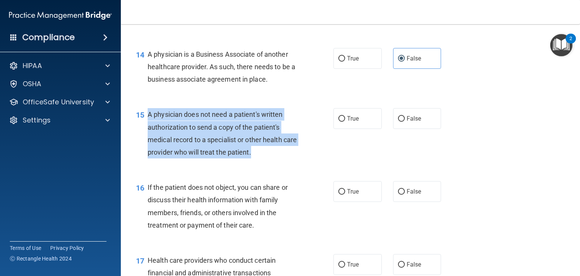
drag, startPoint x: 148, startPoint y: 136, endPoint x: 281, endPoint y: 176, distance: 138.9
click at [281, 158] on div "A physician does not need a patient's written authorization to send a copy of t…" at bounding box center [226, 133] width 157 height 50
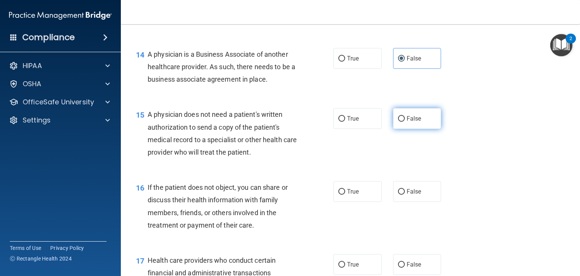
click at [412, 129] on label "False" at bounding box center [417, 118] width 48 height 21
click at [405, 122] on input "False" at bounding box center [401, 119] width 7 height 6
radio input "true"
click at [496, 133] on div "15 A physician does not need a patient's written authorization to send a copy o…" at bounding box center [350, 135] width 440 height 73
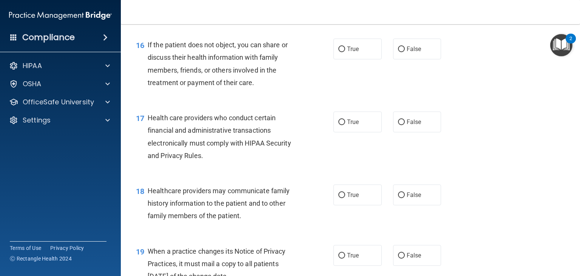
scroll to position [1037, 0]
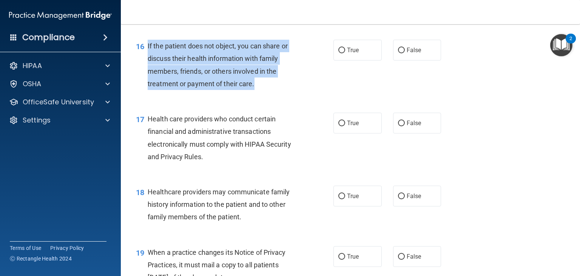
drag, startPoint x: 145, startPoint y: 68, endPoint x: 254, endPoint y: 108, distance: 116.2
click at [254, 94] on div "16 If the patient does not object, you can share or discuss their health inform…" at bounding box center [235, 67] width 220 height 54
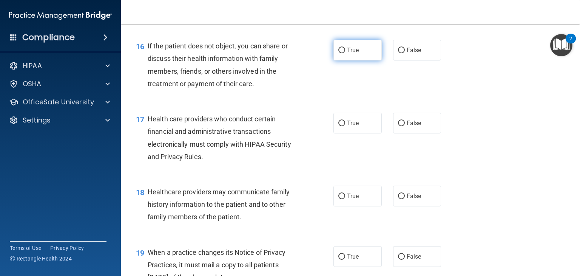
click at [341, 60] on label "True" at bounding box center [357, 50] width 48 height 21
click at [341, 53] on input "True" at bounding box center [341, 51] width 7 height 6
radio input "true"
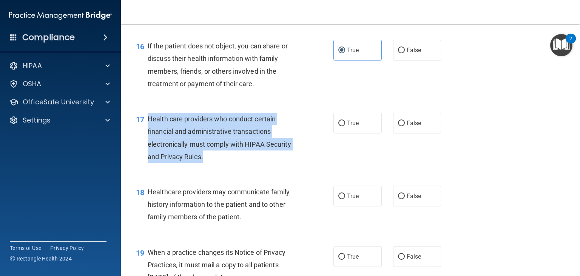
drag, startPoint x: 146, startPoint y: 143, endPoint x: 213, endPoint y: 185, distance: 79.1
click at [213, 166] on div "17 Health care providers who conduct certain financial and administrative trans…" at bounding box center [235, 139] width 220 height 54
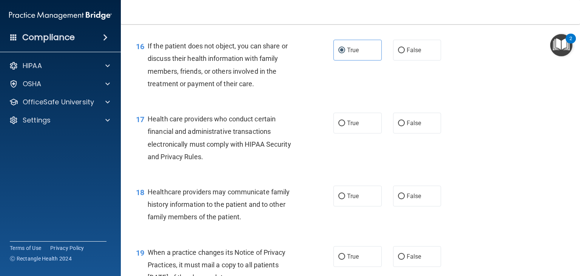
click at [352, 160] on div "17 Health care providers who conduct certain financial and administrative trans…" at bounding box center [350, 139] width 440 height 73
click at [355, 133] on label "True" at bounding box center [357, 122] width 48 height 21
click at [345, 126] on input "True" at bounding box center [341, 123] width 7 height 6
radio input "true"
click at [487, 152] on div "17 Health care providers who conduct certain financial and administrative trans…" at bounding box center [350, 139] width 440 height 73
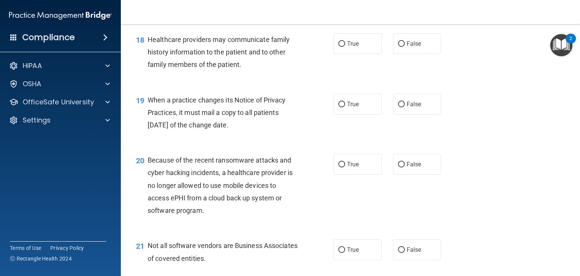
scroll to position [1188, 0]
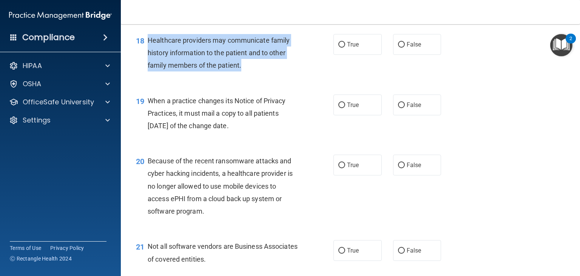
drag, startPoint x: 146, startPoint y: 64, endPoint x: 242, endPoint y: 88, distance: 98.9
click at [242, 75] on div "18 Healthcare providers may communicate family history information to the patie…" at bounding box center [235, 55] width 220 height 42
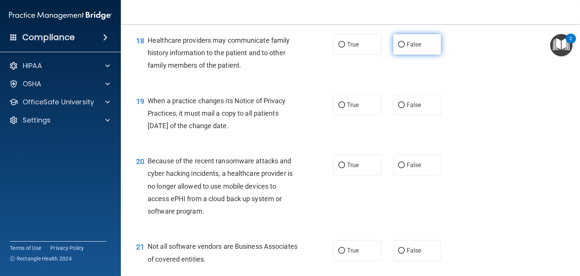
click at [404, 55] on label "False" at bounding box center [417, 44] width 48 height 21
click at [404, 48] on input "False" at bounding box center [401, 45] width 7 height 6
radio input "true"
drag, startPoint x: 146, startPoint y: 125, endPoint x: 260, endPoint y: 152, distance: 117.0
click at [260, 136] on div "19 When a practice changes its Notice of Privacy Practices, it must mail a copy…" at bounding box center [235, 115] width 220 height 42
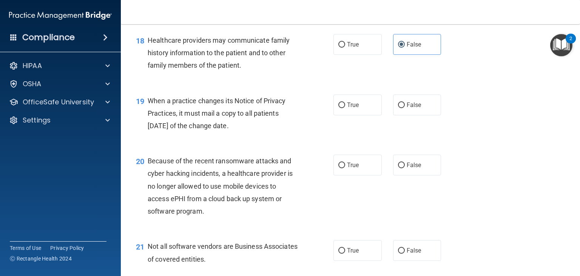
click at [386, 115] on div "True False" at bounding box center [391, 104] width 116 height 21
click at [403, 115] on label "False" at bounding box center [417, 104] width 48 height 21
click at [403, 108] on input "False" at bounding box center [401, 105] width 7 height 6
radio input "true"
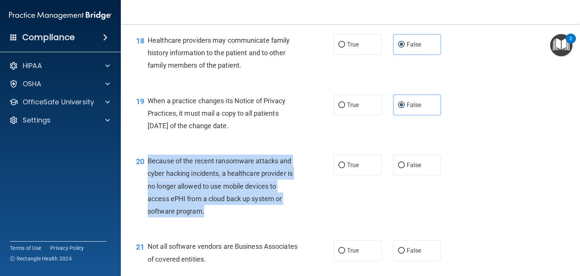
drag, startPoint x: 148, startPoint y: 185, endPoint x: 219, endPoint y: 234, distance: 86.3
click at [219, 217] on div "Because of the recent ransomware attacks and cyber hacking incidents, a healthc…" at bounding box center [226, 185] width 157 height 63
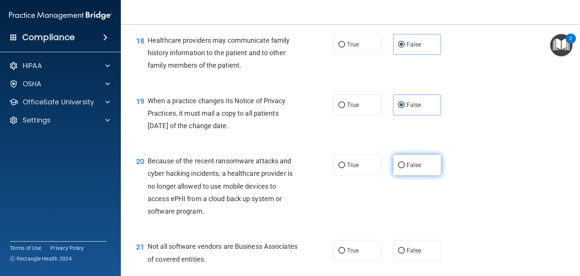
click at [393, 175] on label "False" at bounding box center [417, 164] width 48 height 21
click at [398, 168] on input "False" at bounding box center [401, 165] width 7 height 6
radio input "true"
click at [518, 184] on div "20 Because of the recent ransomware attacks and cyber hacking incidents, a heal…" at bounding box center [350, 187] width 440 height 85
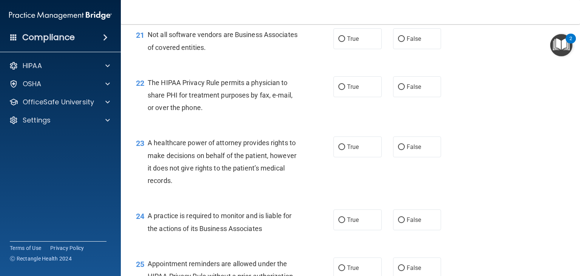
scroll to position [1399, 0]
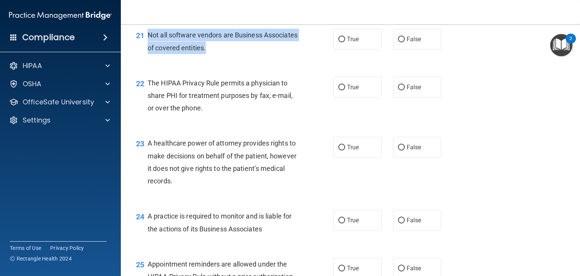
drag, startPoint x: 148, startPoint y: 58, endPoint x: 247, endPoint y: 72, distance: 100.3
click at [247, 54] on div "Not all software vendors are Business Associates of covered entities." at bounding box center [226, 41] width 157 height 25
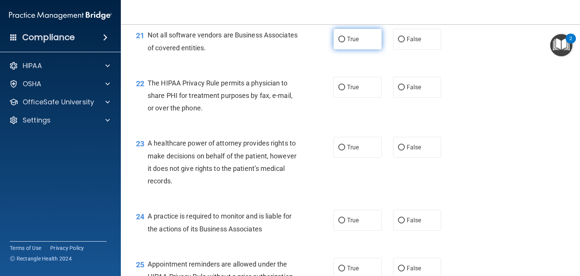
click at [359, 49] on label "True" at bounding box center [357, 39] width 48 height 21
click at [345, 42] on input "True" at bounding box center [341, 40] width 7 height 6
radio input "true"
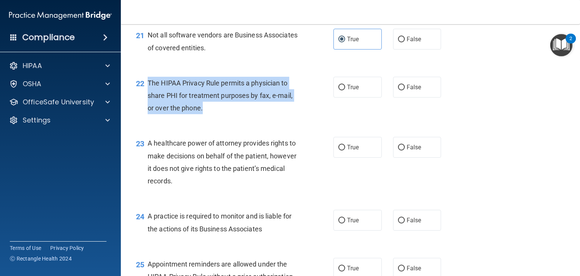
drag, startPoint x: 149, startPoint y: 104, endPoint x: 230, endPoint y: 129, distance: 85.1
click at [230, 114] on div "The HIPAA Privacy Rule permits a physician to share PHI for treatment purposes …" at bounding box center [226, 96] width 157 height 38
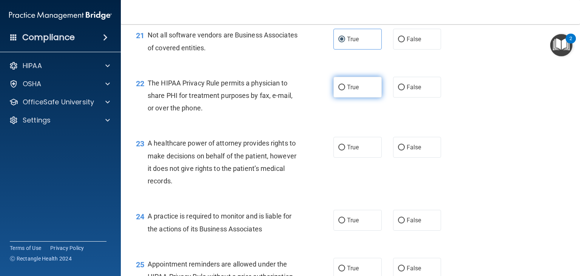
click at [333, 97] on label "True" at bounding box center [357, 87] width 48 height 21
click at [338, 90] on input "True" at bounding box center [341, 88] width 7 height 6
radio input "true"
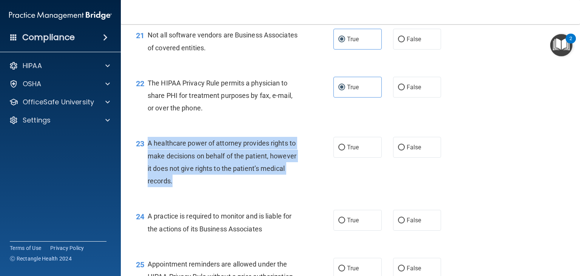
drag, startPoint x: 146, startPoint y: 167, endPoint x: 214, endPoint y: 206, distance: 77.6
click at [214, 191] on div "23 A healthcare power of attorney provides rights to make decisions on behalf o…" at bounding box center [235, 164] width 220 height 54
click at [399, 150] on input "False" at bounding box center [401, 148] width 7 height 6
radio input "true"
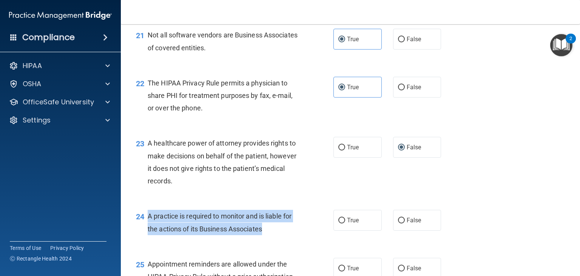
drag, startPoint x: 148, startPoint y: 241, endPoint x: 277, endPoint y: 251, distance: 129.5
click at [277, 234] on div "A practice is required to monitor and is liable for the actions of its Business…" at bounding box center [226, 221] width 157 height 25
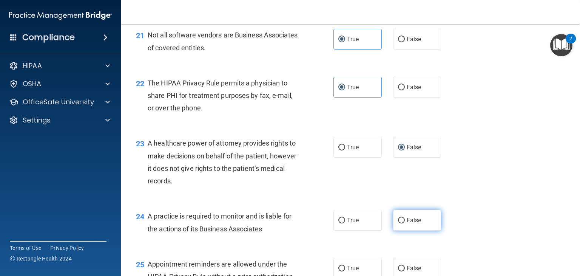
click at [393, 230] on label "False" at bounding box center [417, 219] width 48 height 21
click at [398, 223] on input "False" at bounding box center [401, 220] width 7 height 6
radio input "true"
click at [485, 200] on div "23 A healthcare power of attorney provides rights to make decisions on behalf o…" at bounding box center [350, 163] width 440 height 73
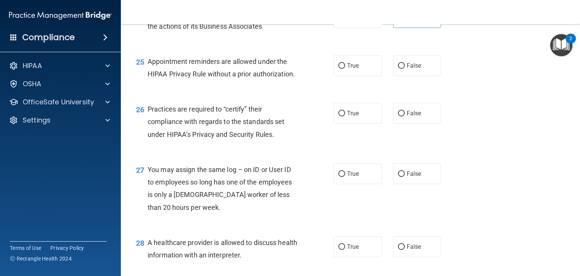
scroll to position [1614, 0]
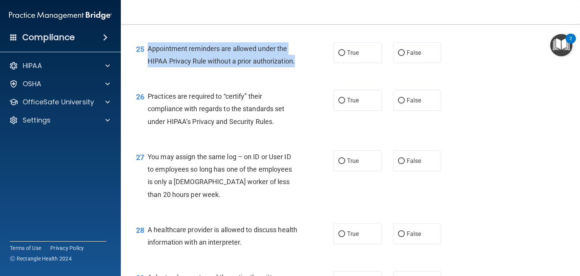
drag, startPoint x: 147, startPoint y: 71, endPoint x: 301, endPoint y: 91, distance: 155.4
click at [301, 71] on div "25 Appointment reminders are allowed under the HIPAA Privacy Rule without a pri…" at bounding box center [235, 56] width 220 height 29
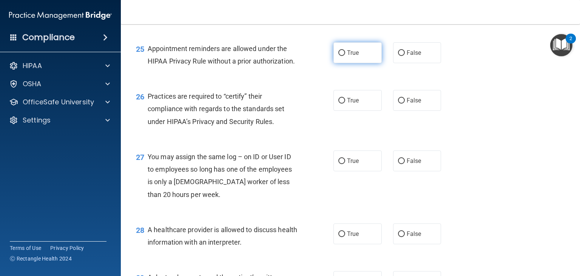
click at [356, 63] on label "True" at bounding box center [357, 52] width 48 height 21
click at [345, 56] on input "True" at bounding box center [341, 53] width 7 height 6
radio input "true"
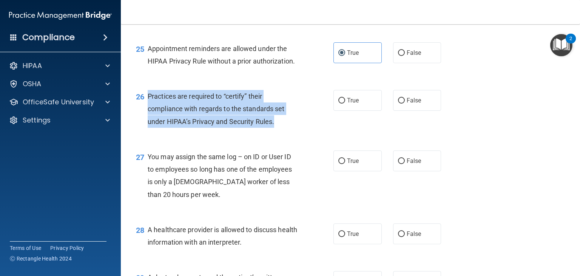
drag, startPoint x: 148, startPoint y: 122, endPoint x: 286, endPoint y: 150, distance: 140.6
click at [286, 128] on div "Practices are required to “certify” their compliance with regards to the standa…" at bounding box center [226, 109] width 157 height 38
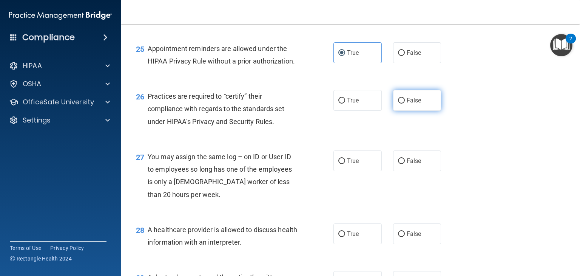
click at [399, 111] on label "False" at bounding box center [417, 100] width 48 height 21
click at [399, 103] on input "False" at bounding box center [401, 101] width 7 height 6
radio input "true"
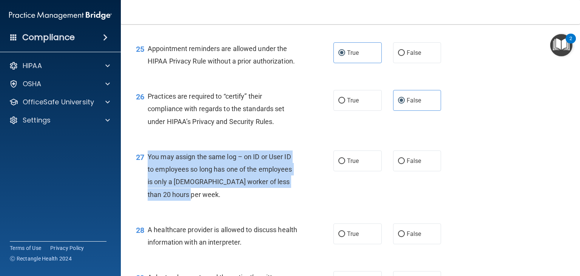
drag, startPoint x: 146, startPoint y: 180, endPoint x: 202, endPoint y: 221, distance: 68.9
click at [202, 204] on div "27 You may assign the same log – on ID or User ID to employees so long has one …" at bounding box center [235, 177] width 220 height 54
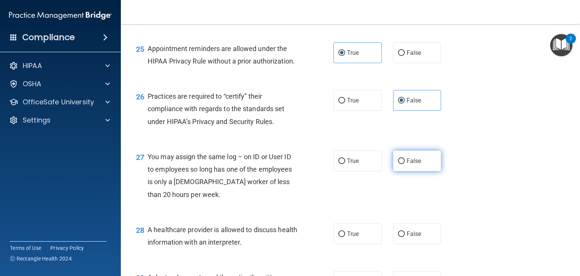
click at [404, 171] on label "False" at bounding box center [417, 160] width 48 height 21
click at [404, 164] on input "False" at bounding box center [401, 161] width 7 height 6
radio input "true"
click at [482, 196] on div "27 You may assign the same log – on ID or User ID to employees so long has one …" at bounding box center [350, 177] width 440 height 73
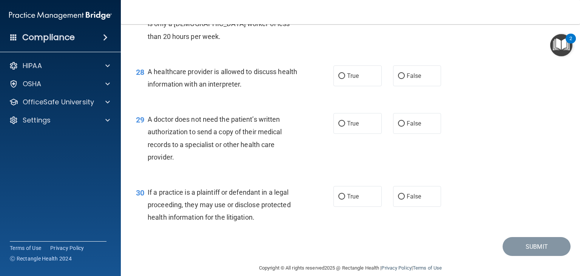
scroll to position [1777, 0]
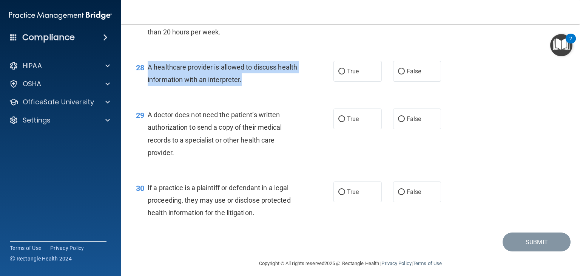
drag, startPoint x: 147, startPoint y: 89, endPoint x: 279, endPoint y: 113, distance: 134.2
click at [279, 89] on div "28 A healthcare provider is allowed to discuss health information with an inter…" at bounding box center [235, 75] width 220 height 29
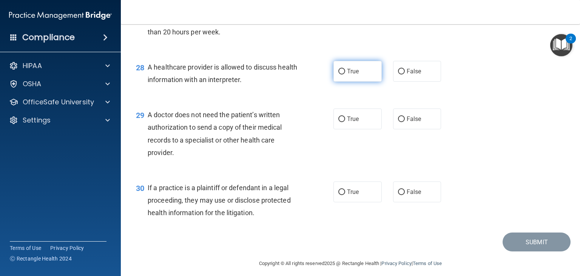
click at [346, 82] on label "True" at bounding box center [357, 71] width 48 height 21
click at [345, 74] on input "True" at bounding box center [341, 72] width 7 height 6
radio input "true"
drag, startPoint x: 145, startPoint y: 139, endPoint x: 223, endPoint y: 180, distance: 88.5
click at [223, 162] on div "29 A doctor does not need the patient’s written authorization to send a copy of…" at bounding box center [235, 135] width 220 height 54
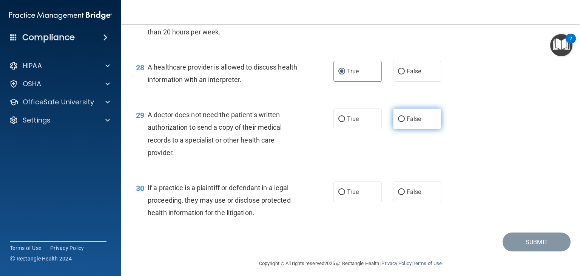
click at [407, 122] on span "False" at bounding box center [414, 118] width 15 height 7
click at [405, 122] on input "False" at bounding box center [401, 119] width 7 height 6
radio input "true"
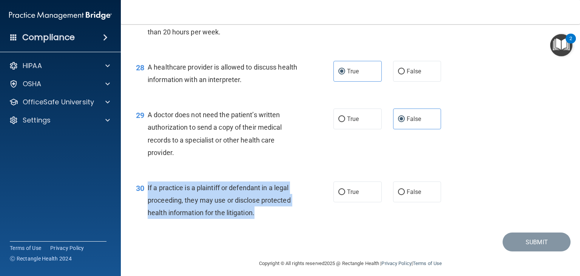
drag, startPoint x: 146, startPoint y: 212, endPoint x: 297, endPoint y: 242, distance: 153.5
click at [297, 223] on div "30 If a practice is a plaintiff or defendant in a legal proceeding, they may us…" at bounding box center [235, 202] width 220 height 42
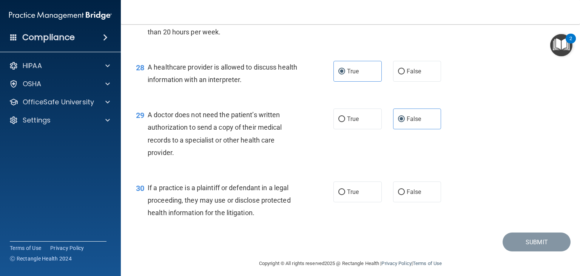
click at [355, 206] on div "30 If a practice is a plaintiff or defendant in a legal proceeding, they may us…" at bounding box center [350, 202] width 440 height 60
click at [356, 195] on span "True" at bounding box center [353, 191] width 12 height 7
click at [345, 195] on input "True" at bounding box center [341, 192] width 7 height 6
radio input "true"
click at [507, 172] on div "29 A doctor does not need the patient’s written authorization to send a copy of…" at bounding box center [350, 135] width 440 height 73
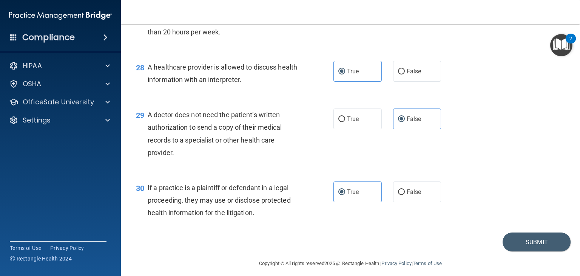
scroll to position [1808, 0]
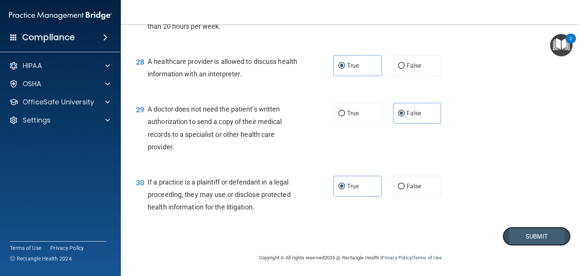
click at [522, 238] on button "Submit" at bounding box center [536, 235] width 68 height 19
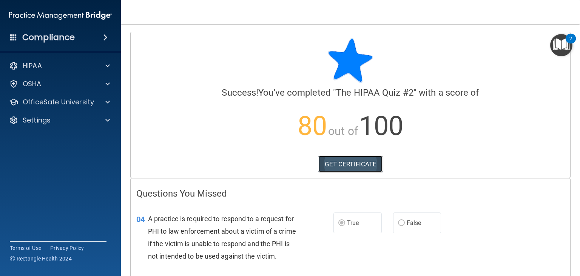
click at [354, 166] on link "GET CERTIFICATE" at bounding box center [350, 164] width 65 height 17
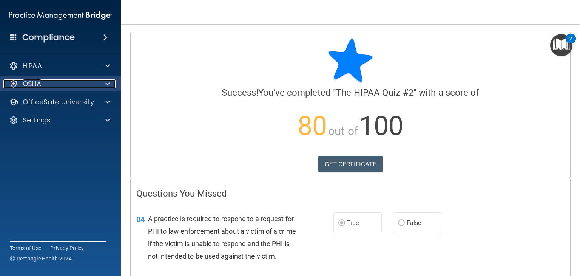
click at [101, 87] on div at bounding box center [106, 83] width 19 height 9
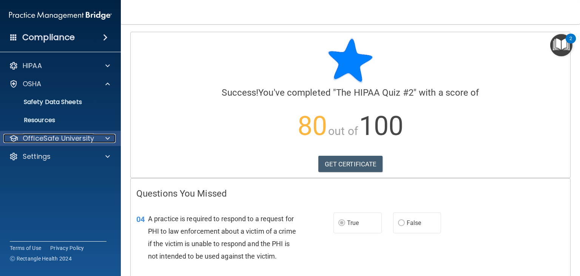
click at [103, 139] on div at bounding box center [106, 138] width 19 height 9
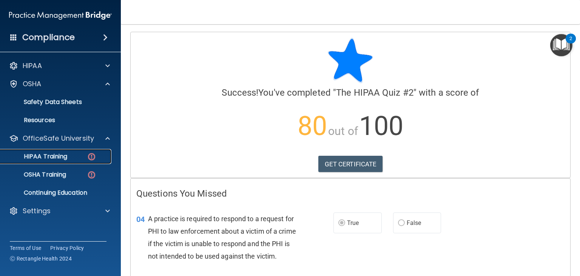
click at [64, 152] on p "HIPAA Training" at bounding box center [36, 156] width 62 height 8
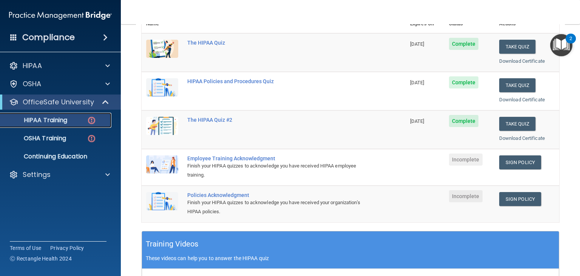
scroll to position [100, 0]
click at [513, 165] on link "Sign Policy" at bounding box center [520, 162] width 42 height 14
click at [99, 117] on div "HIPAA Training" at bounding box center [56, 120] width 103 height 8
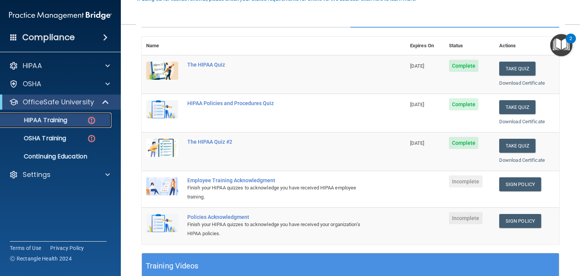
scroll to position [78, 0]
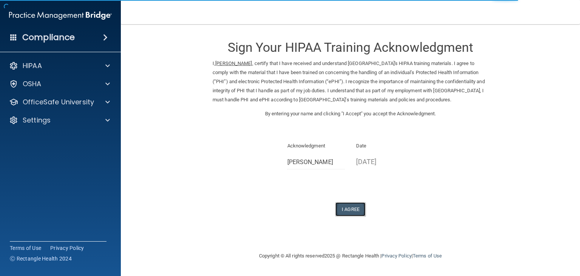
click at [359, 216] on button "I Agree" at bounding box center [350, 209] width 30 height 14
click at [353, 216] on button "I Agree" at bounding box center [350, 209] width 30 height 14
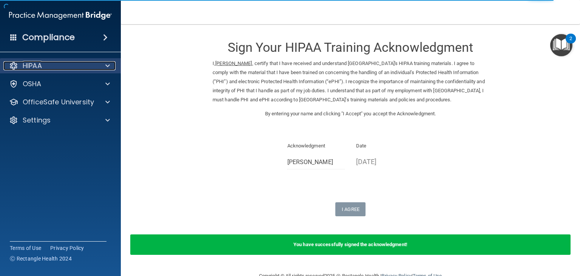
click at [109, 67] on span at bounding box center [107, 65] width 5 height 9
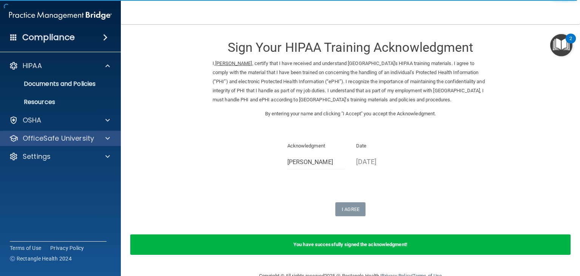
click at [107, 144] on div "OfficeSafe University" at bounding box center [60, 138] width 121 height 15
click at [101, 140] on div at bounding box center [106, 138] width 19 height 9
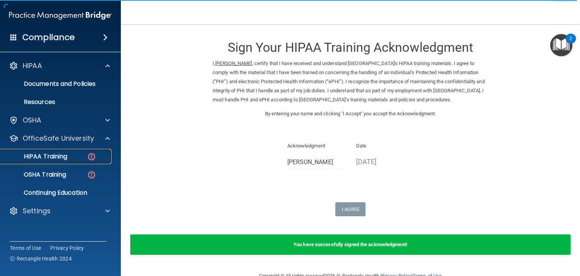
click at [71, 154] on div "HIPAA Training" at bounding box center [56, 156] width 103 height 8
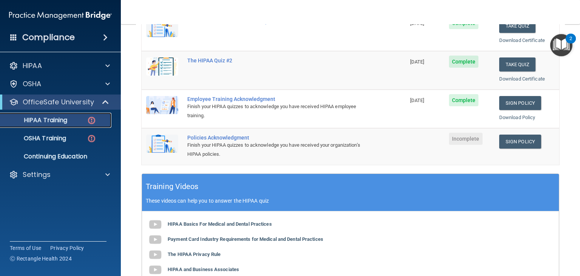
scroll to position [160, 0]
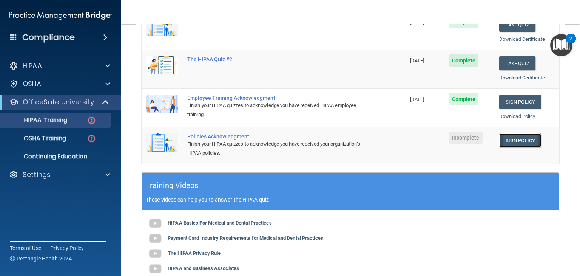
click at [508, 137] on link "Sign Policy" at bounding box center [520, 140] width 42 height 14
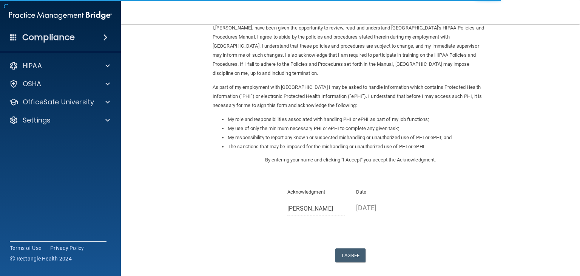
scroll to position [70, 0]
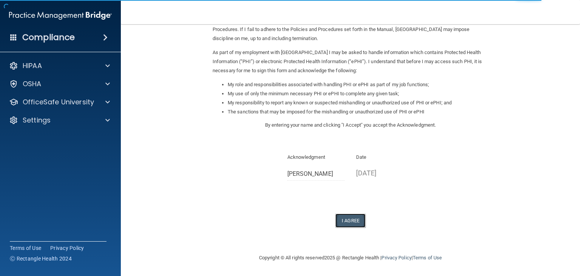
click at [349, 226] on button "I Agree" at bounding box center [350, 220] width 30 height 14
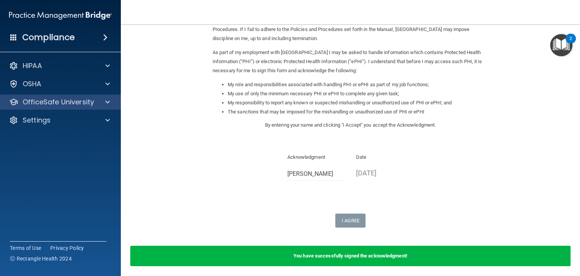
click at [97, 97] on div "OfficeSafe University" at bounding box center [60, 101] width 121 height 15
click at [107, 103] on span at bounding box center [107, 101] width 5 height 9
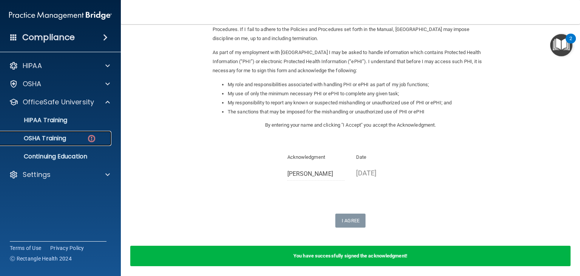
click at [57, 138] on p "OSHA Training" at bounding box center [35, 138] width 61 height 8
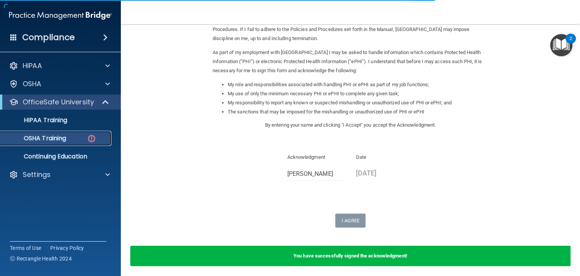
click at [57, 138] on p "OSHA Training" at bounding box center [35, 138] width 61 height 8
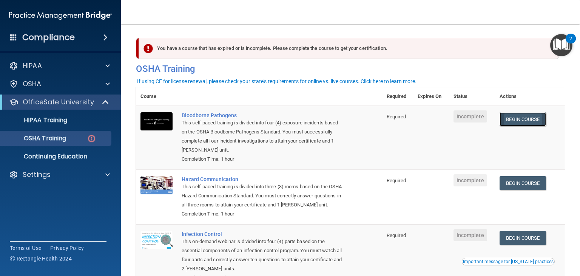
click at [536, 121] on link "Begin Course" at bounding box center [522, 119] width 46 height 14
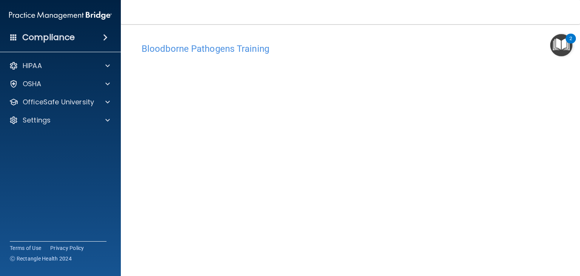
scroll to position [48, 0]
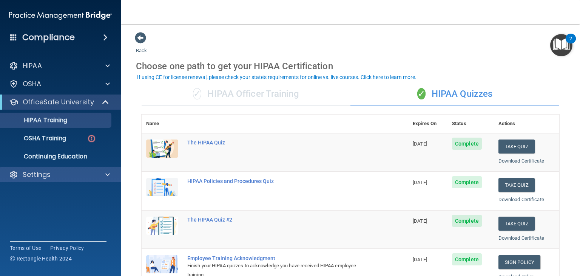
click at [104, 180] on div "Settings" at bounding box center [60, 174] width 121 height 15
click at [112, 178] on div at bounding box center [106, 174] width 19 height 9
click at [109, 176] on span at bounding box center [107, 174] width 5 height 9
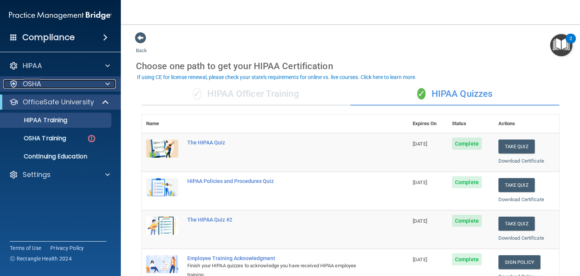
click at [108, 84] on span at bounding box center [107, 83] width 5 height 9
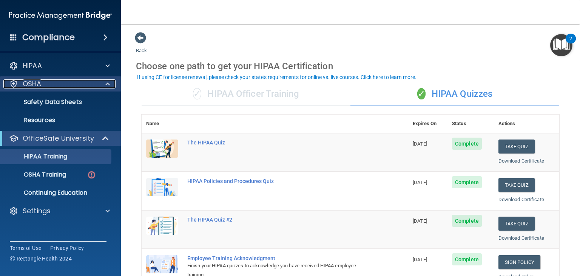
click at [108, 84] on span at bounding box center [107, 83] width 5 height 9
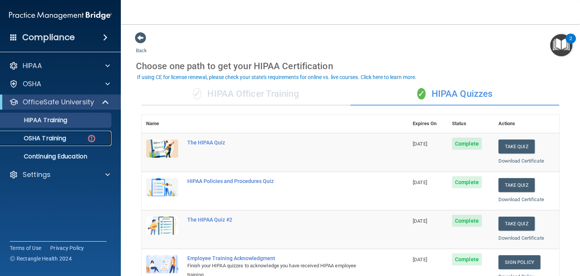
click at [48, 138] on p "OSHA Training" at bounding box center [35, 138] width 61 height 8
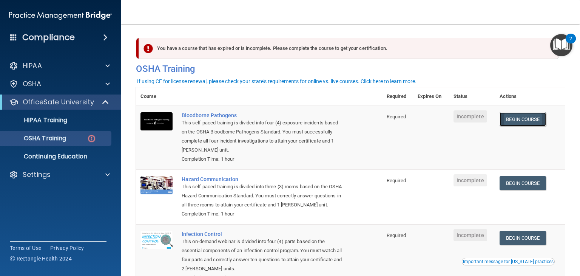
click at [509, 116] on link "Begin Course" at bounding box center [522, 119] width 46 height 14
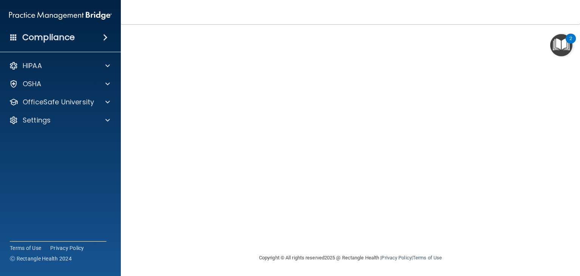
scroll to position [44, 0]
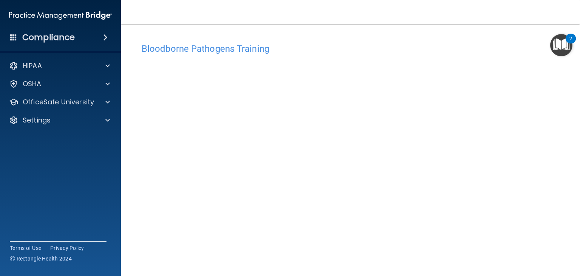
click at [564, 198] on main "Bloodborne Pathogens Training This course doesn’t expire until . Are you sure y…" at bounding box center [350, 149] width 459 height 251
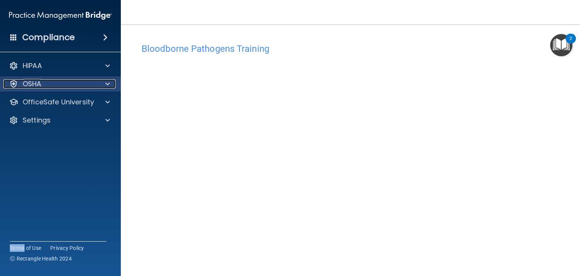
click at [107, 84] on span at bounding box center [107, 83] width 5 height 9
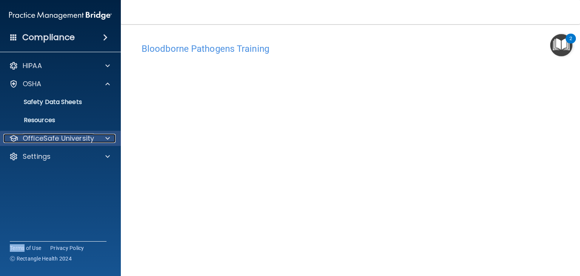
click at [104, 136] on div at bounding box center [106, 138] width 19 height 9
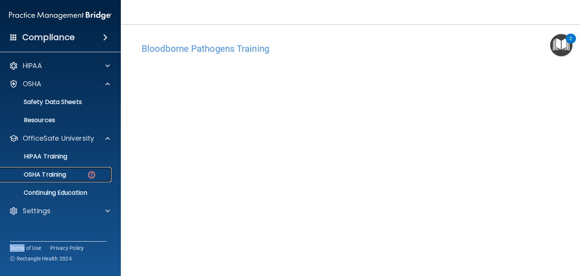
click at [61, 171] on p "OSHA Training" at bounding box center [35, 175] width 61 height 8
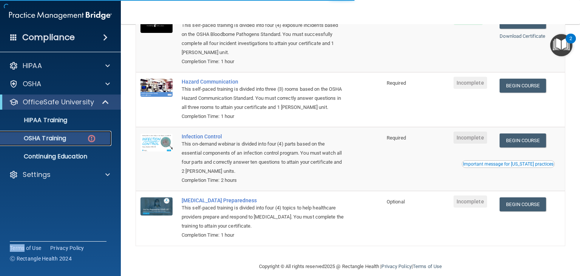
scroll to position [116, 0]
